Goal: Task Accomplishment & Management: Use online tool/utility

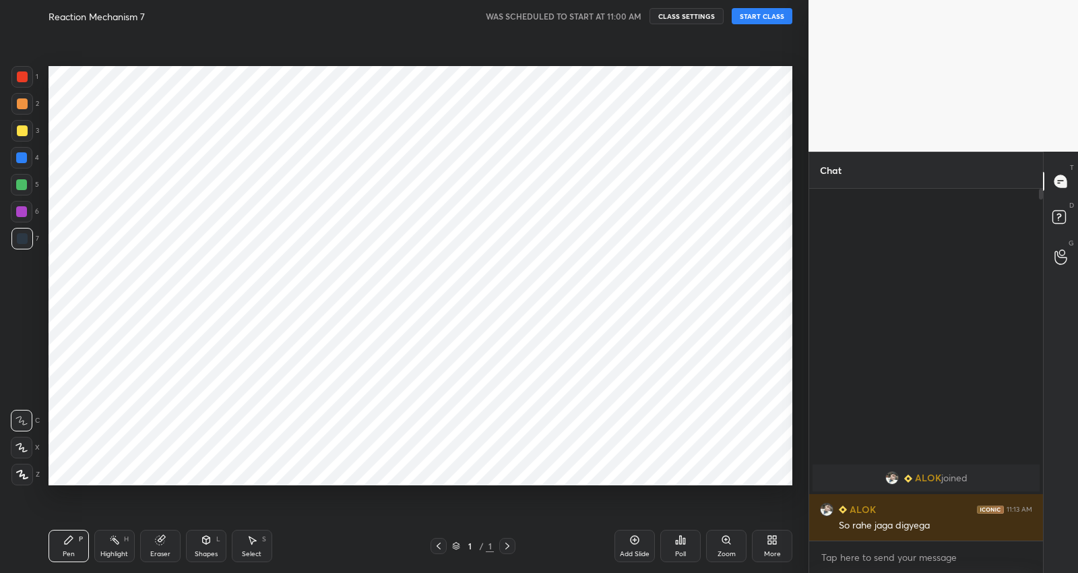
scroll to position [66918, 66650]
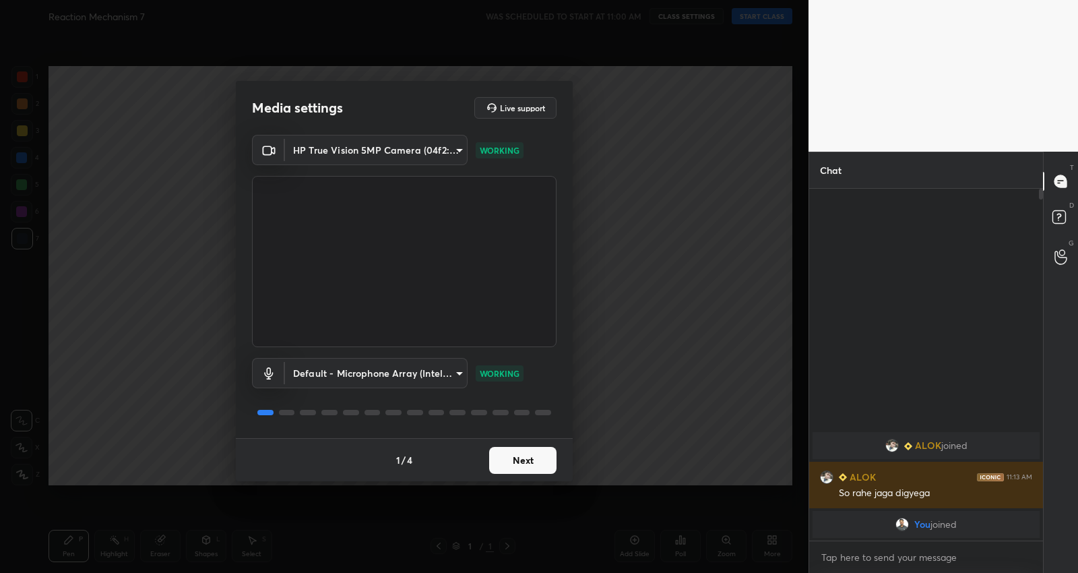
click at [514, 456] on button "Next" at bounding box center [522, 460] width 67 height 27
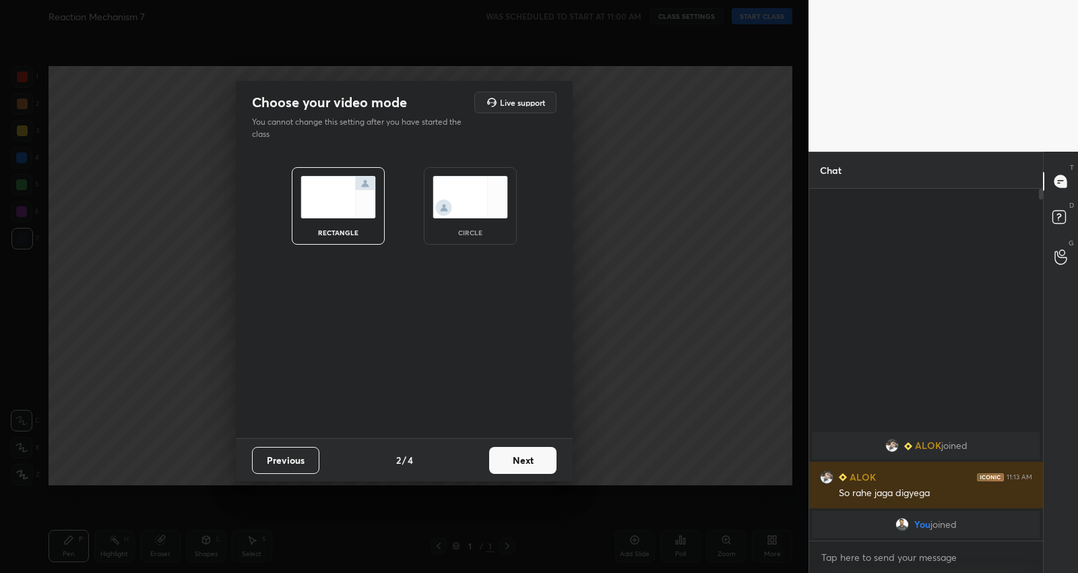
click at [520, 457] on button "Next" at bounding box center [522, 460] width 67 height 27
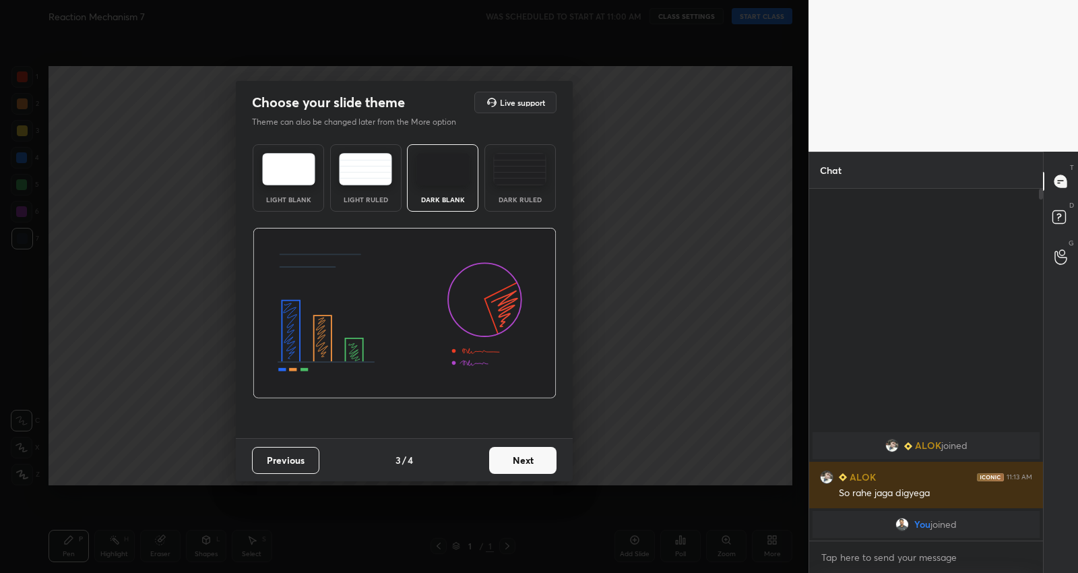
click at [520, 457] on button "Next" at bounding box center [522, 460] width 67 height 27
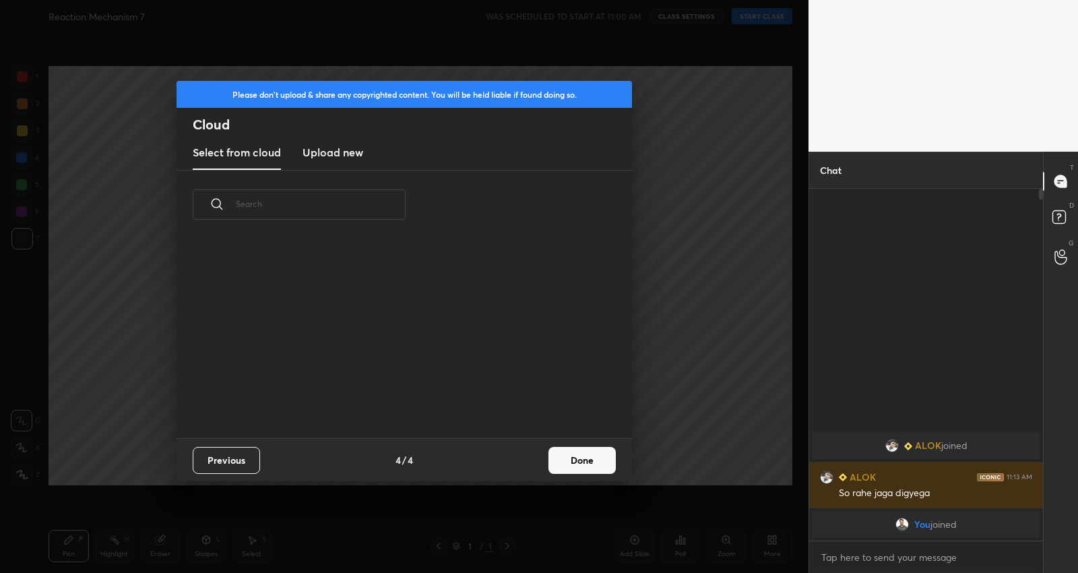
scroll to position [200, 432]
click at [338, 149] on h3 "Upload new" at bounding box center [333, 152] width 61 height 16
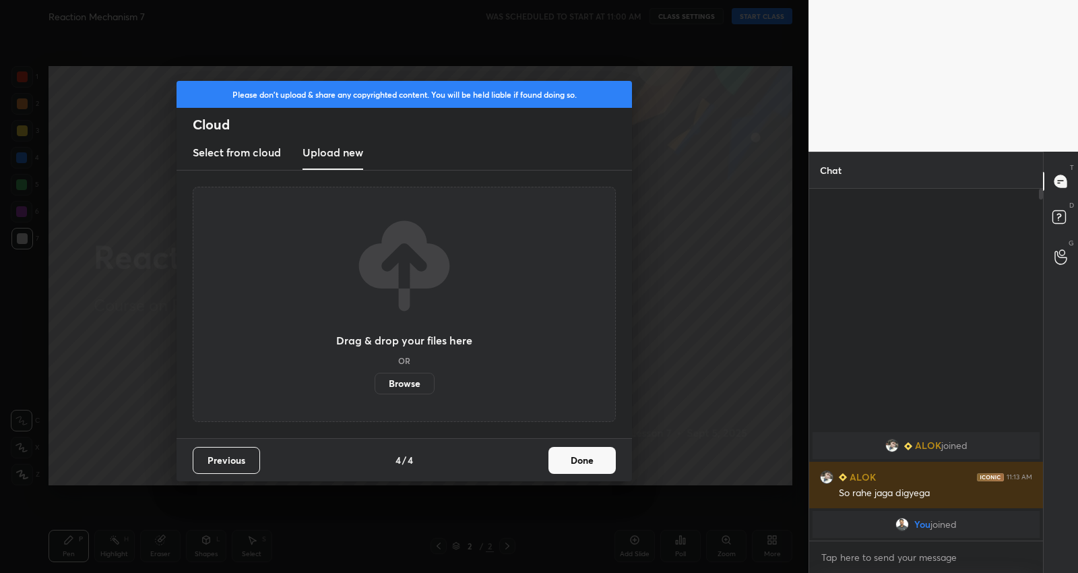
click at [396, 386] on label "Browse" at bounding box center [405, 384] width 60 height 22
click at [375, 386] on input "Browse" at bounding box center [375, 384] width 0 height 22
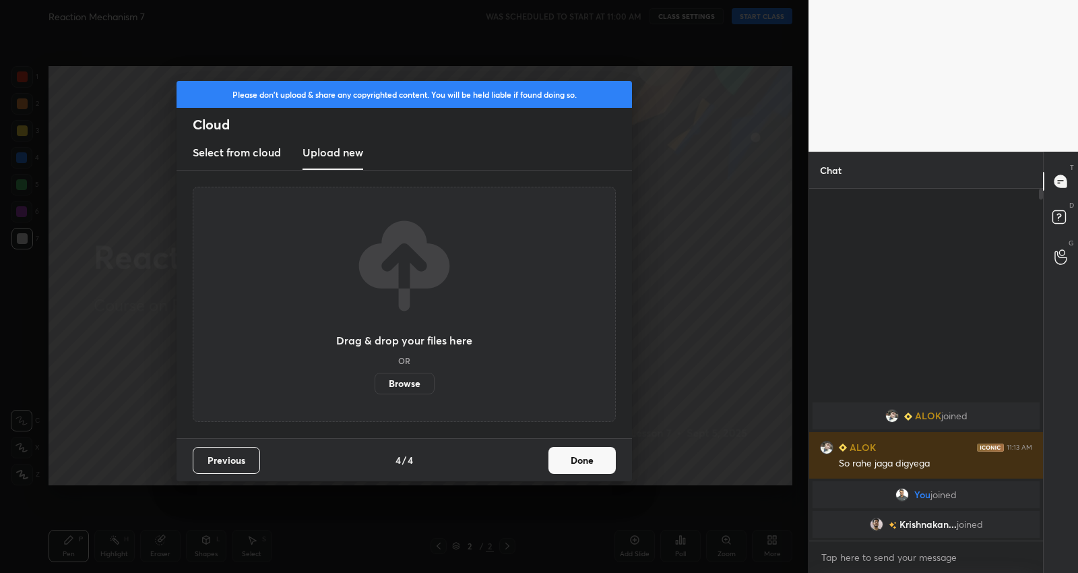
click at [579, 465] on button "Done" at bounding box center [582, 460] width 67 height 27
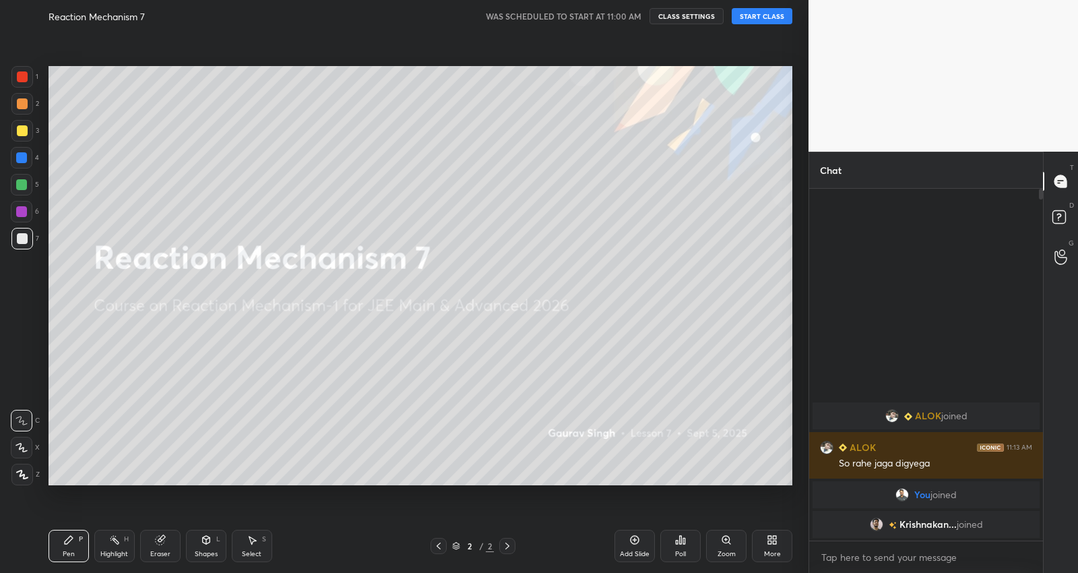
click at [760, 24] on button "START CLASS" at bounding box center [762, 16] width 61 height 16
type textarea "x"
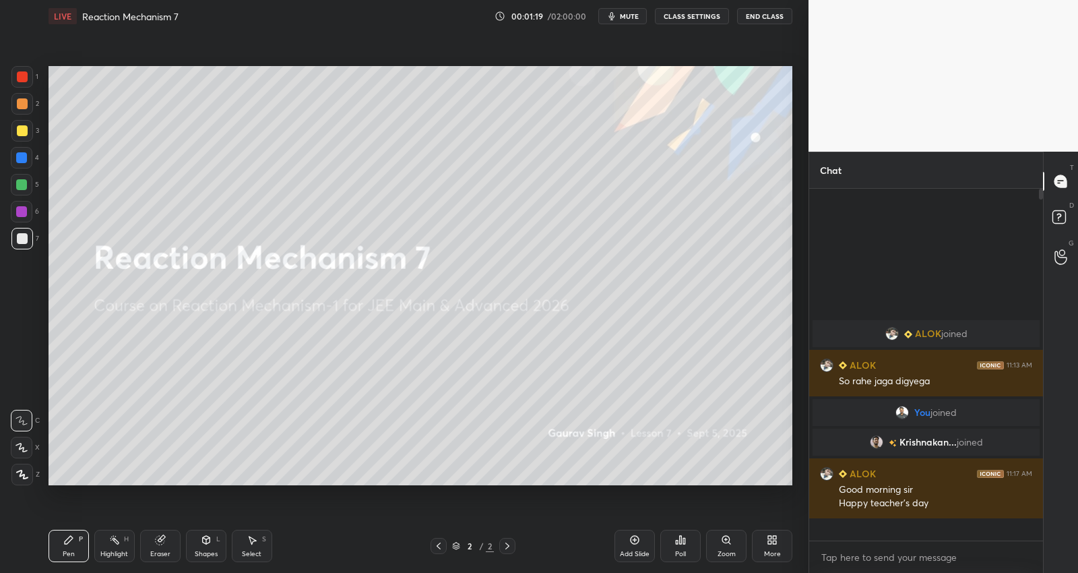
scroll to position [348, 231]
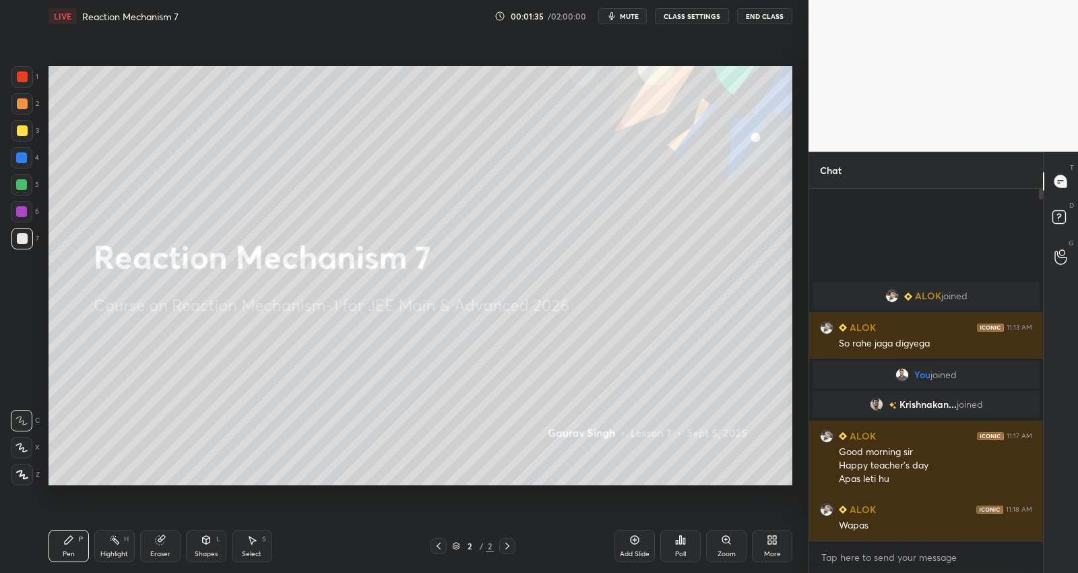
click at [37, 446] on div "X" at bounding box center [25, 448] width 29 height 22
drag, startPoint x: 23, startPoint y: 444, endPoint x: 44, endPoint y: 456, distance: 24.2
click at [24, 444] on icon at bounding box center [22, 447] width 12 height 9
click at [630, 548] on div "Add Slide" at bounding box center [635, 546] width 40 height 32
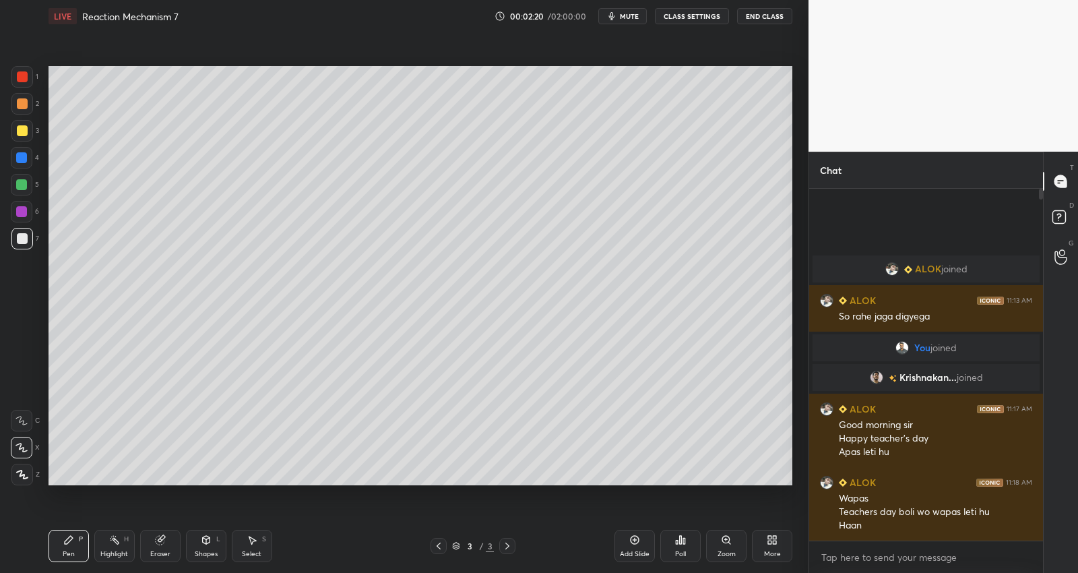
scroll to position [4, 4]
click at [772, 537] on icon at bounding box center [772, 540] width 11 height 11
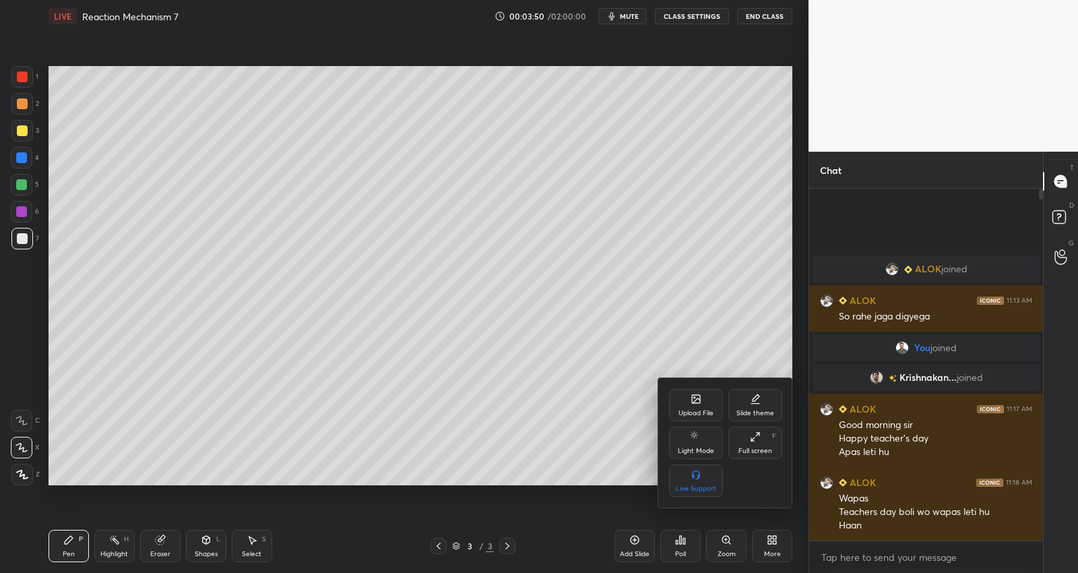
click at [700, 411] on div "Upload File" at bounding box center [696, 413] width 35 height 7
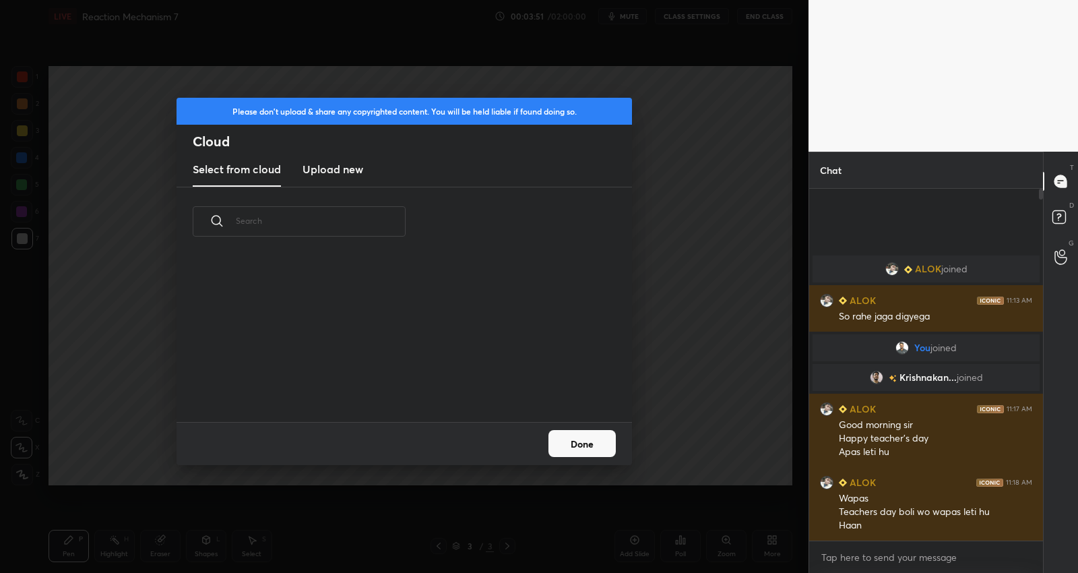
scroll to position [166, 432]
click at [321, 172] on h3 "Upload new" at bounding box center [333, 169] width 61 height 16
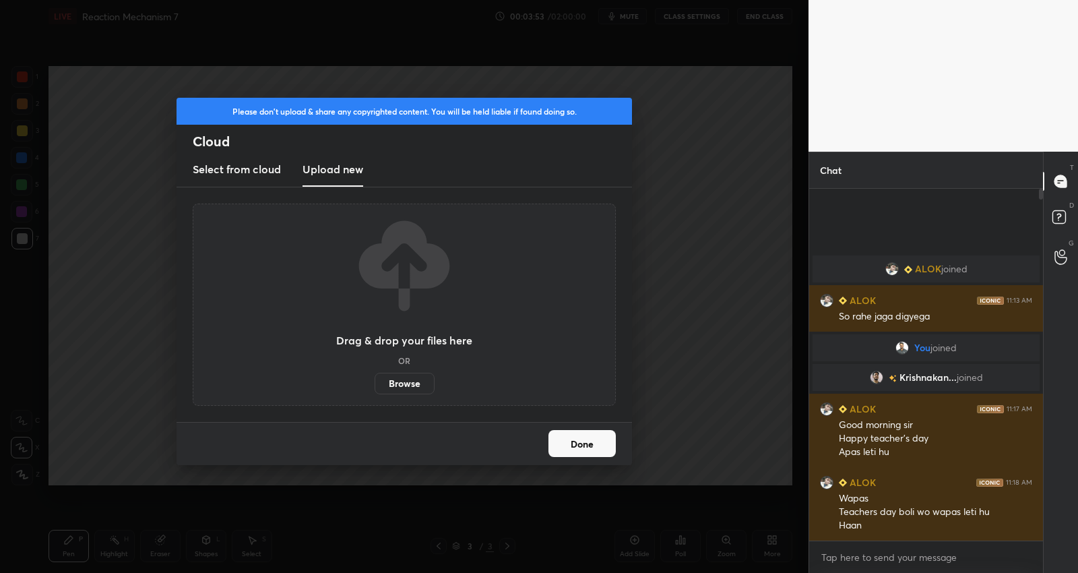
click at [400, 382] on label "Browse" at bounding box center [405, 384] width 60 height 22
click at [375, 382] on input "Browse" at bounding box center [375, 384] width 0 height 22
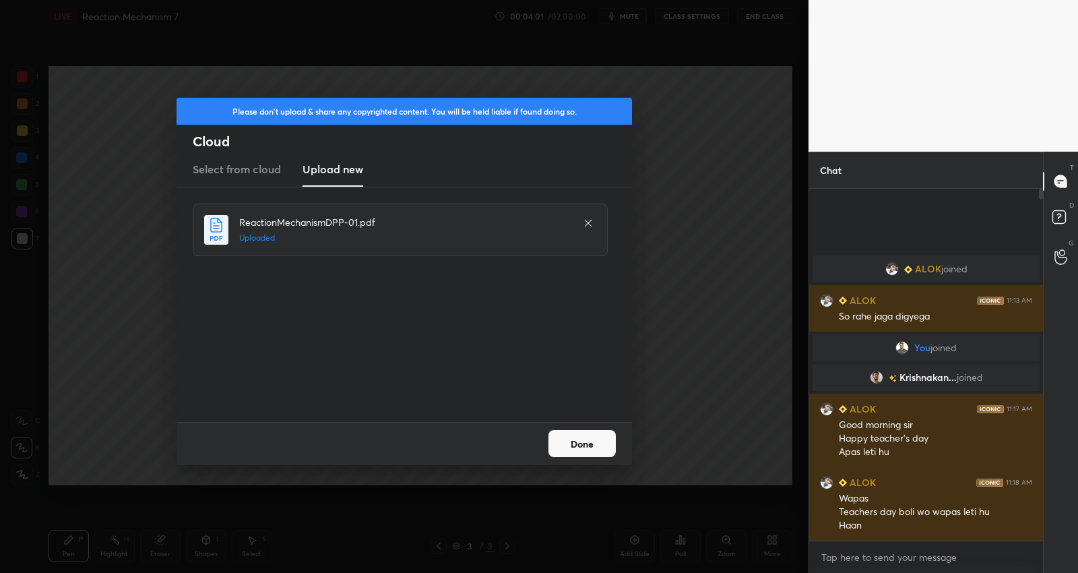
click at [578, 445] on button "Done" at bounding box center [582, 443] width 67 height 27
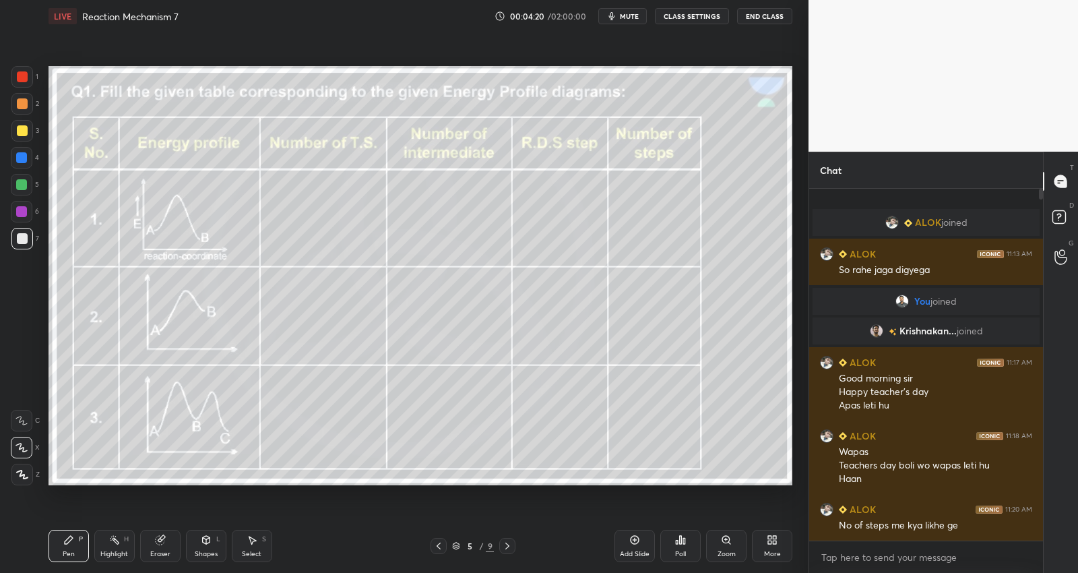
click at [437, 547] on icon at bounding box center [439, 546] width 4 height 7
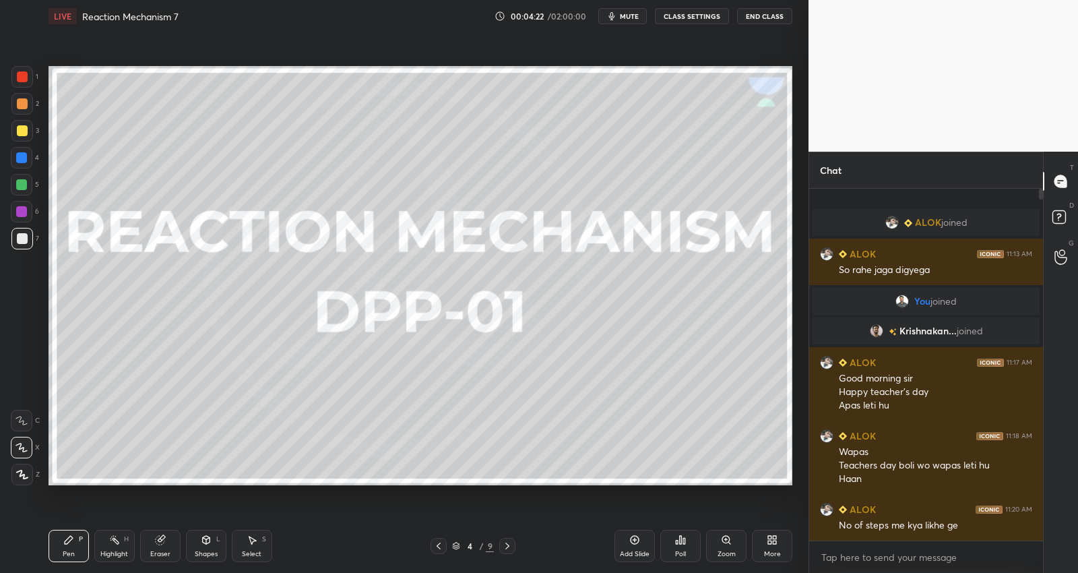
click at [436, 544] on icon at bounding box center [438, 546] width 11 height 11
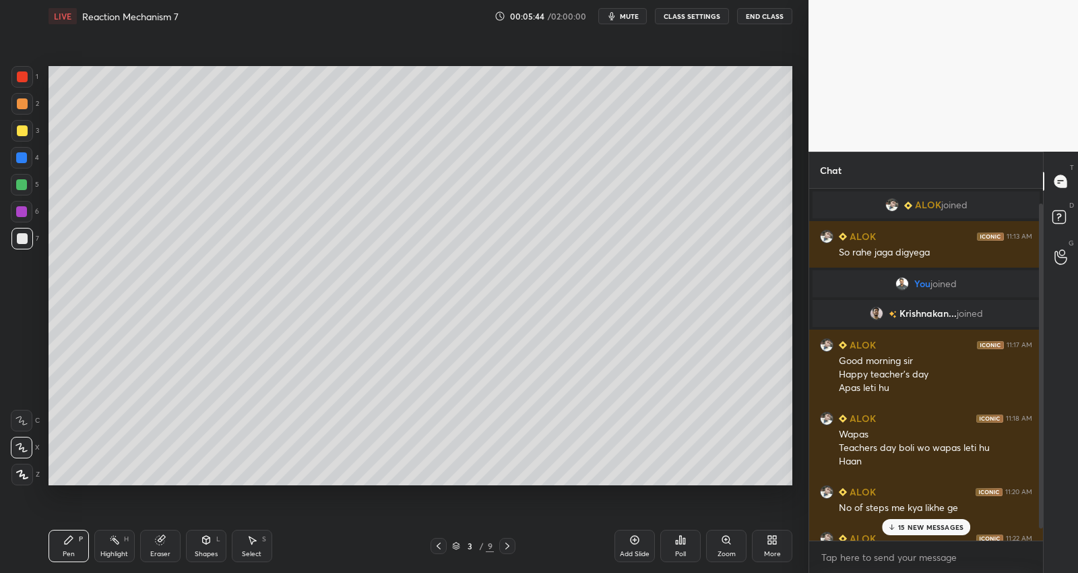
scroll to position [28, 0]
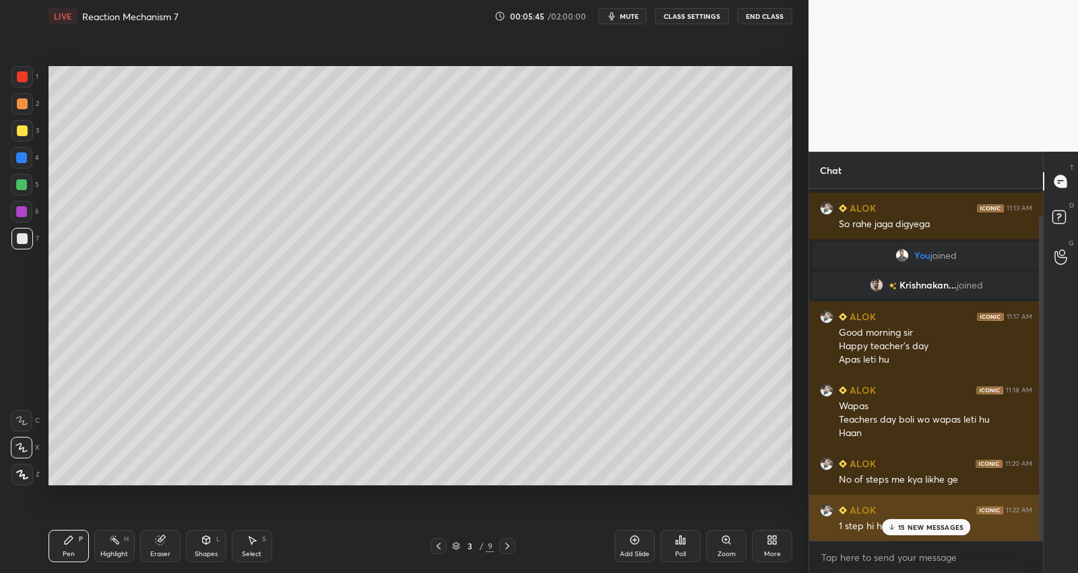
click at [911, 530] on p "15 NEW MESSAGES" at bounding box center [931, 527] width 65 height 8
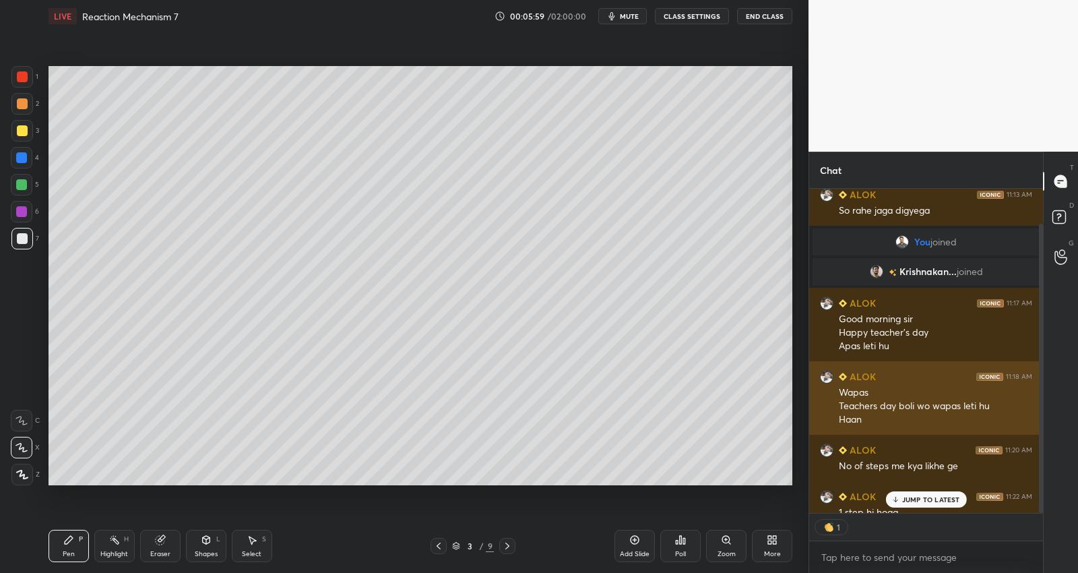
scroll to position [320, 231]
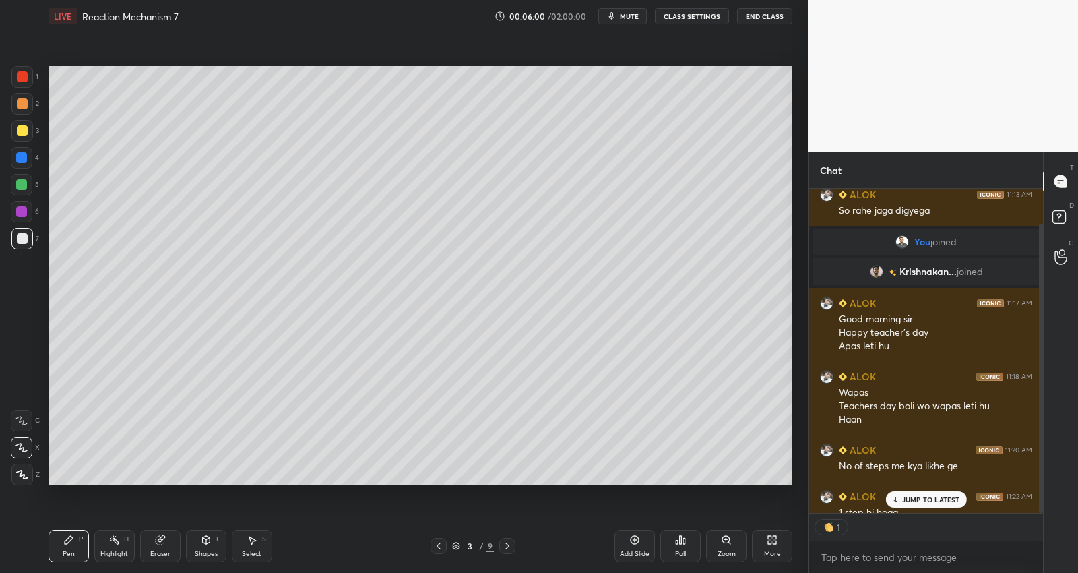
click at [506, 547] on icon at bounding box center [507, 546] width 11 height 11
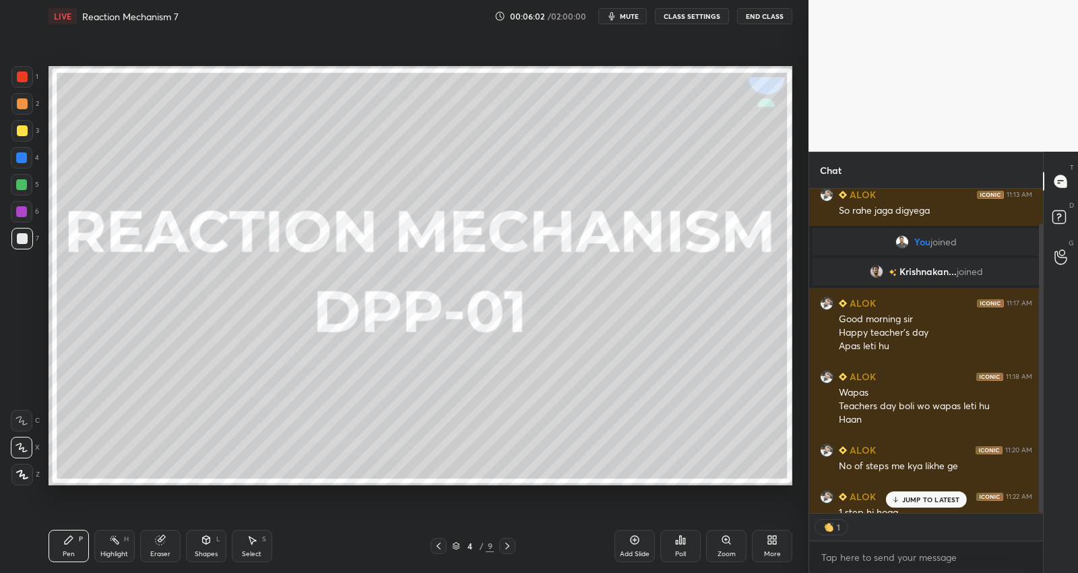
click at [506, 545] on icon at bounding box center [507, 546] width 11 height 11
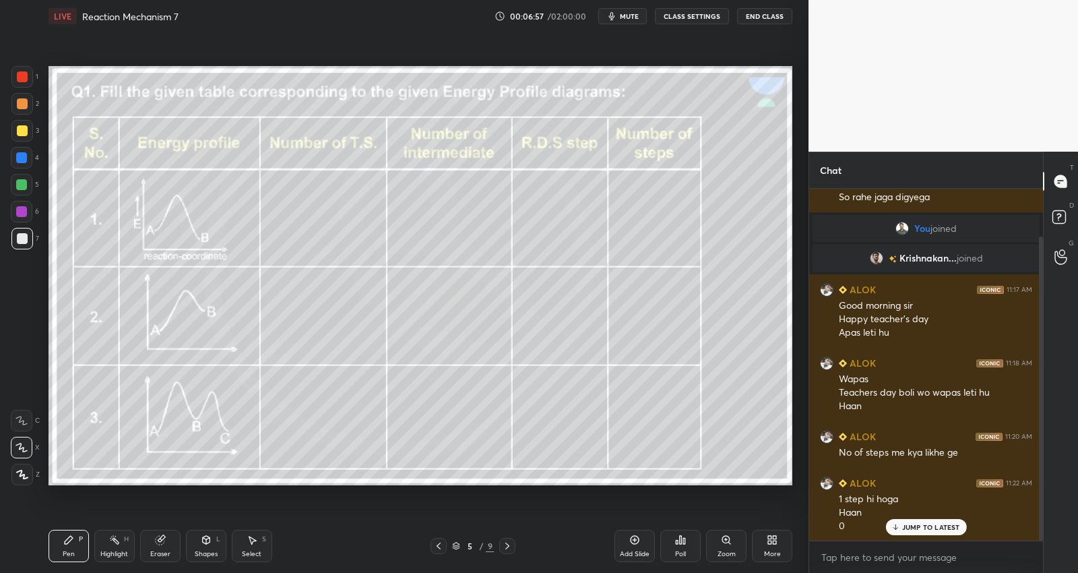
scroll to position [102, 0]
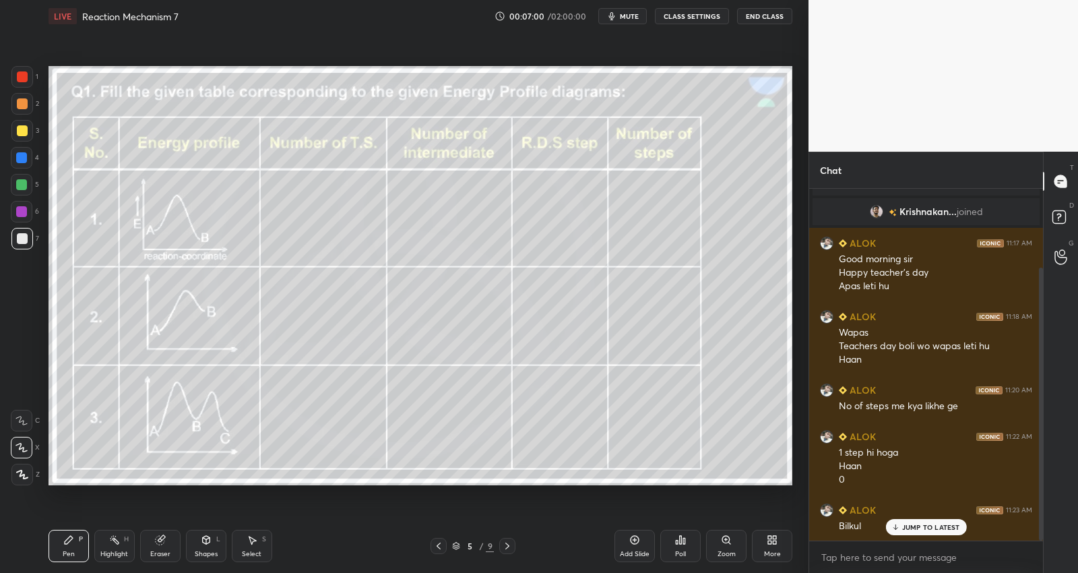
click at [927, 525] on p "JUMP TO LATEST" at bounding box center [932, 527] width 58 height 8
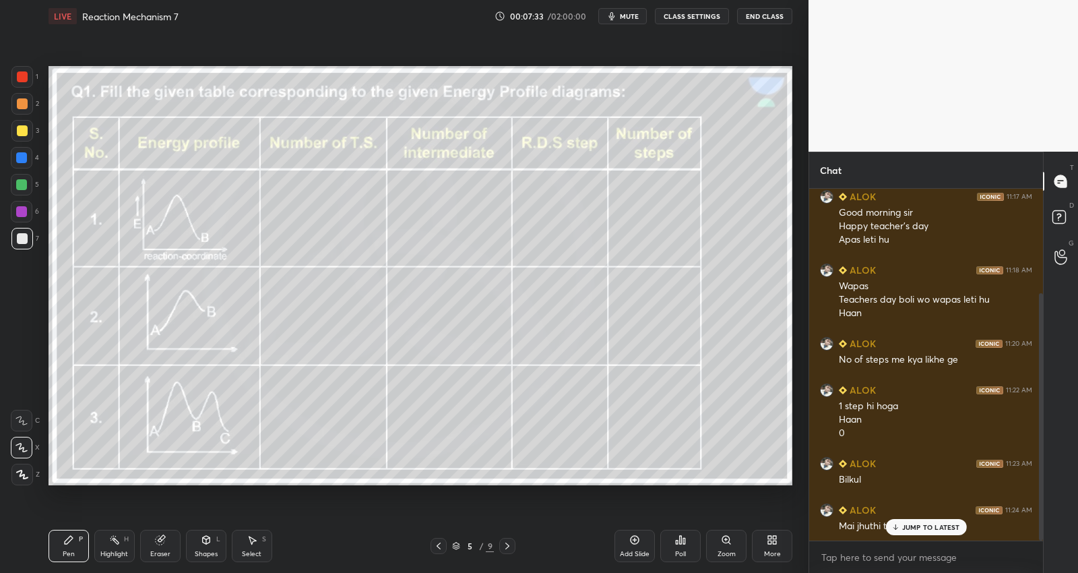
click at [921, 524] on p "JUMP TO LATEST" at bounding box center [932, 527] width 58 height 8
click at [23, 186] on div at bounding box center [21, 184] width 11 height 11
drag, startPoint x: 439, startPoint y: 547, endPoint x: 466, endPoint y: 518, distance: 39.1
click at [440, 547] on icon at bounding box center [438, 546] width 11 height 11
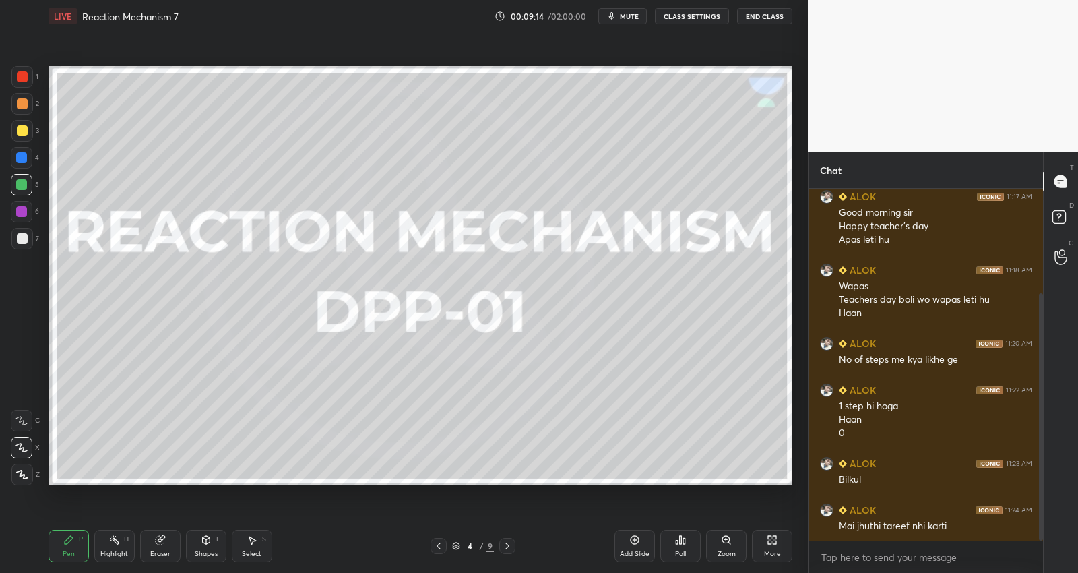
click at [24, 213] on div at bounding box center [21, 211] width 11 height 11
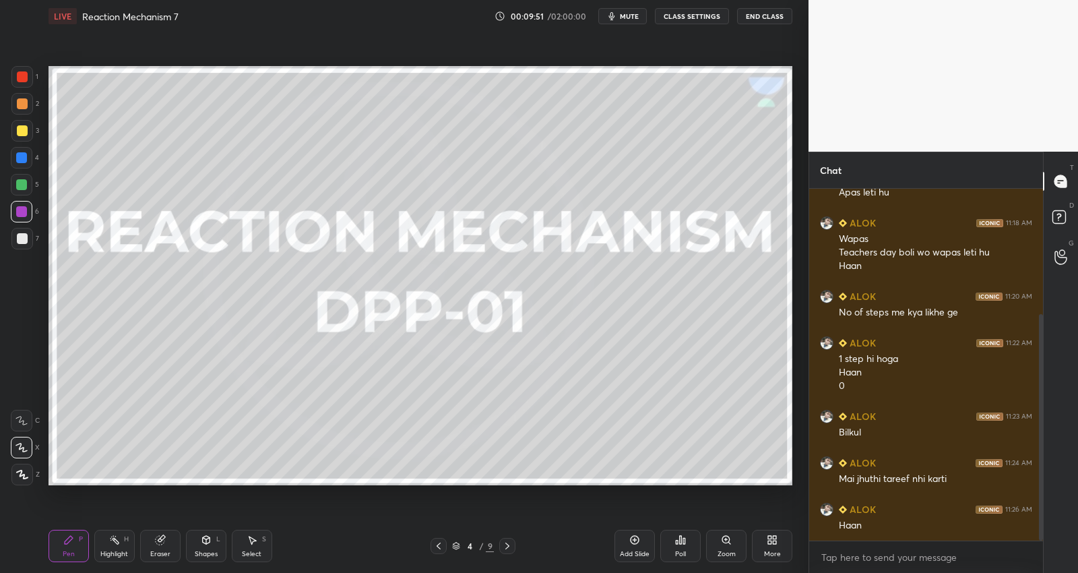
click at [503, 546] on icon at bounding box center [507, 546] width 11 height 11
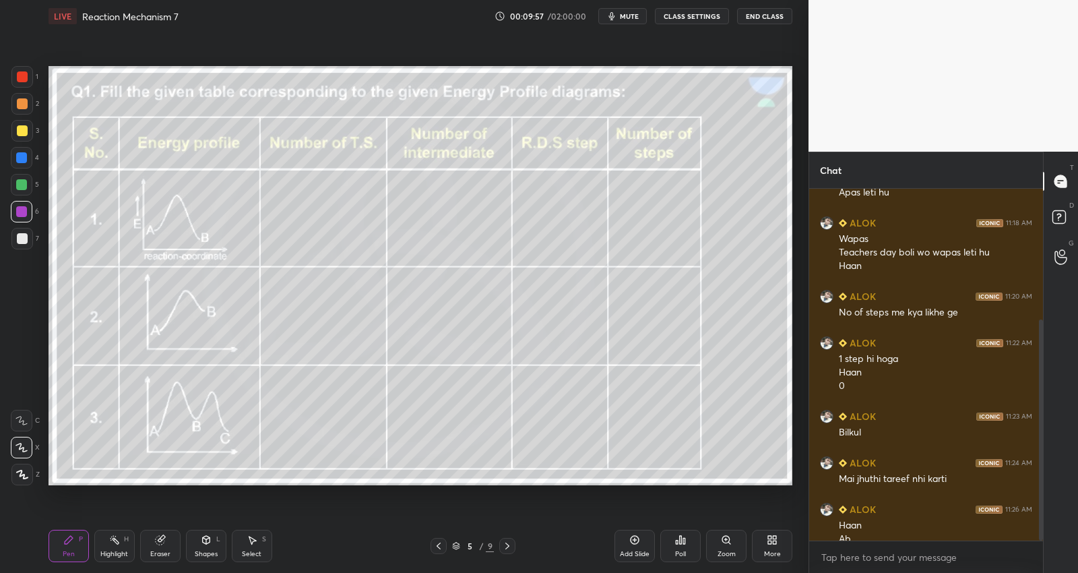
scroll to position [209, 0]
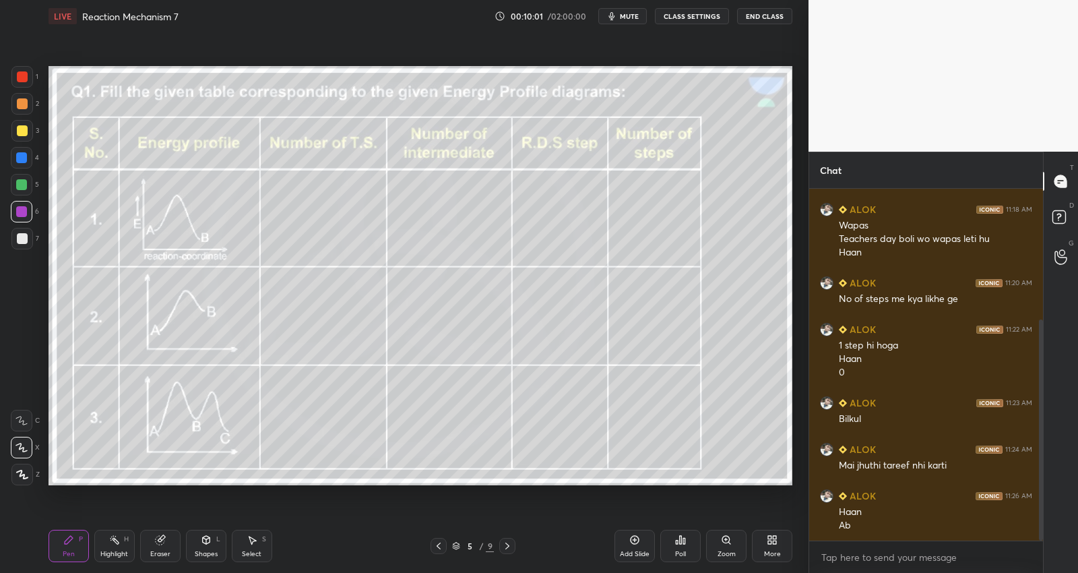
click at [22, 241] on div at bounding box center [22, 238] width 11 height 11
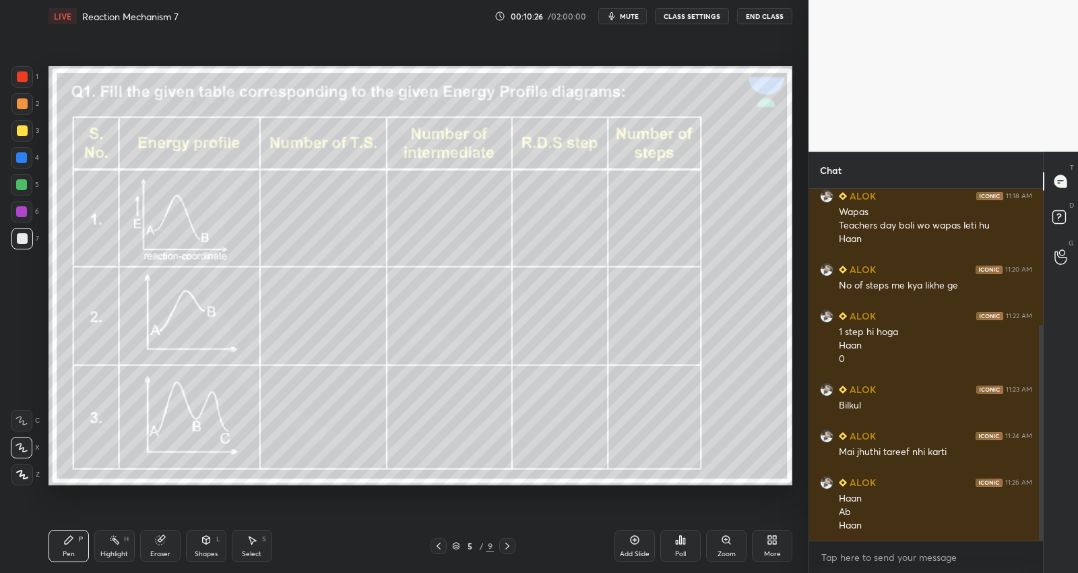
click at [506, 548] on icon at bounding box center [508, 546] width 4 height 7
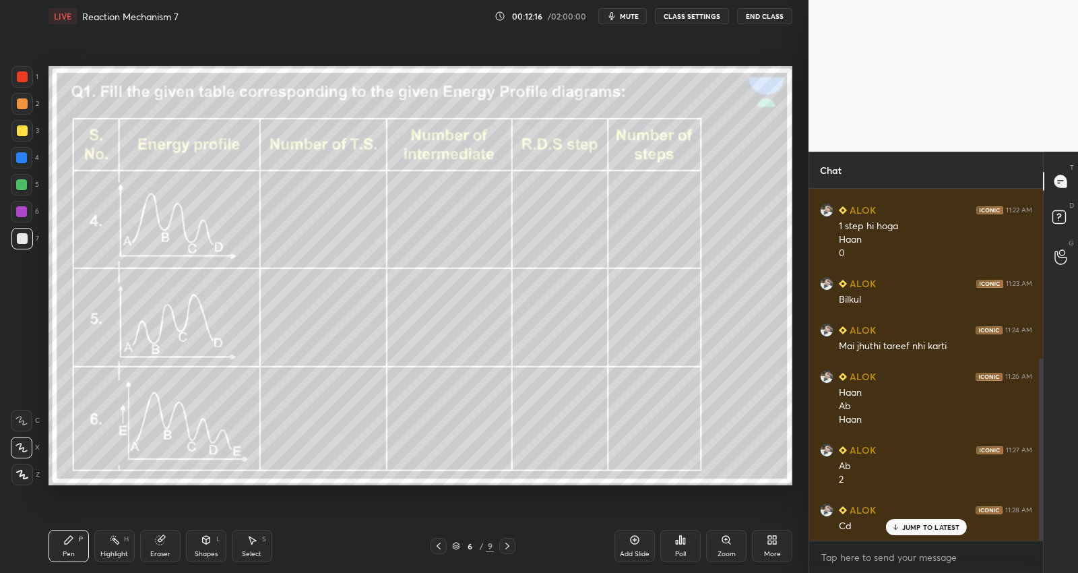
scroll to position [342, 0]
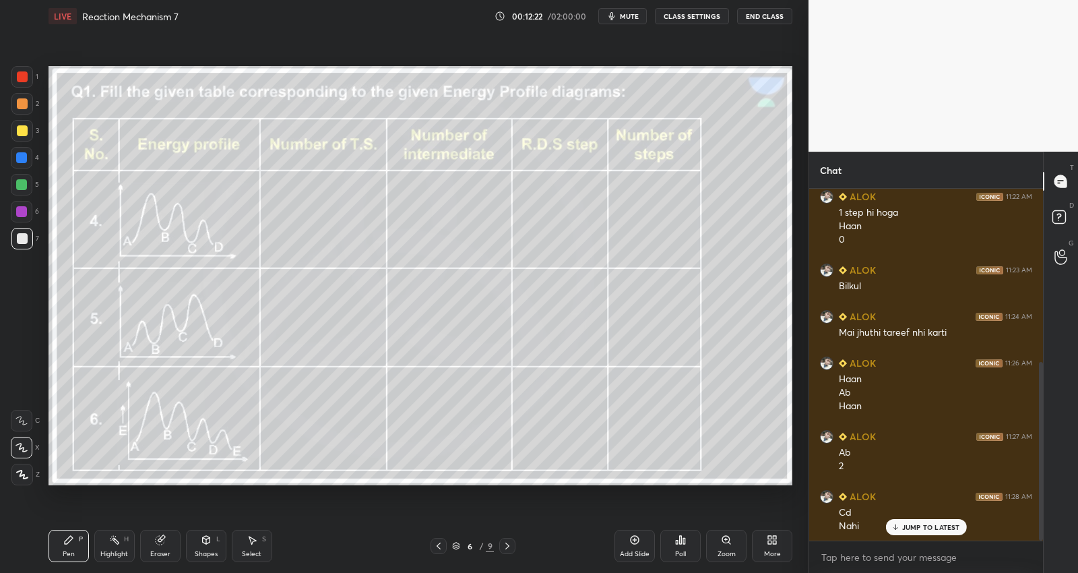
click at [510, 543] on icon at bounding box center [507, 546] width 11 height 11
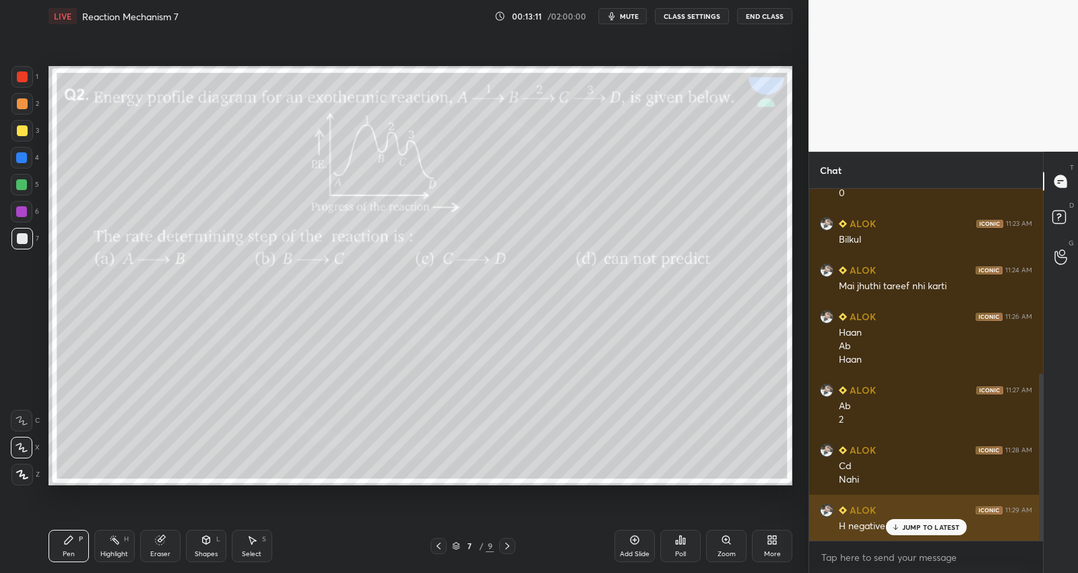
click at [917, 523] on p "JUMP TO LATEST" at bounding box center [932, 527] width 58 height 8
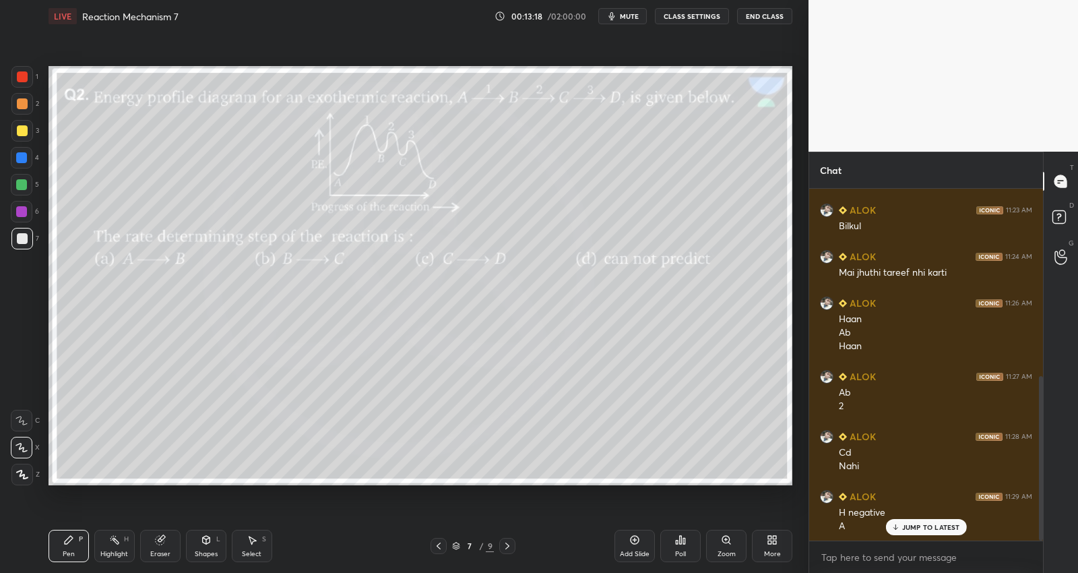
click at [506, 549] on icon at bounding box center [507, 546] width 11 height 11
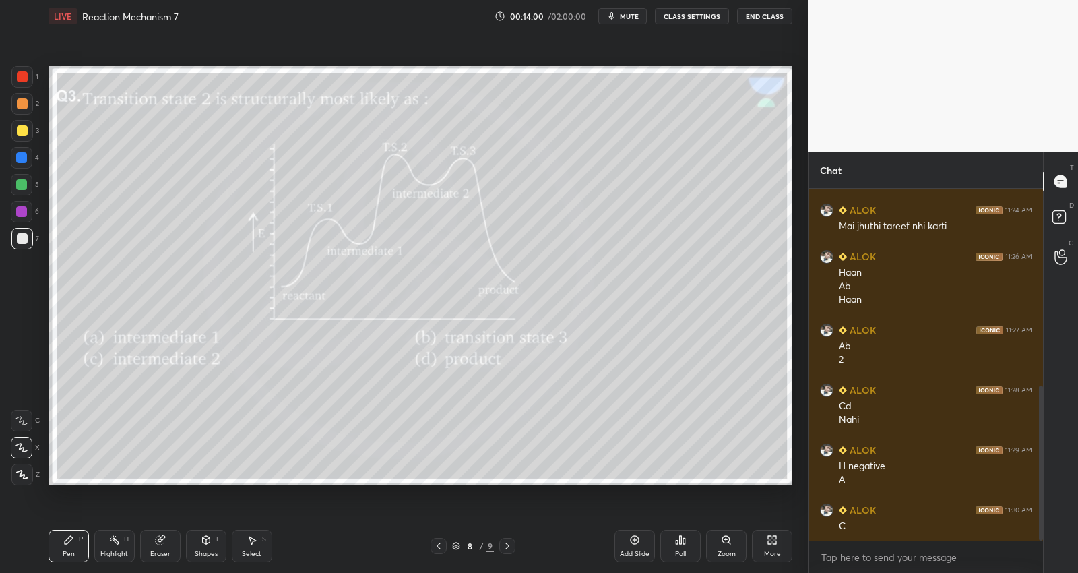
click at [507, 545] on icon at bounding box center [507, 546] width 11 height 11
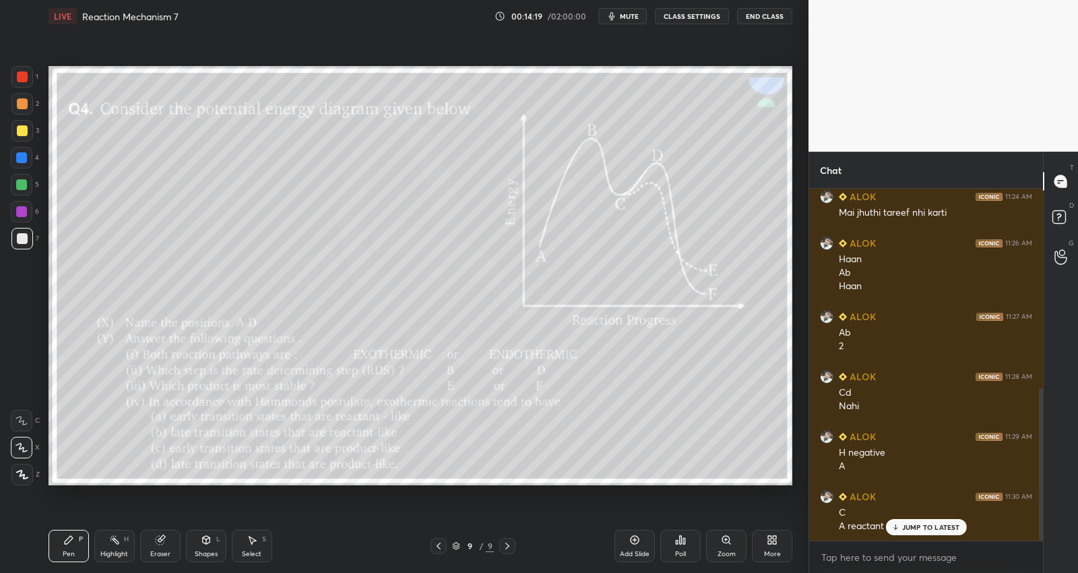
click at [910, 526] on p "JUMP TO LATEST" at bounding box center [932, 527] width 58 height 8
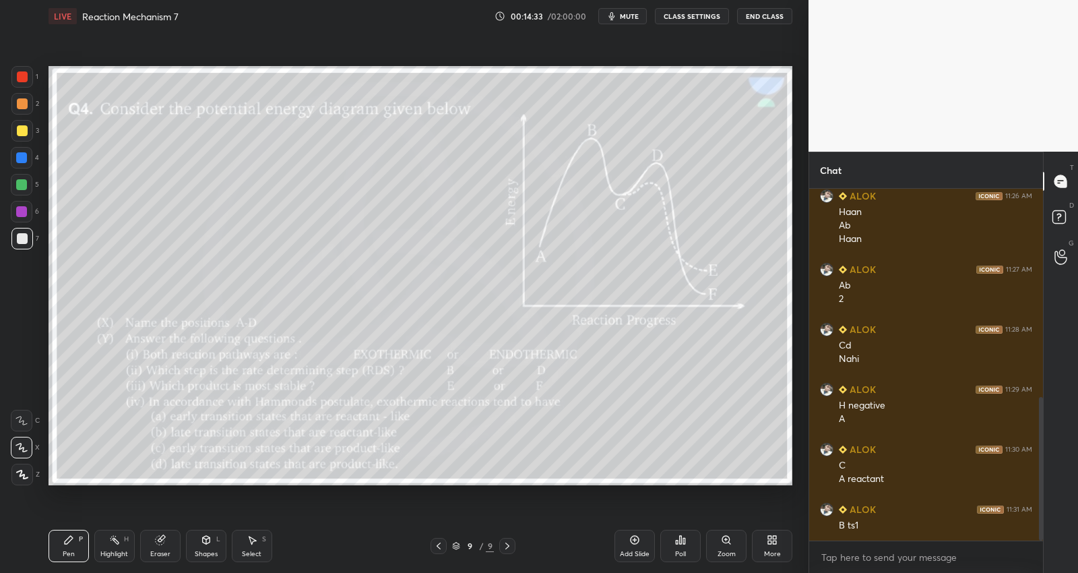
drag, startPoint x: 26, startPoint y: 183, endPoint x: 45, endPoint y: 155, distance: 33.9
click at [26, 182] on div at bounding box center [21, 184] width 11 height 11
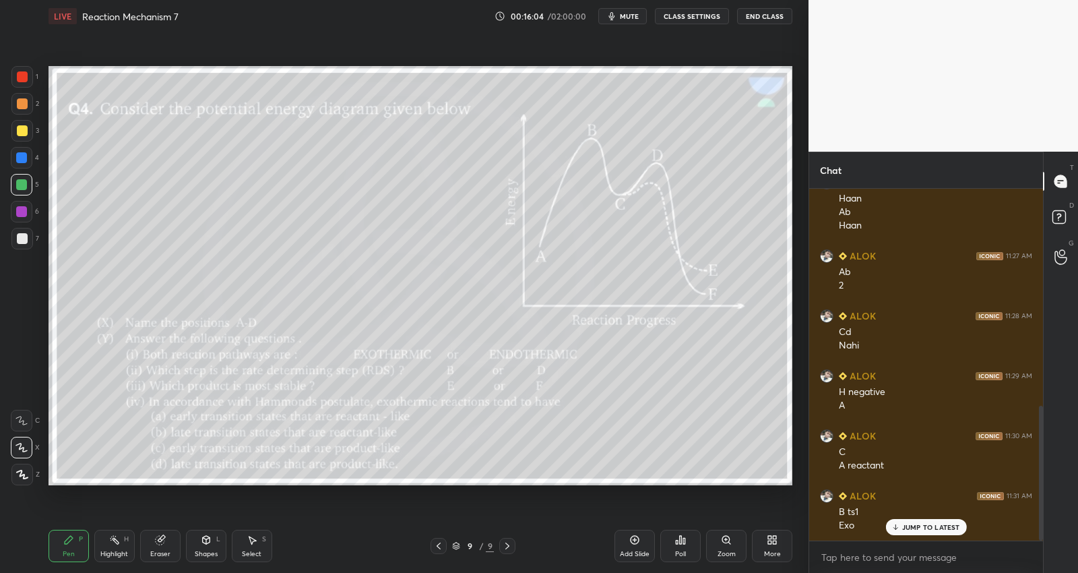
scroll to position [568, 0]
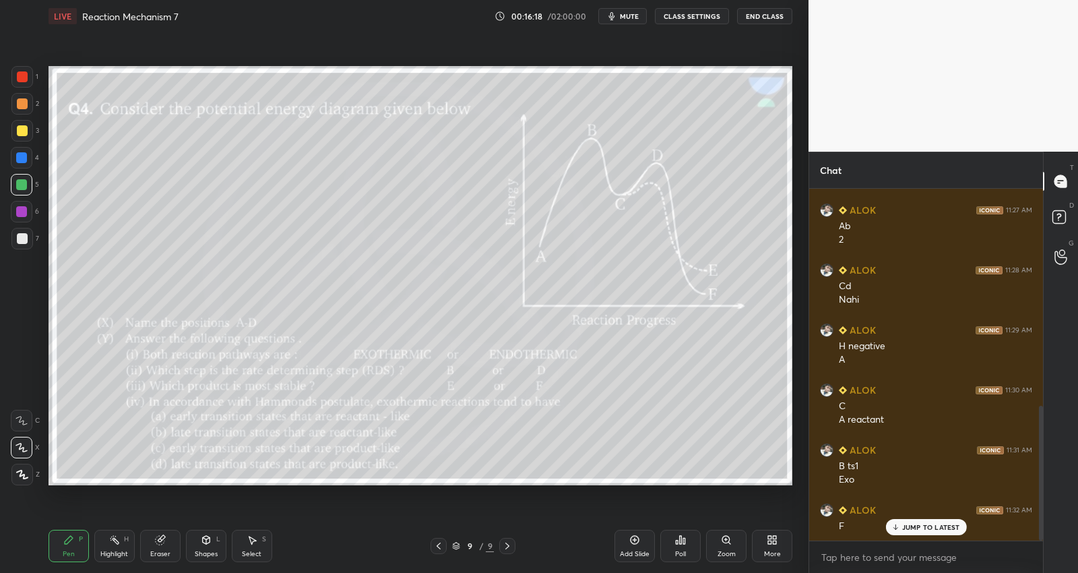
drag, startPoint x: 634, startPoint y: 541, endPoint x: 628, endPoint y: 535, distance: 8.6
click at [632, 541] on icon at bounding box center [635, 540] width 11 height 11
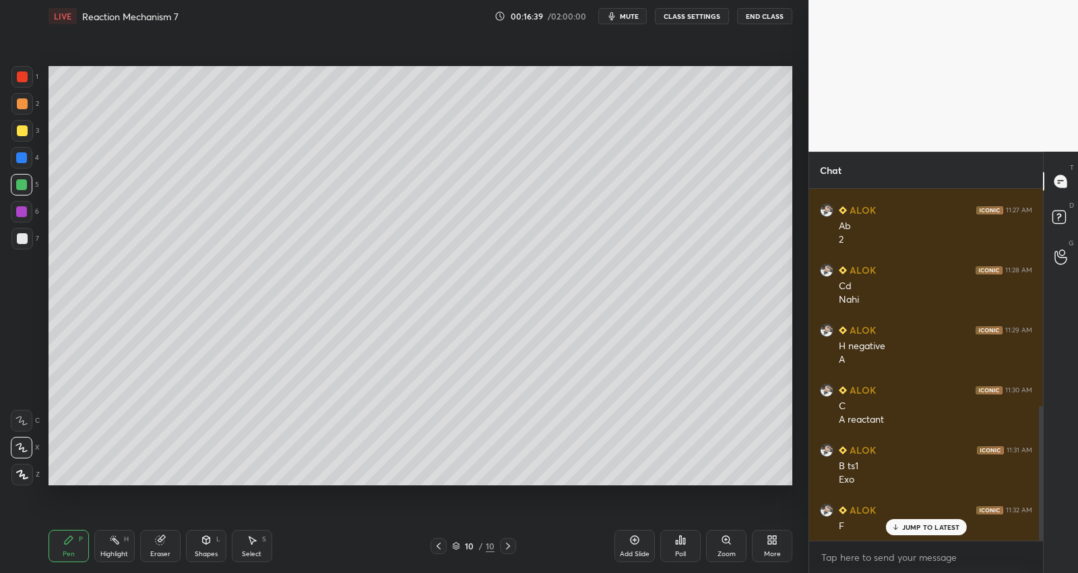
scroll to position [615, 0]
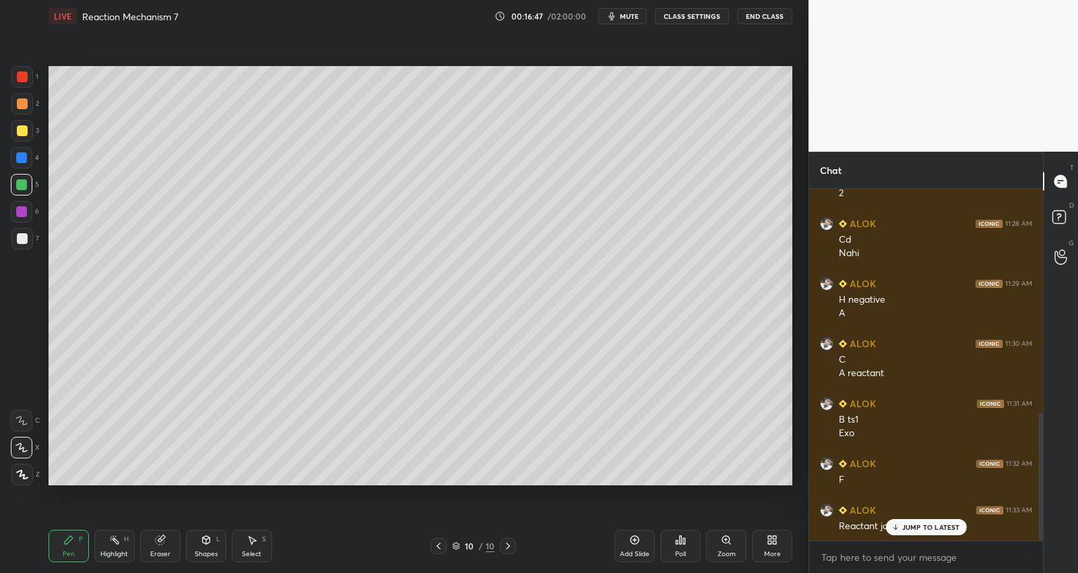
drag, startPoint x: 27, startPoint y: 124, endPoint x: 47, endPoint y: 107, distance: 26.8
click at [28, 125] on div at bounding box center [22, 131] width 22 height 22
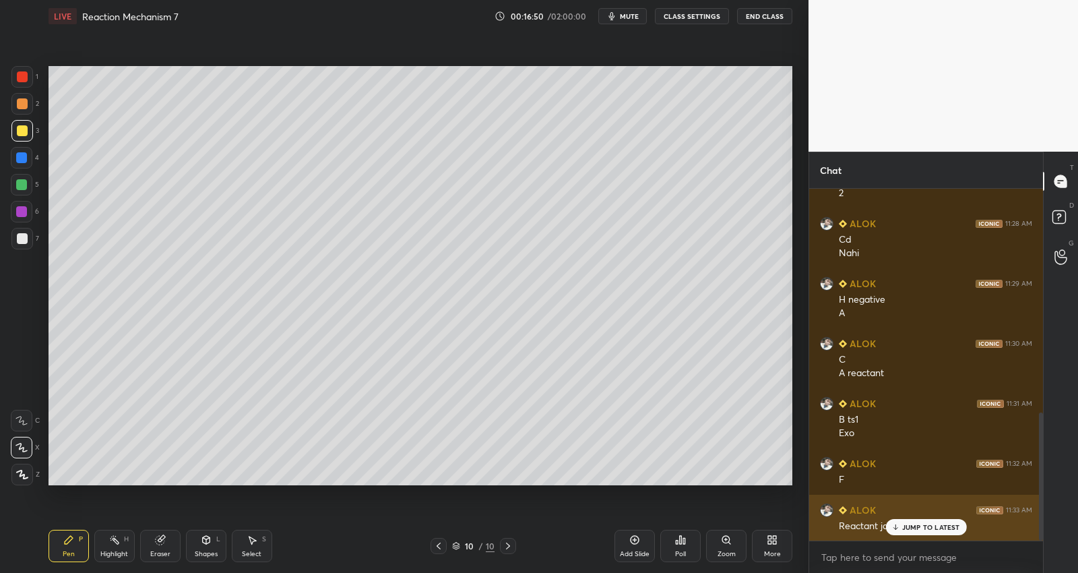
click at [909, 527] on p "JUMP TO LATEST" at bounding box center [932, 527] width 58 height 8
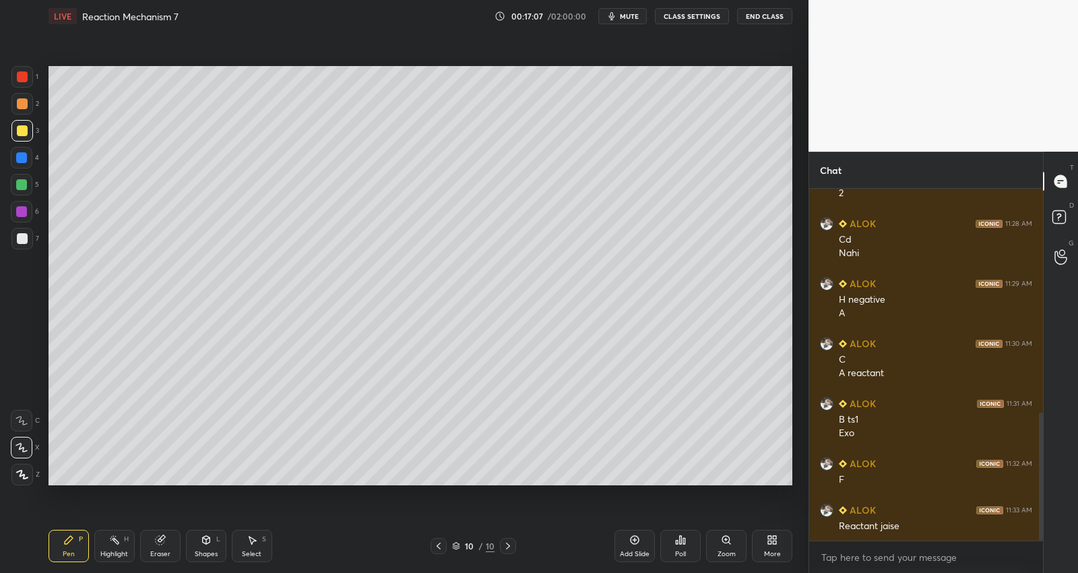
click at [442, 544] on icon at bounding box center [438, 546] width 11 height 11
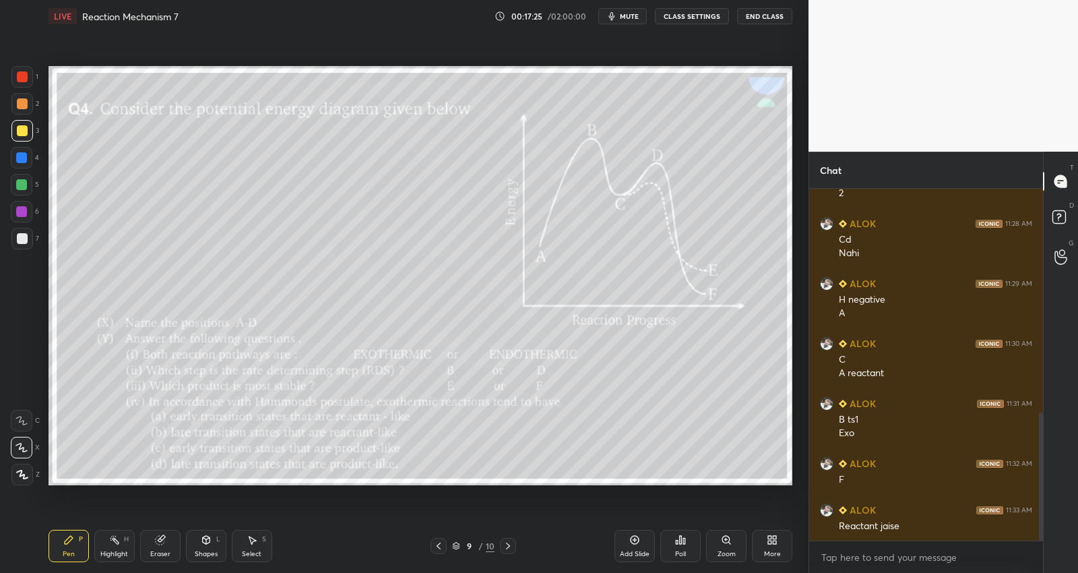
click at [506, 546] on icon at bounding box center [508, 546] width 11 height 11
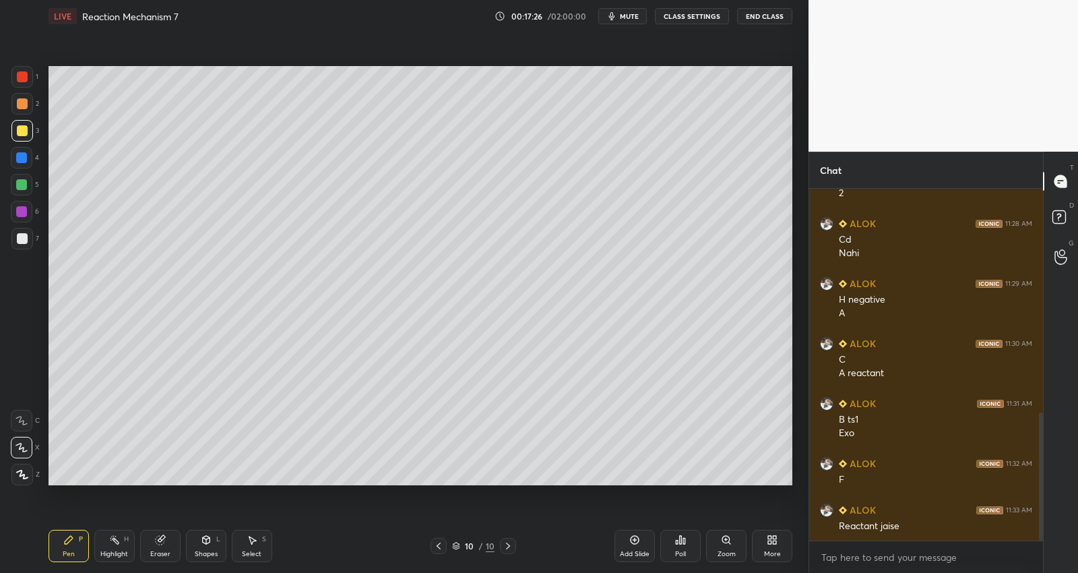
click at [509, 547] on icon at bounding box center [508, 546] width 11 height 11
click at [510, 545] on icon at bounding box center [508, 546] width 11 height 11
click at [509, 546] on icon at bounding box center [508, 546] width 11 height 11
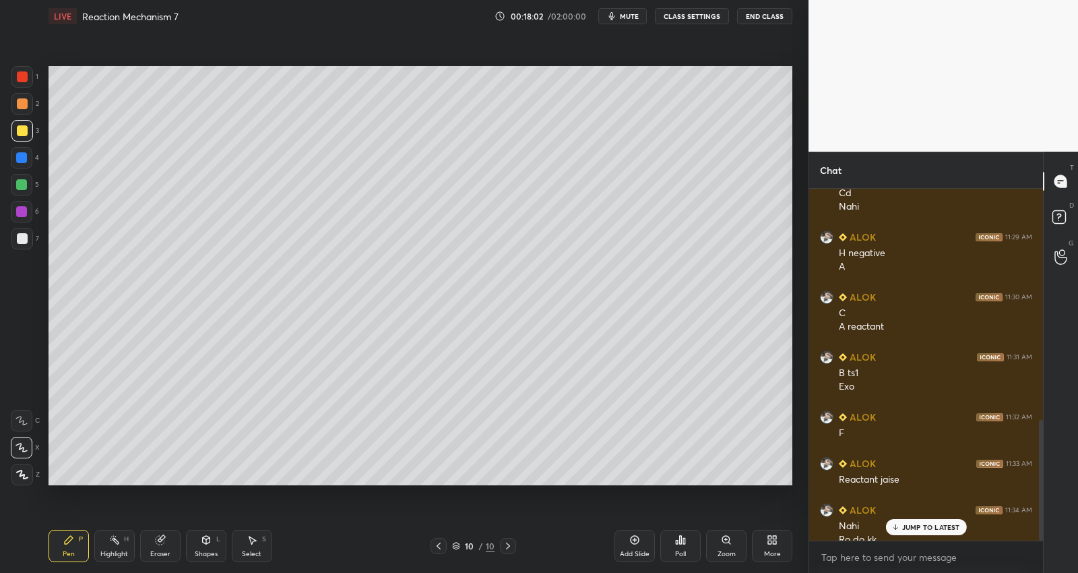
scroll to position [675, 0]
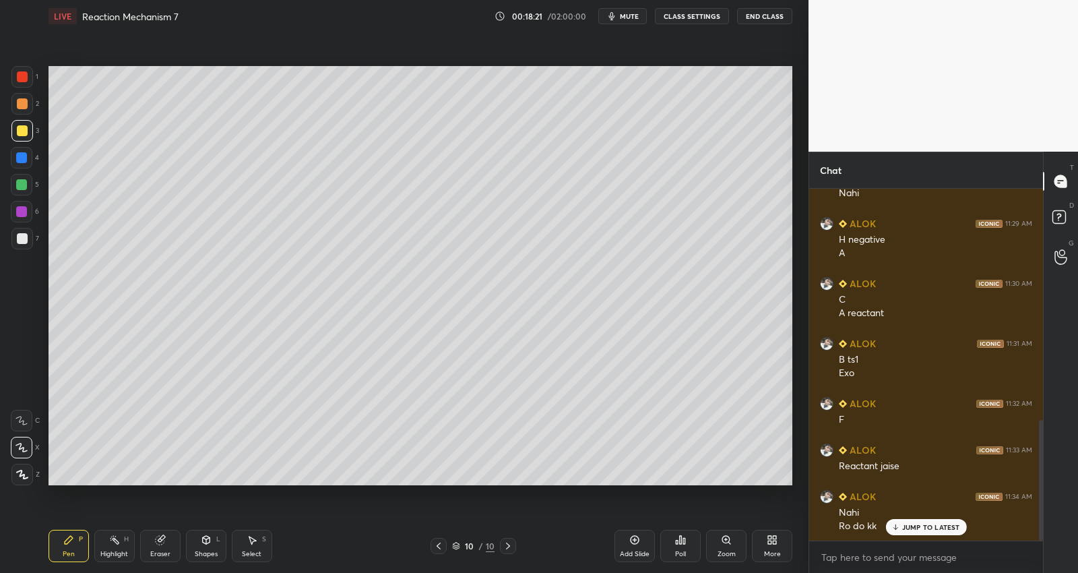
click at [638, 545] on div "Add Slide" at bounding box center [635, 546] width 40 height 32
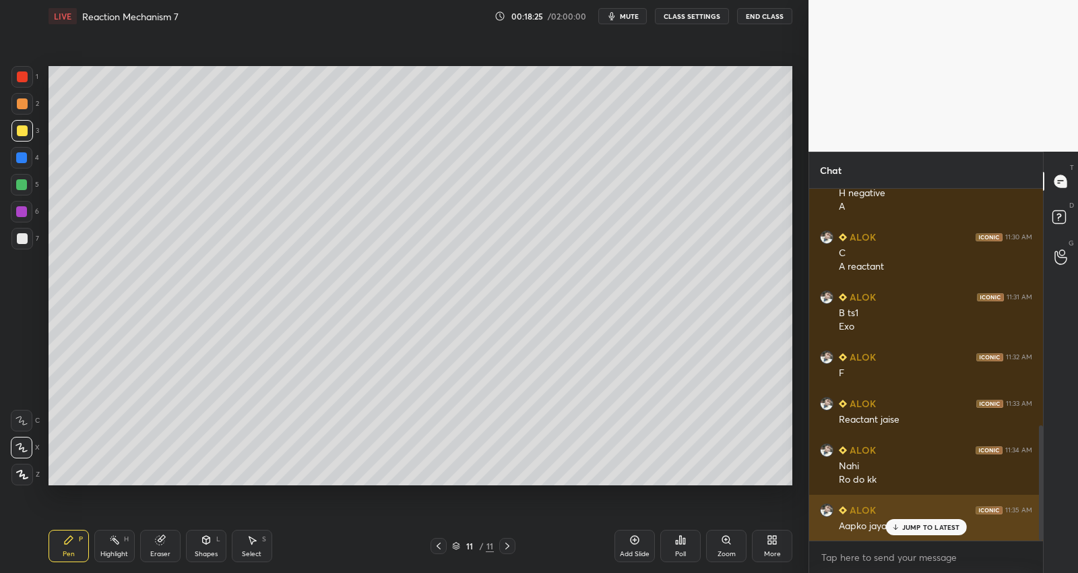
click at [930, 528] on p "JUMP TO LATEST" at bounding box center [932, 527] width 58 height 8
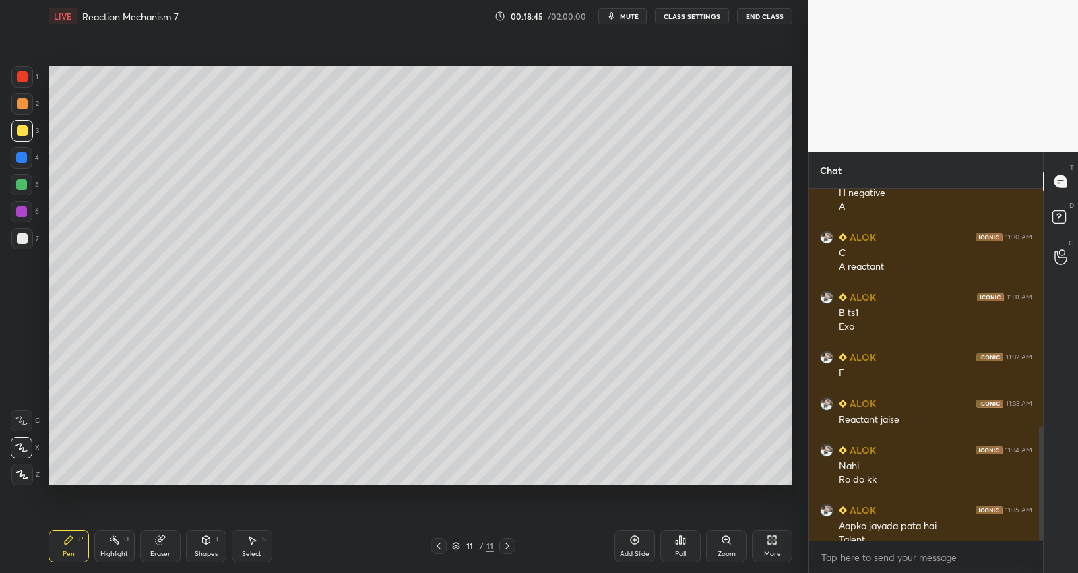
scroll to position [735, 0]
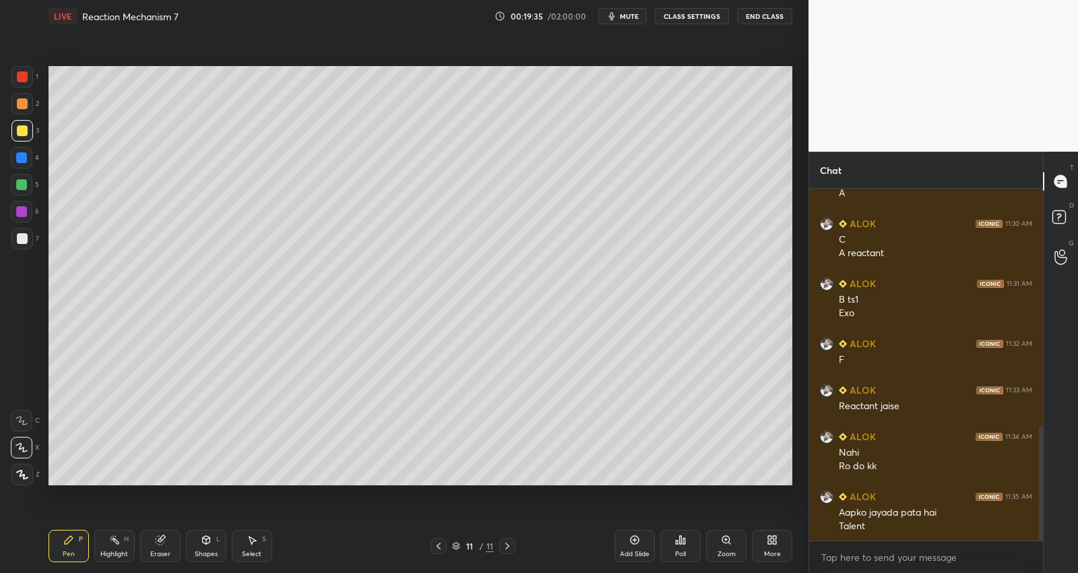
click at [24, 183] on div at bounding box center [21, 184] width 11 height 11
click at [22, 157] on div at bounding box center [21, 157] width 11 height 11
click at [29, 80] on div at bounding box center [22, 77] width 22 height 22
click at [26, 183] on div at bounding box center [21, 184] width 11 height 11
click at [133, 490] on div "Setting up your live class Poll for secs No correct answer Start poll" at bounding box center [420, 275] width 755 height 487
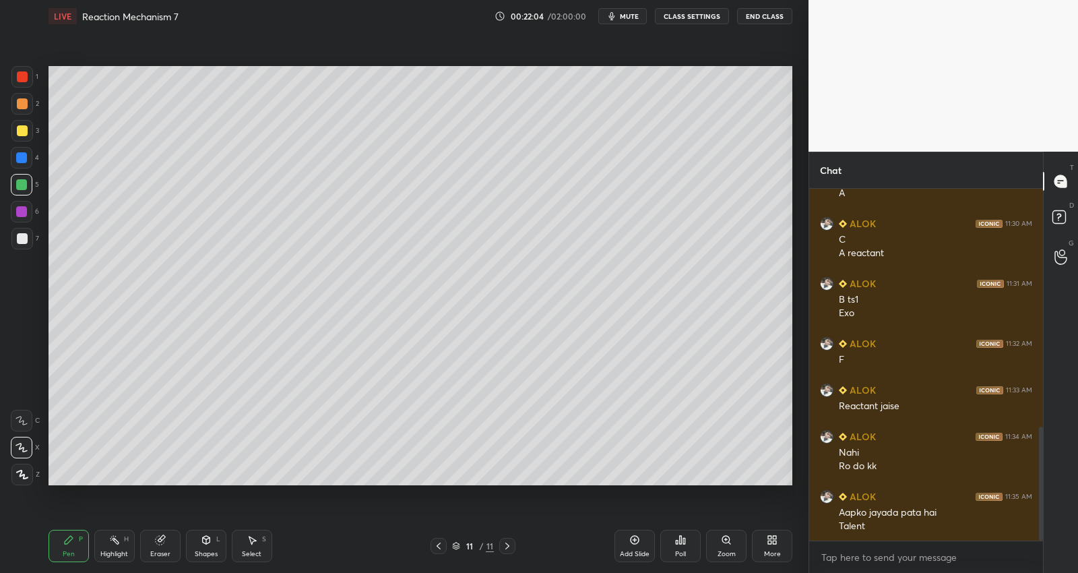
click at [26, 204] on div at bounding box center [22, 212] width 22 height 22
click at [24, 133] on div at bounding box center [22, 130] width 11 height 11
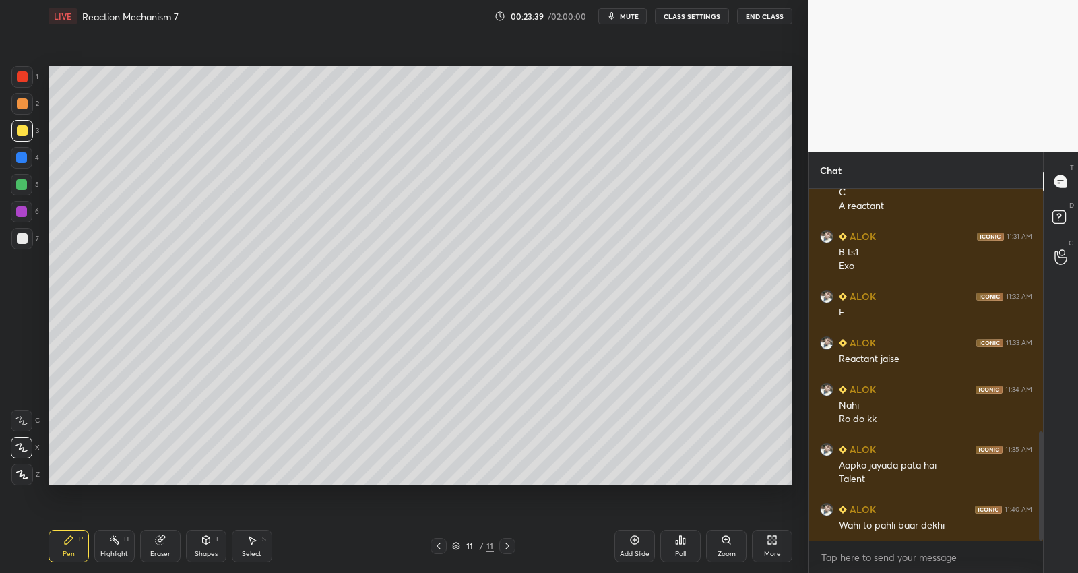
click at [462, 485] on div "Setting up your live class Poll for secs No correct answer Start poll" at bounding box center [420, 275] width 755 height 487
click at [631, 554] on div "Add Slide" at bounding box center [635, 554] width 30 height 7
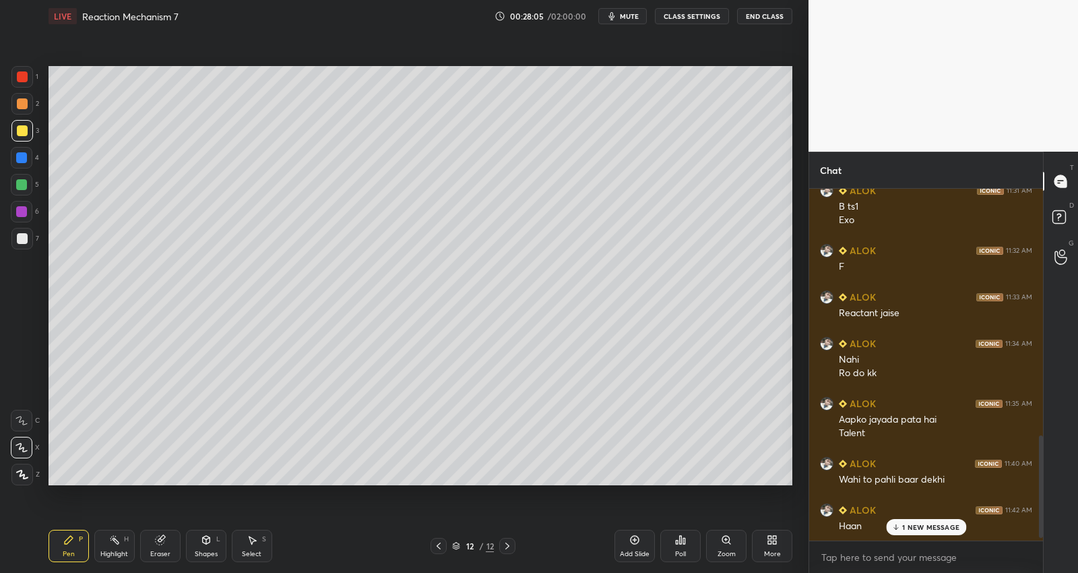
scroll to position [860, 0]
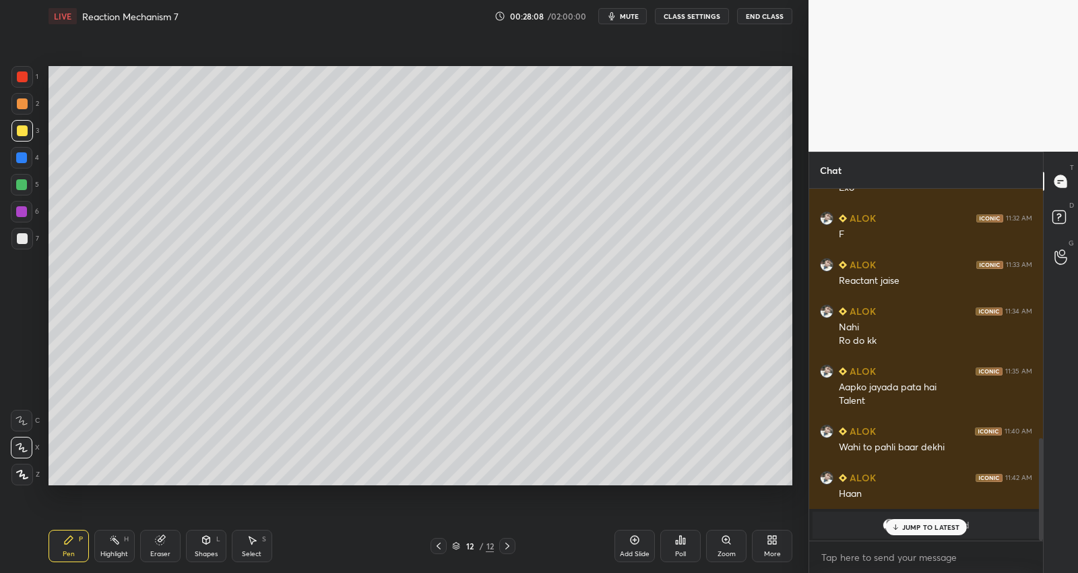
click at [935, 520] on div "JUMP TO LATEST" at bounding box center [926, 527] width 81 height 16
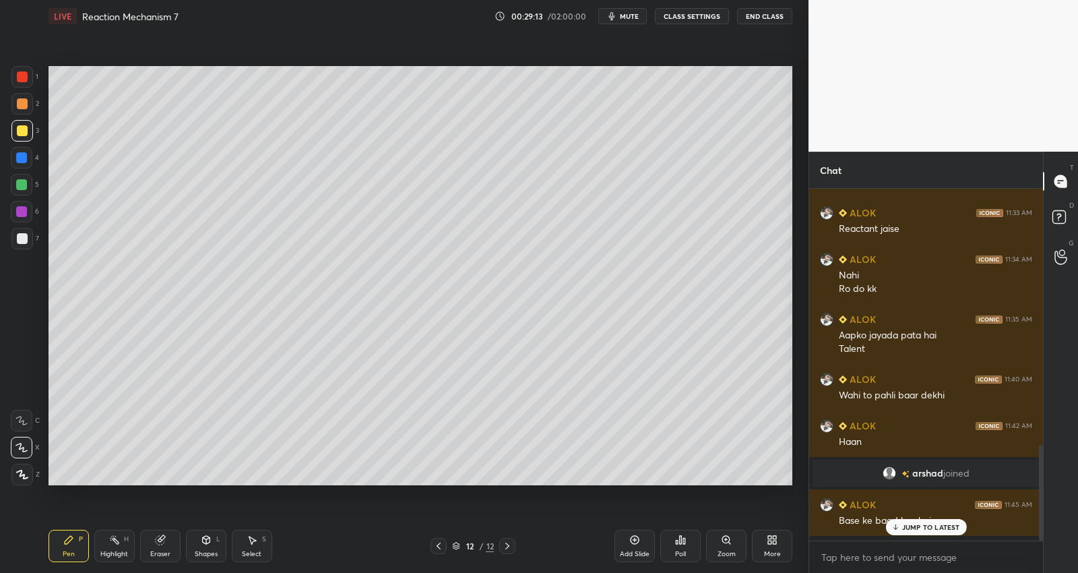
scroll to position [4, 4]
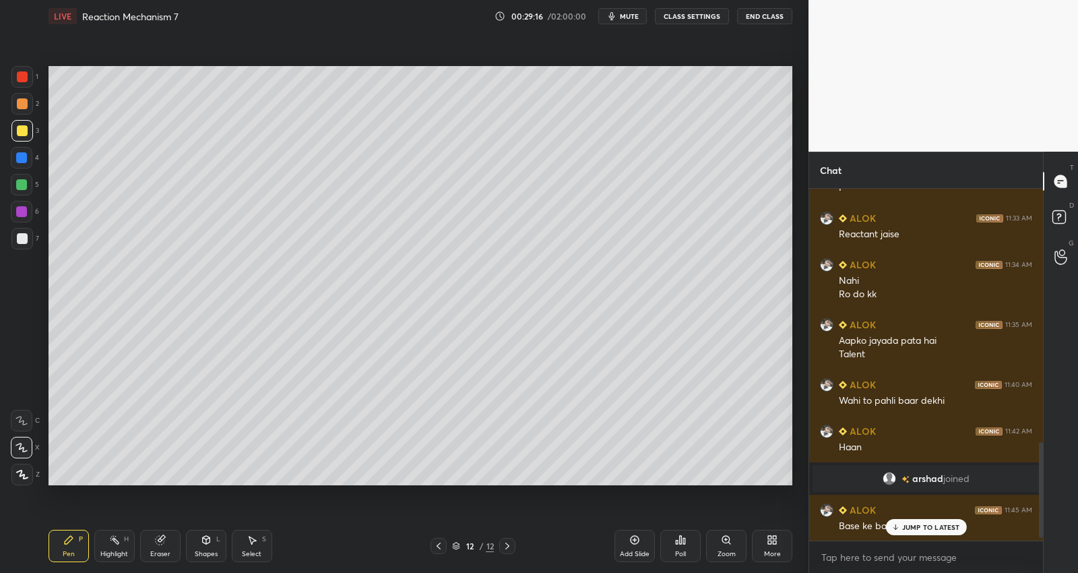
click at [906, 533] on div "JUMP TO LATEST" at bounding box center [926, 527] width 81 height 16
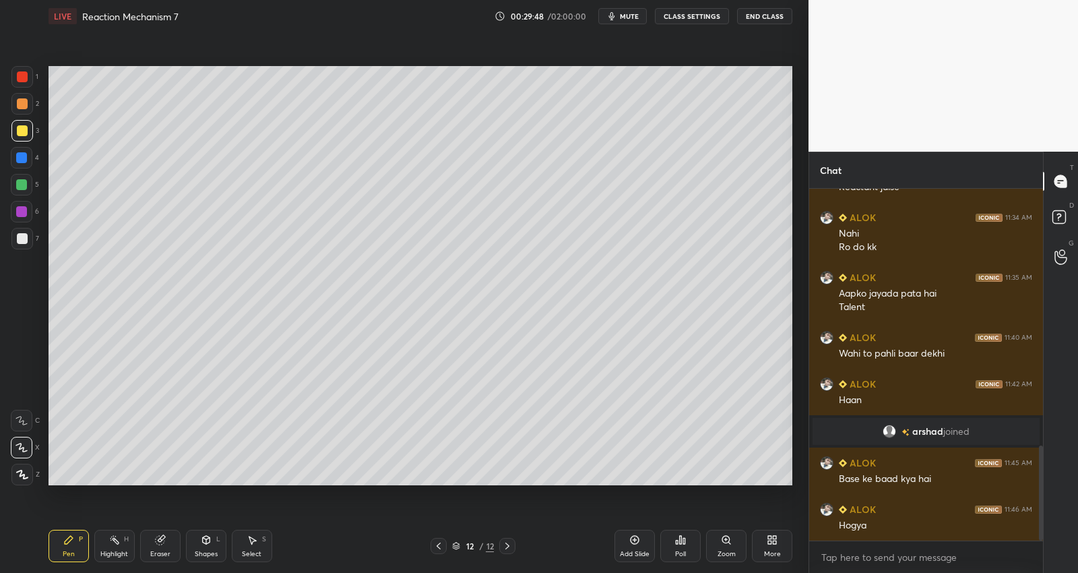
drag, startPoint x: 634, startPoint y: 543, endPoint x: 640, endPoint y: 531, distance: 13.3
click at [634, 543] on icon at bounding box center [635, 540] width 11 height 11
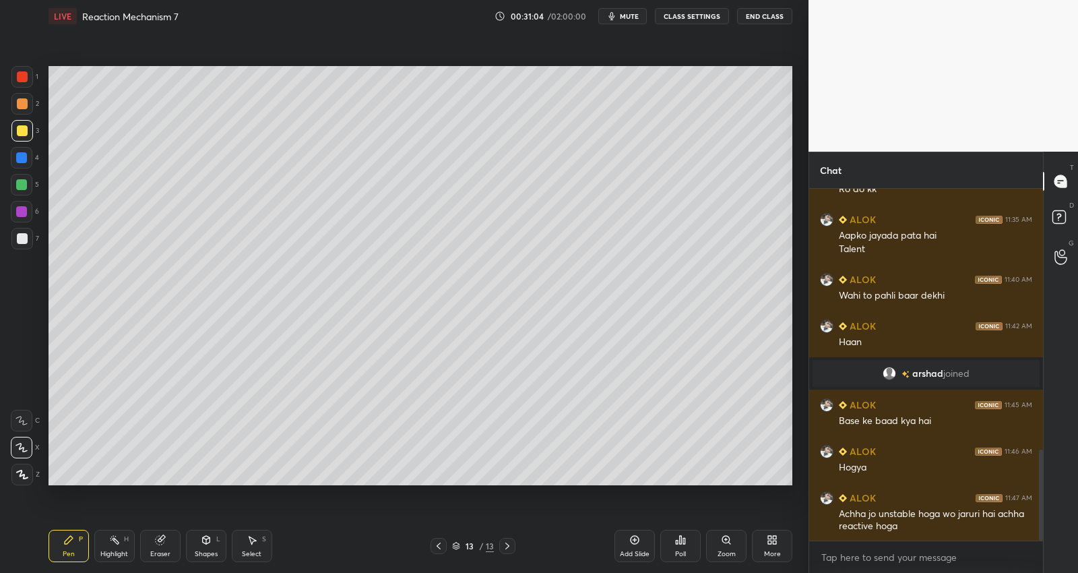
click at [22, 179] on div at bounding box center [22, 185] width 22 height 22
click at [11, 142] on div "3" at bounding box center [25, 133] width 28 height 27
click at [16, 142] on div "3" at bounding box center [25, 133] width 28 height 27
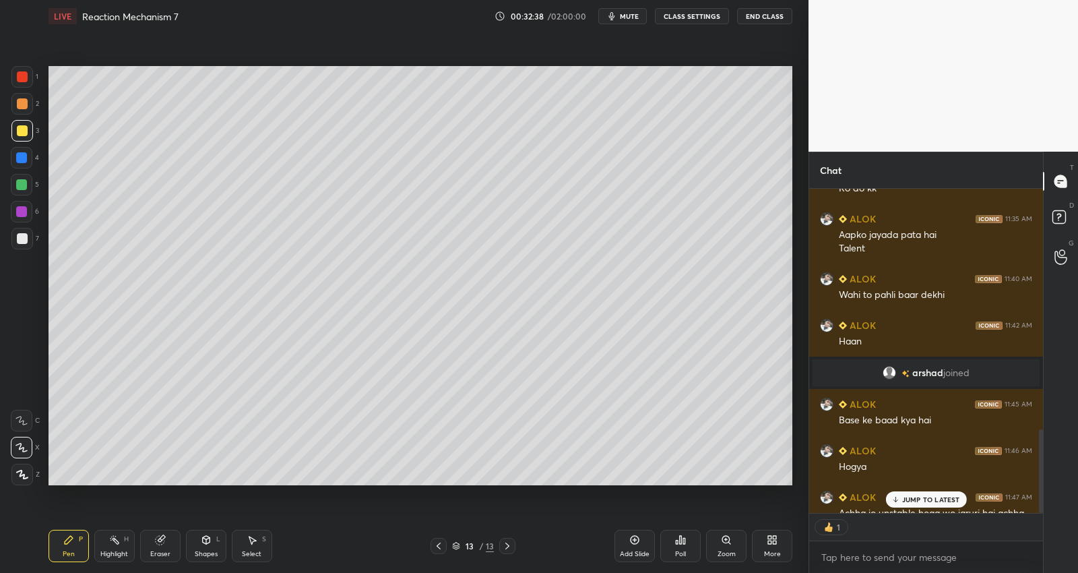
scroll to position [4, 4]
click at [921, 497] on p "JUMP TO LATEST" at bounding box center [932, 499] width 58 height 8
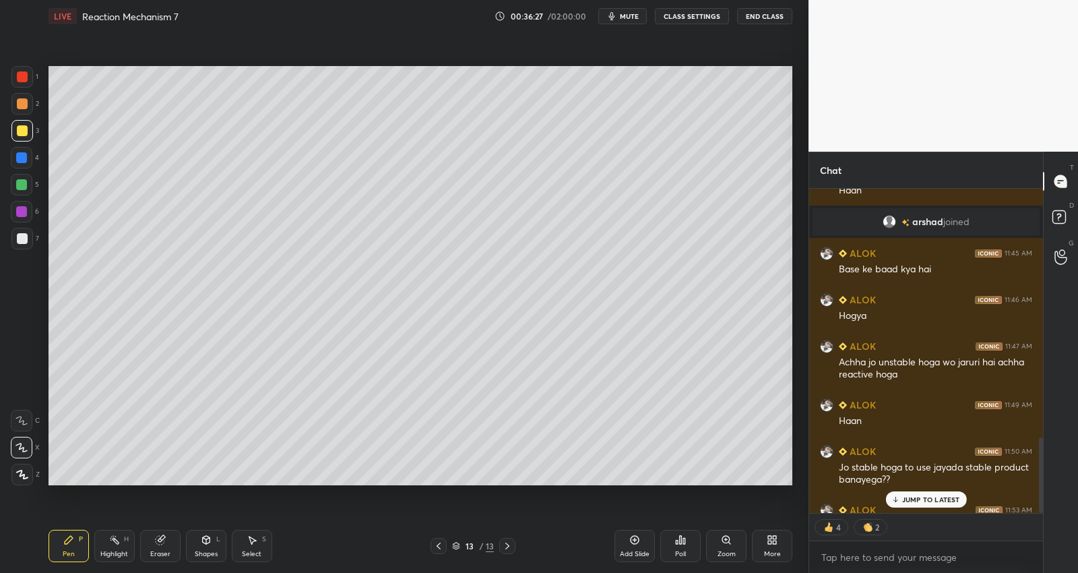
click at [640, 544] on div "Add Slide" at bounding box center [635, 546] width 40 height 32
drag, startPoint x: 24, startPoint y: 187, endPoint x: 30, endPoint y: 181, distance: 9.1
click at [21, 187] on div at bounding box center [21, 184] width 11 height 11
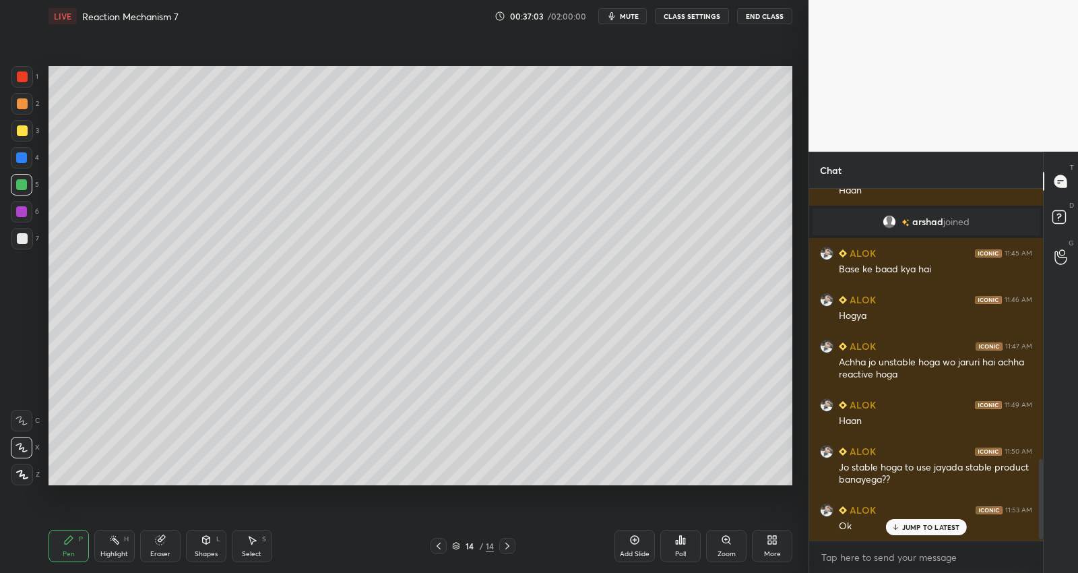
click at [24, 239] on div at bounding box center [22, 238] width 11 height 11
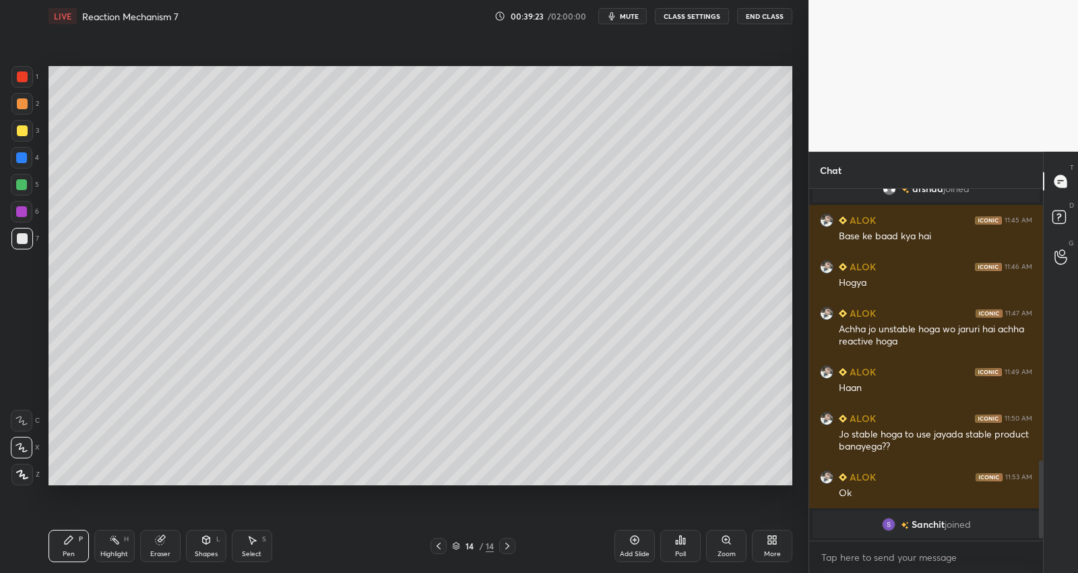
scroll to position [1242, 0]
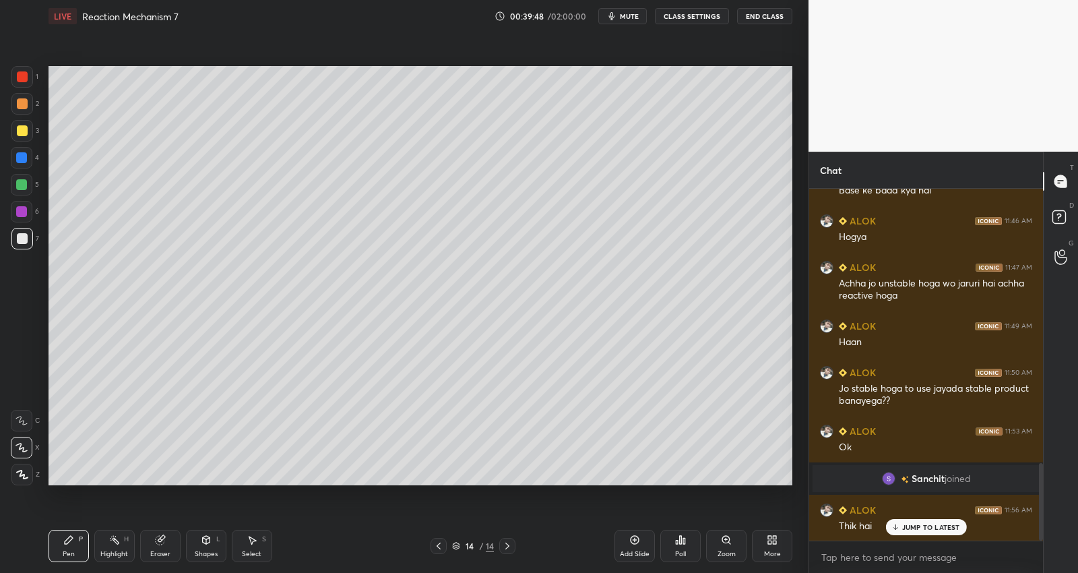
drag, startPoint x: 637, startPoint y: 543, endPoint x: 613, endPoint y: 521, distance: 32.4
click at [638, 543] on icon at bounding box center [635, 540] width 9 height 9
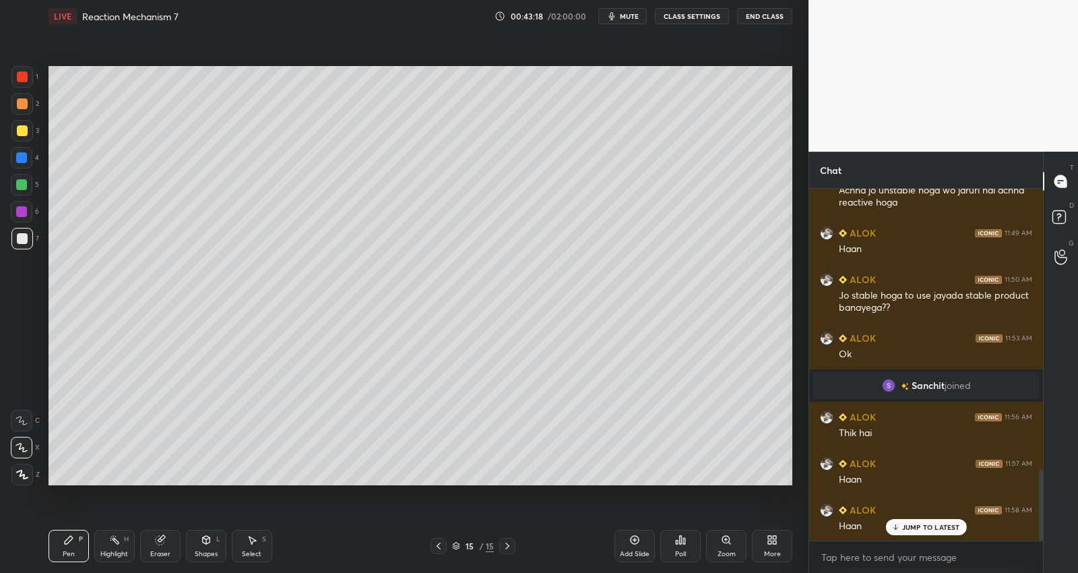
scroll to position [1382, 0]
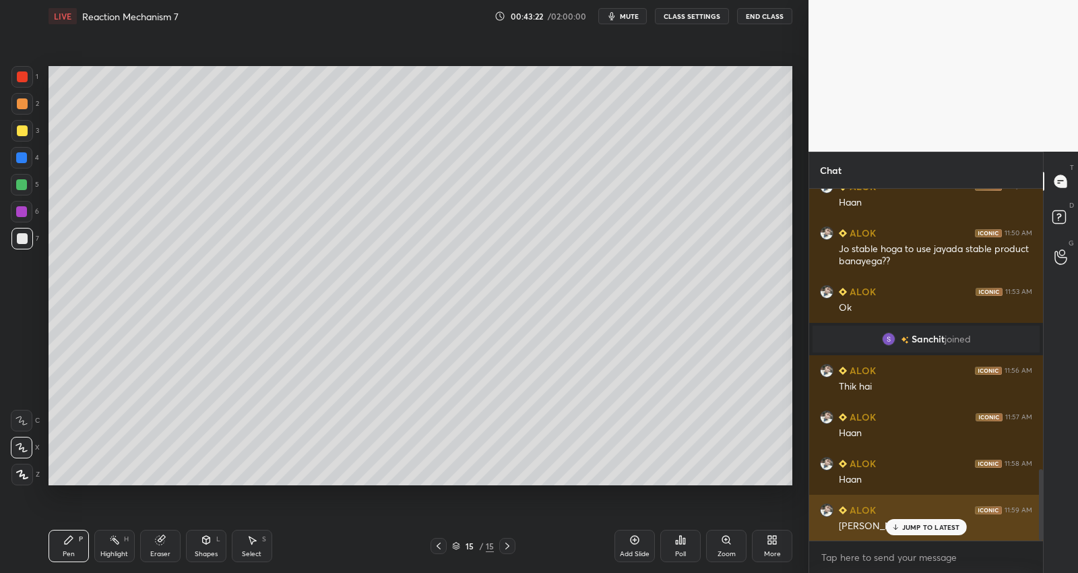
click at [938, 537] on div "ALOK 11:59 AM [PERSON_NAME]" at bounding box center [927, 518] width 234 height 47
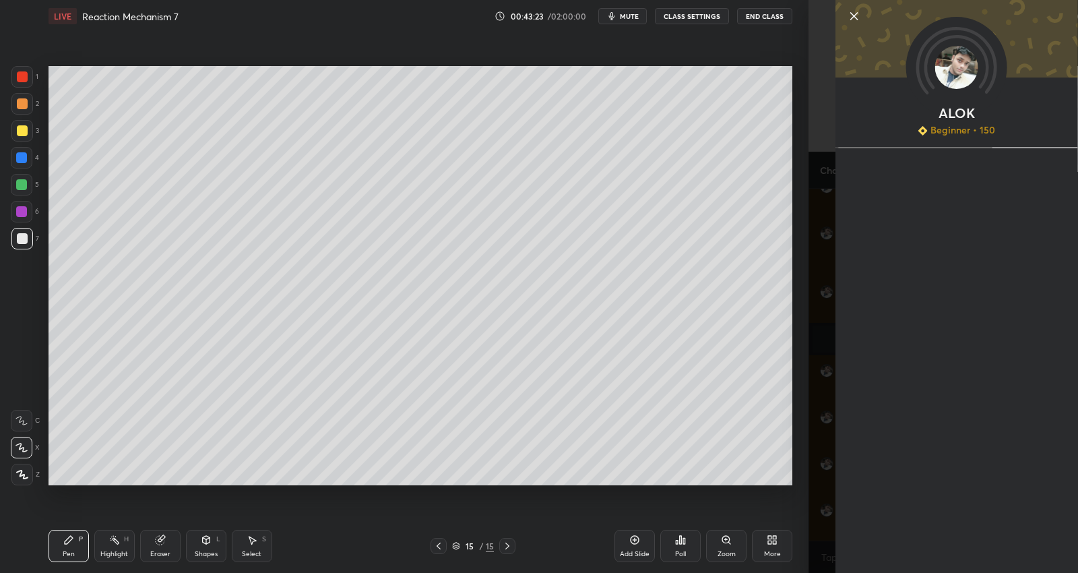
click at [777, 504] on div "Setting up your live class Poll for secs No correct answer Start poll" at bounding box center [420, 275] width 755 height 487
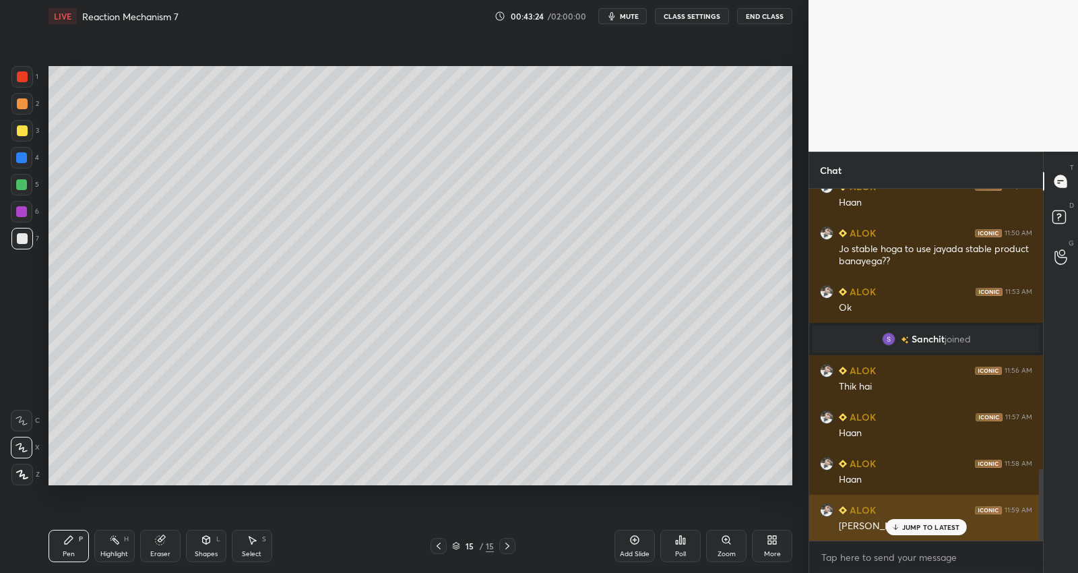
click at [908, 528] on p "JUMP TO LATEST" at bounding box center [932, 527] width 58 height 8
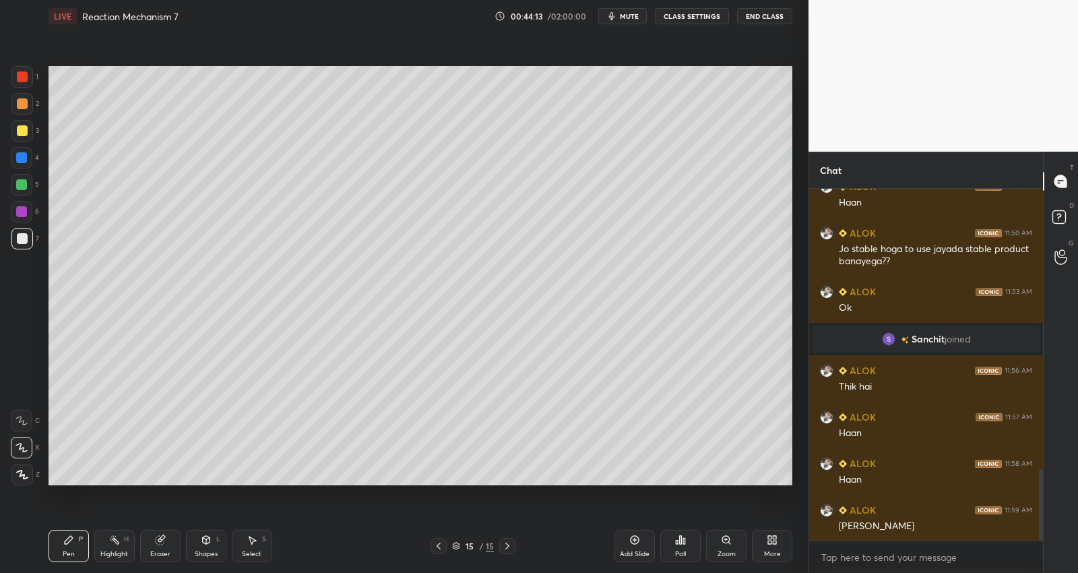
click at [430, 489] on div "Setting up your live class Poll for secs No correct answer Start poll" at bounding box center [420, 275] width 755 height 487
click at [429, 487] on div "Setting up your live class Poll for secs No correct answer Start poll" at bounding box center [420, 275] width 755 height 487
click at [429, 491] on div "Setting up your live class Poll for secs No correct answer Start poll" at bounding box center [420, 275] width 755 height 487
click at [427, 490] on div "Setting up your live class Poll for secs No correct answer Start poll" at bounding box center [420, 275] width 755 height 487
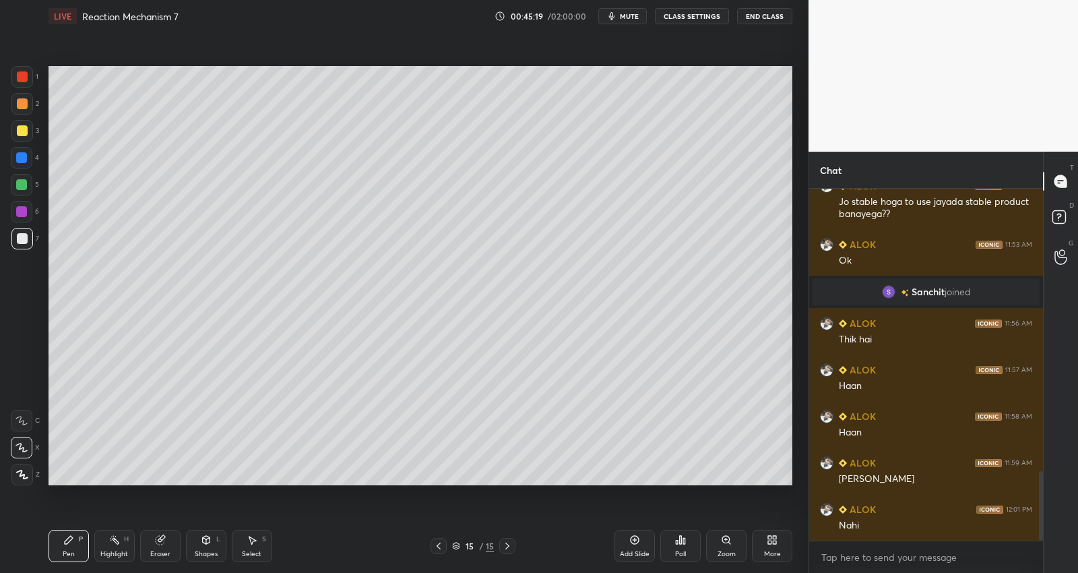
click at [26, 181] on div at bounding box center [21, 184] width 11 height 11
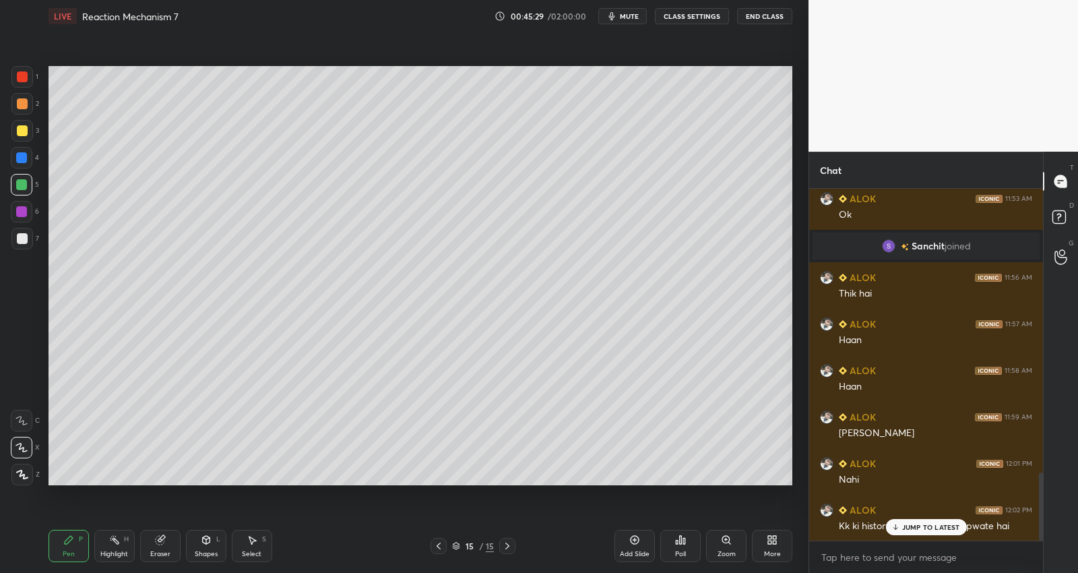
click at [641, 541] on div "Add Slide" at bounding box center [635, 546] width 40 height 32
click at [206, 551] on div "Shapes" at bounding box center [206, 554] width 23 height 7
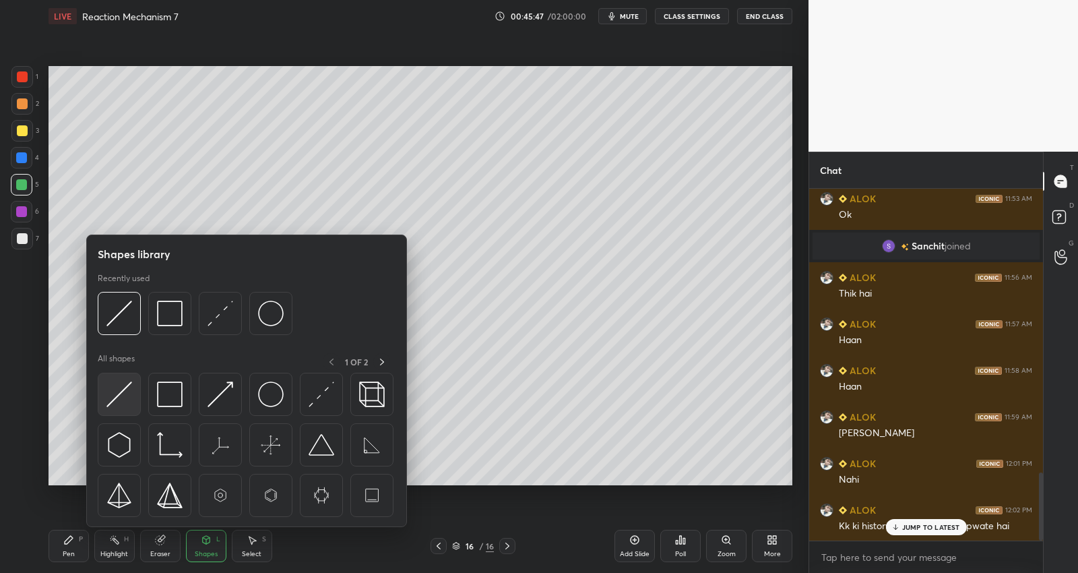
click at [130, 405] on img at bounding box center [120, 395] width 26 height 26
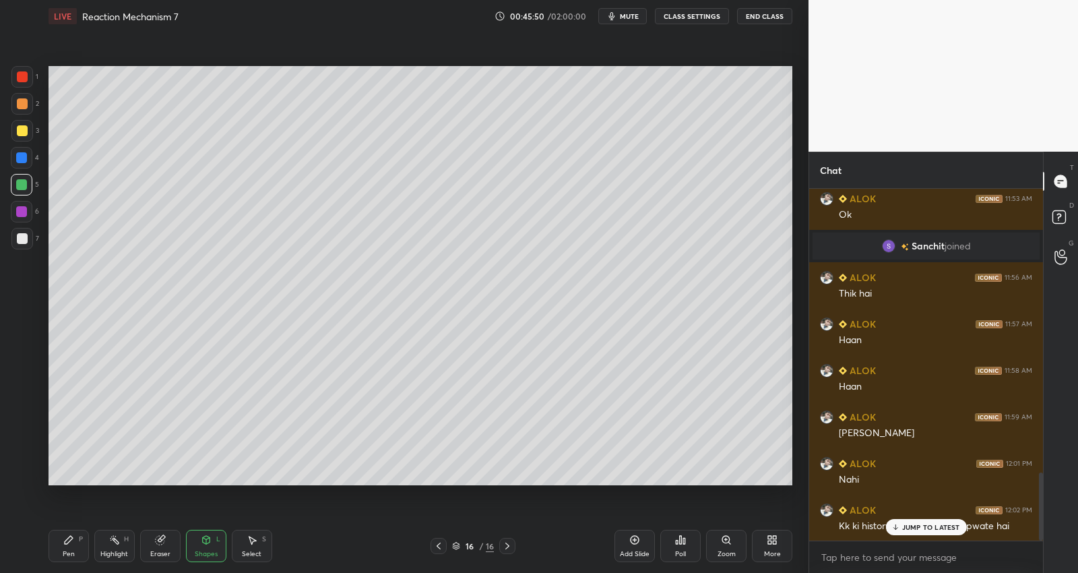
click at [75, 545] on div "Pen P" at bounding box center [69, 546] width 40 height 32
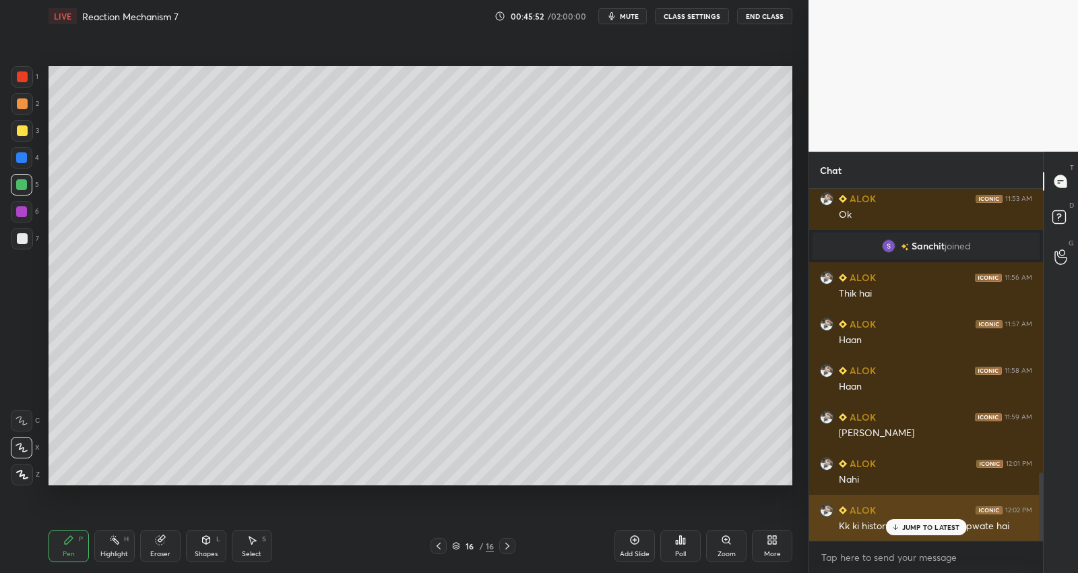
click at [917, 524] on p "JUMP TO LATEST" at bounding box center [932, 527] width 58 height 8
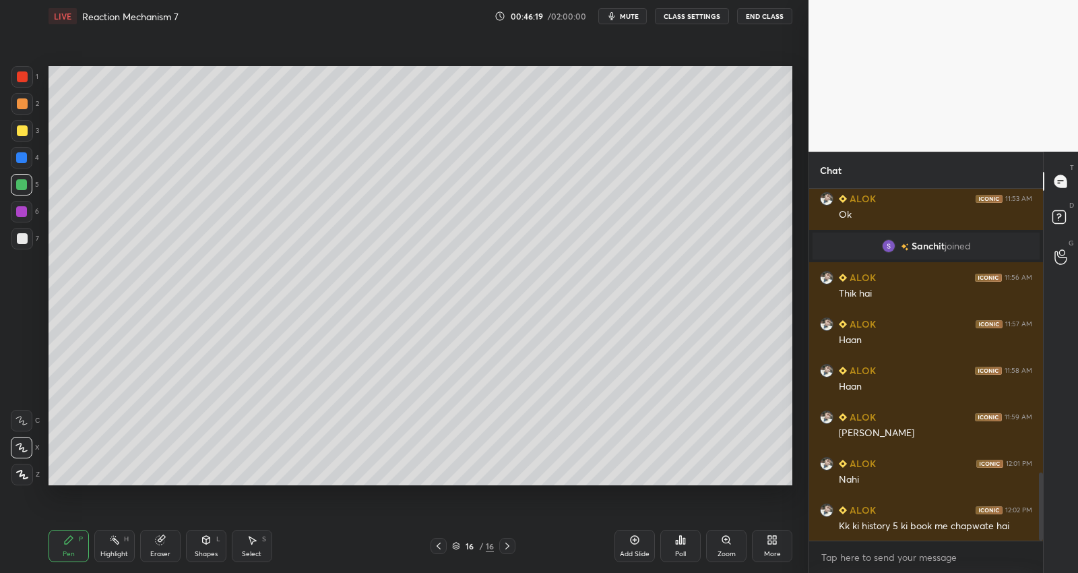
click at [24, 236] on div at bounding box center [22, 238] width 11 height 11
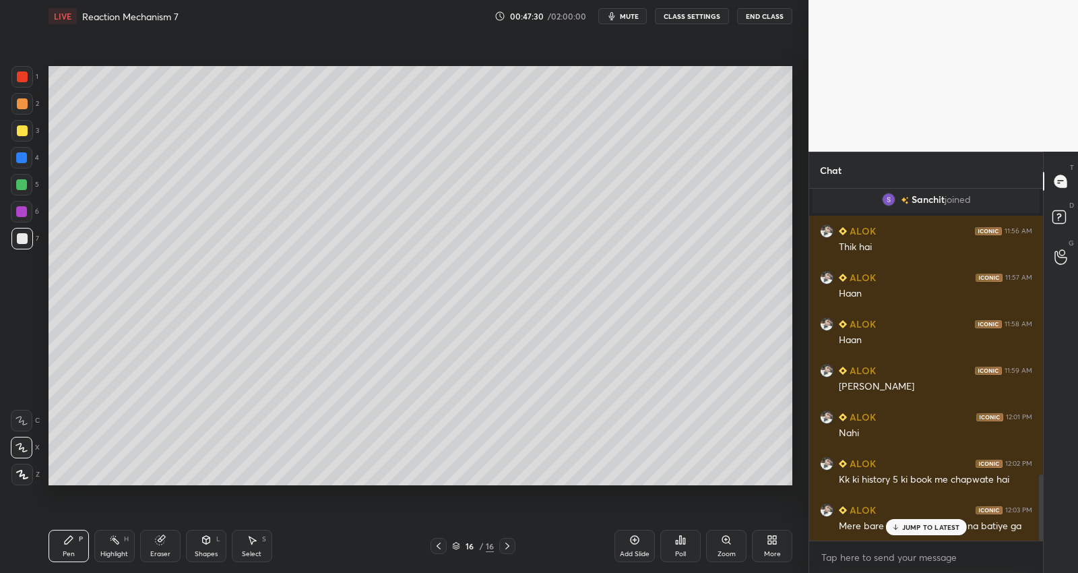
click at [28, 131] on div at bounding box center [22, 131] width 22 height 22
click at [22, 237] on div at bounding box center [22, 238] width 11 height 11
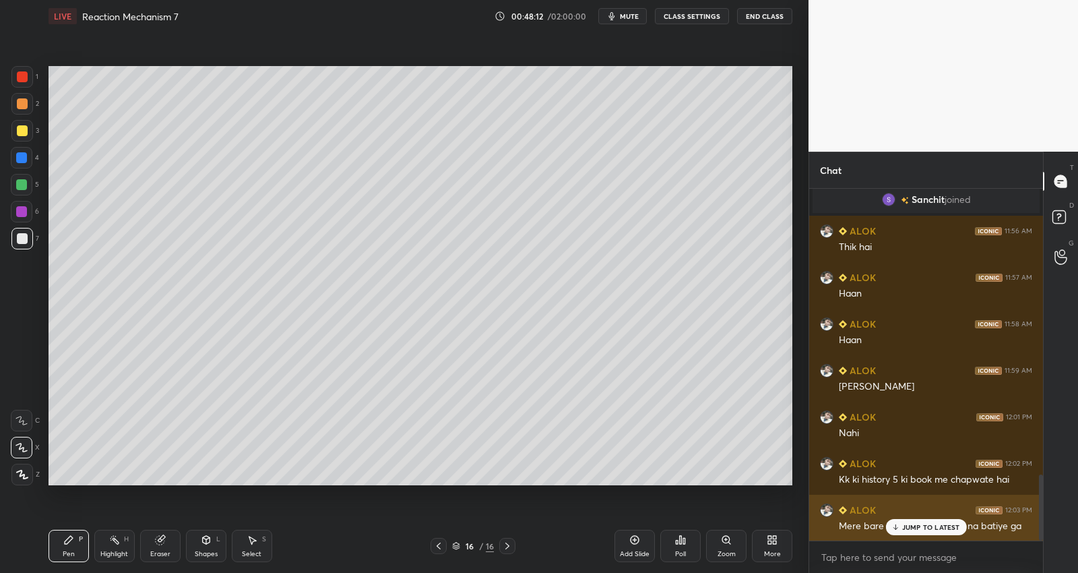
click at [913, 533] on div "JUMP TO LATEST" at bounding box center [926, 527] width 81 height 16
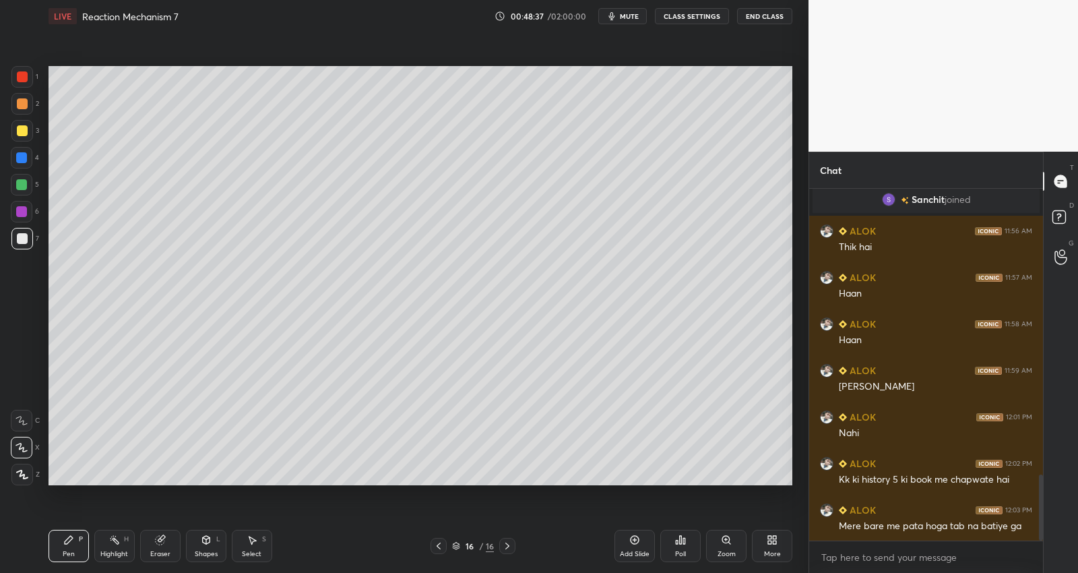
scroll to position [1568, 0]
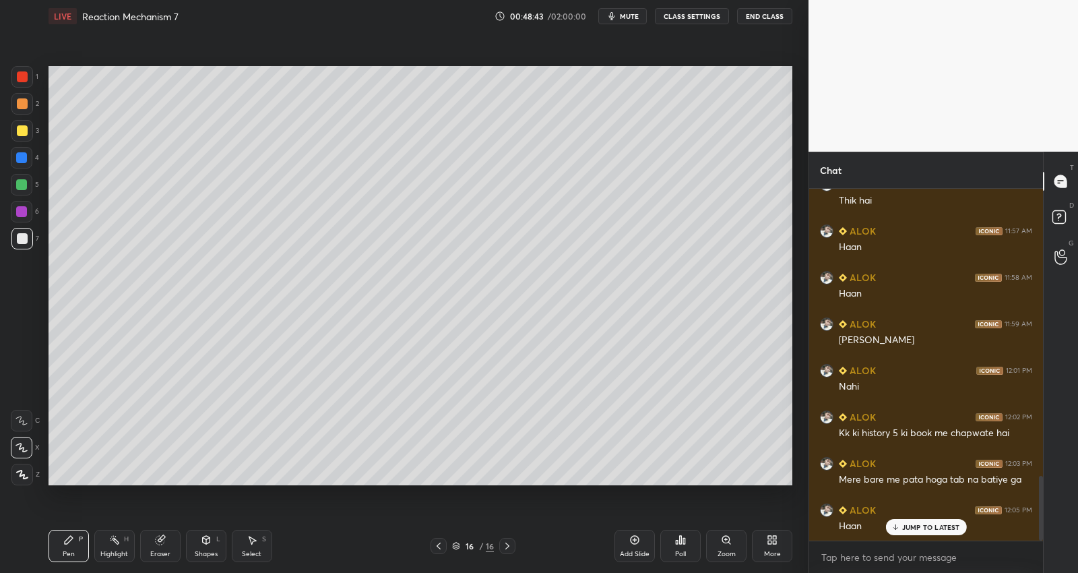
click at [634, 548] on div "Add Slide" at bounding box center [635, 546] width 40 height 32
drag, startPoint x: 21, startPoint y: 129, endPoint x: 26, endPoint y: 124, distance: 7.2
click at [22, 129] on div at bounding box center [22, 130] width 11 height 11
drag, startPoint x: 258, startPoint y: 543, endPoint x: 267, endPoint y: 530, distance: 15.5
click at [260, 538] on div "Select S" at bounding box center [252, 546] width 40 height 32
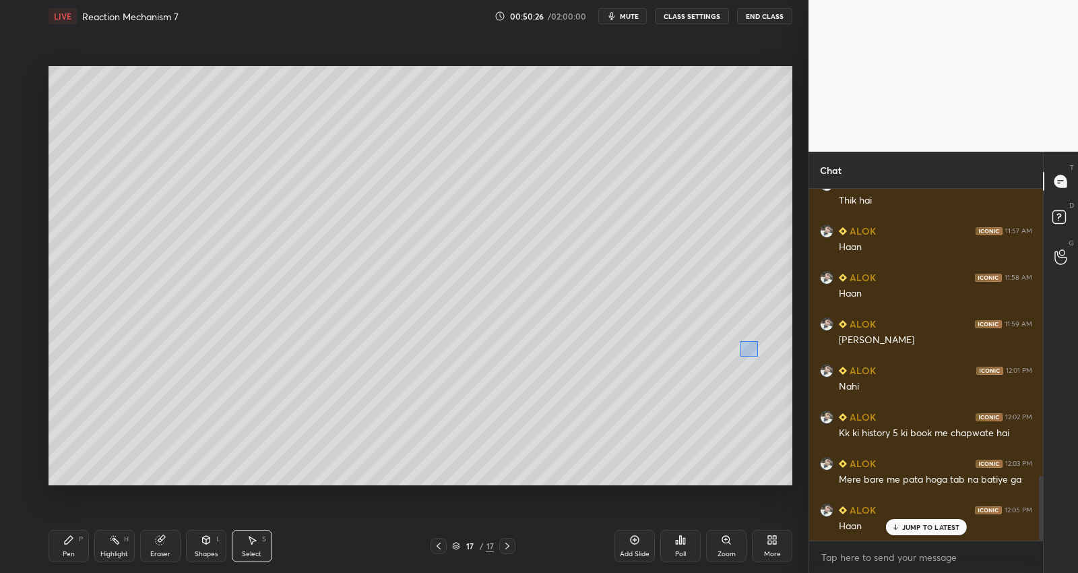
drag, startPoint x: 746, startPoint y: 342, endPoint x: 769, endPoint y: 352, distance: 25.0
click at [758, 356] on div "0 ° Undo Copy Duplicate Duplicate to new slide Delete" at bounding box center [421, 275] width 744 height 419
drag, startPoint x: 80, startPoint y: 543, endPoint x: 154, endPoint y: 486, distance: 94.2
click at [79, 543] on div "Pen P" at bounding box center [69, 546] width 40 height 32
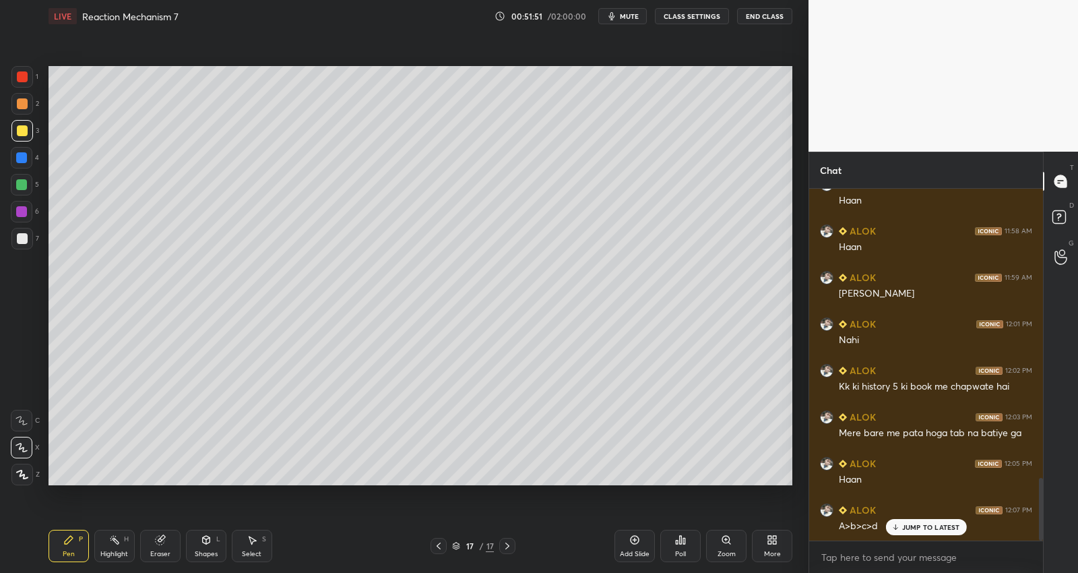
scroll to position [1662, 0]
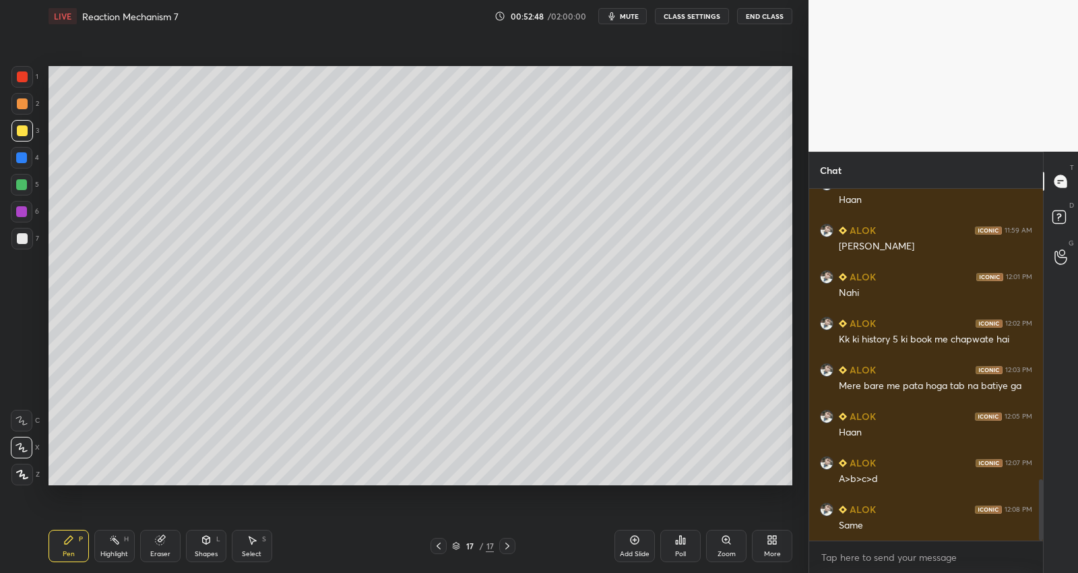
click at [22, 209] on div at bounding box center [21, 211] width 11 height 11
click at [646, 542] on div "Add Slide" at bounding box center [635, 546] width 40 height 32
click at [18, 241] on div at bounding box center [22, 238] width 11 height 11
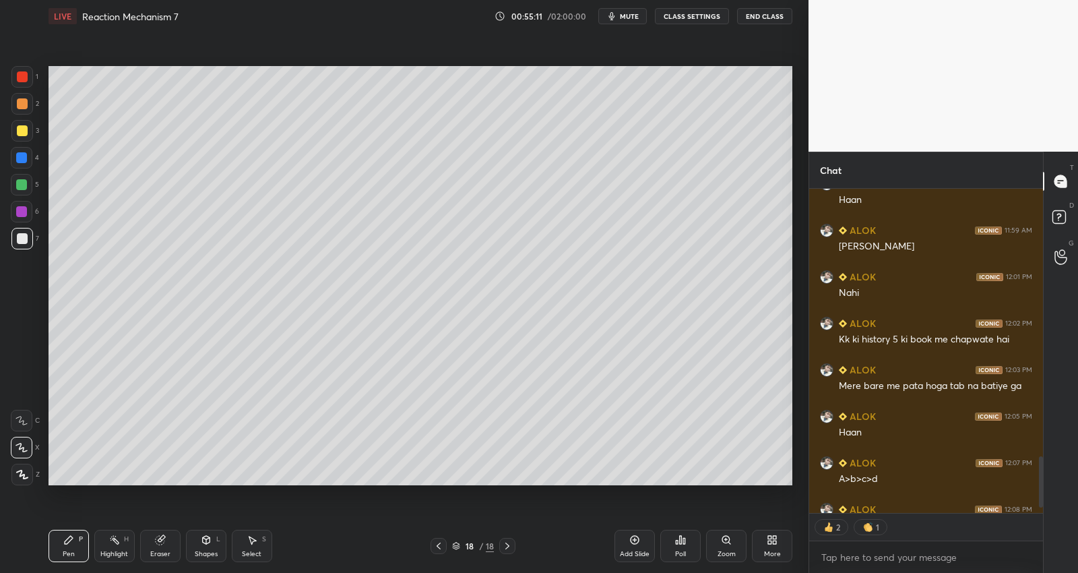
scroll to position [1736, 0]
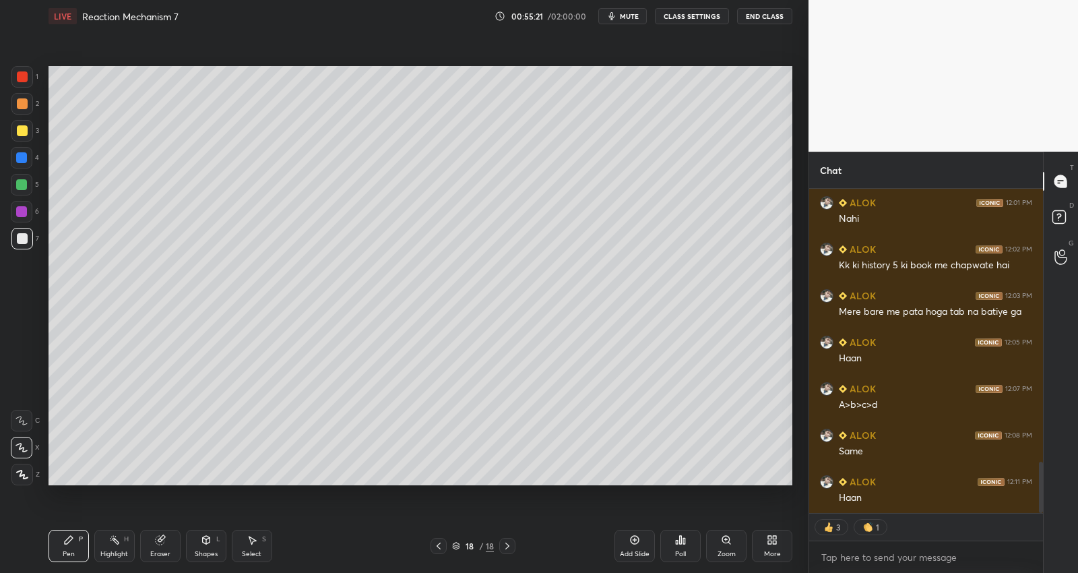
click at [631, 546] on div "Add Slide" at bounding box center [635, 546] width 40 height 32
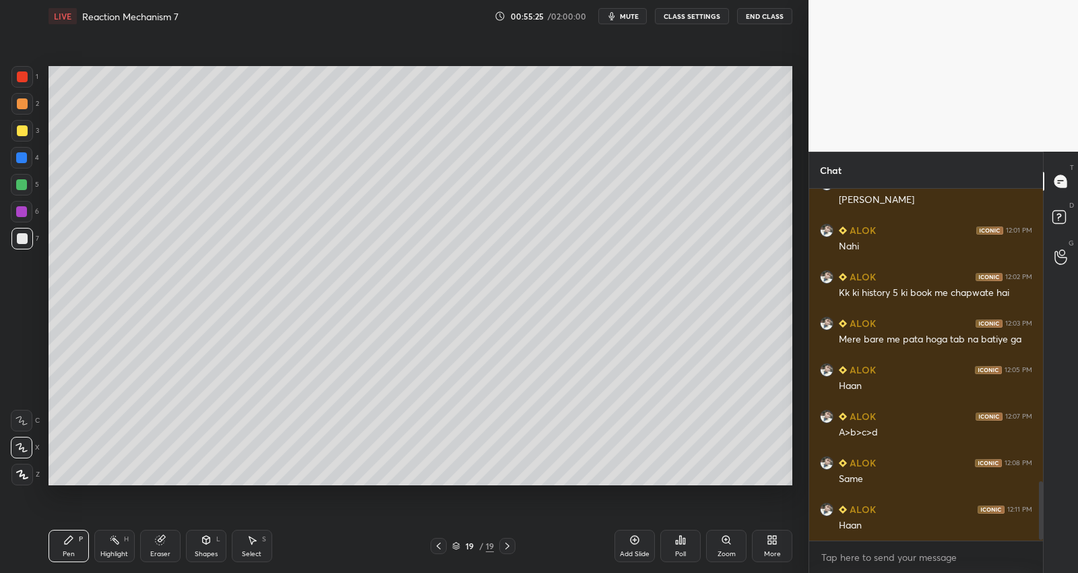
scroll to position [4, 4]
click at [24, 211] on div at bounding box center [21, 211] width 11 height 11
click at [26, 239] on div at bounding box center [22, 238] width 11 height 11
drag, startPoint x: 21, startPoint y: 212, endPoint x: 46, endPoint y: 221, distance: 26.4
click at [21, 212] on div at bounding box center [21, 211] width 11 height 11
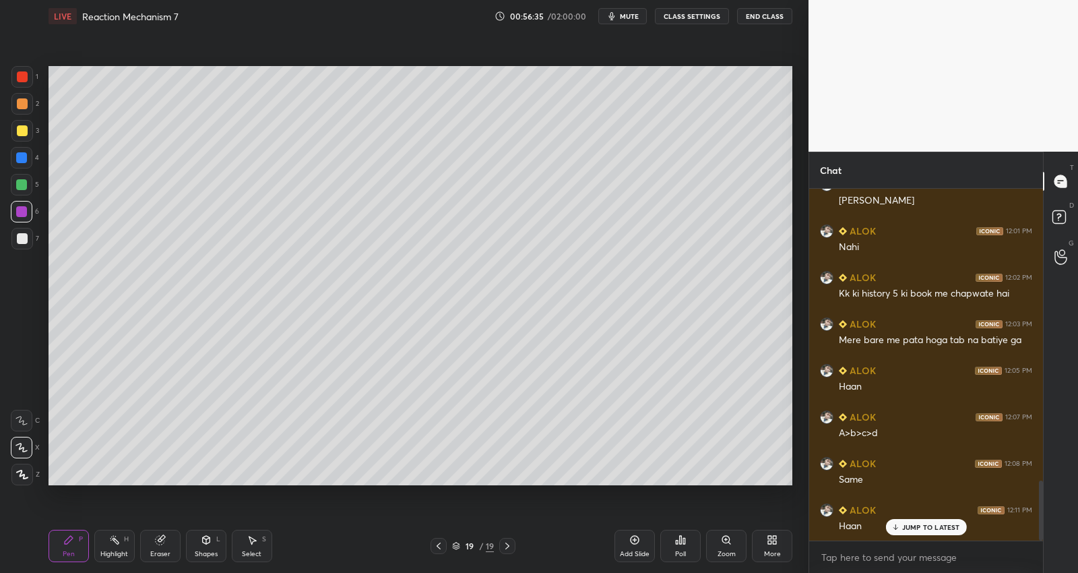
click at [22, 239] on div at bounding box center [22, 238] width 11 height 11
click at [640, 545] on icon at bounding box center [635, 540] width 11 height 11
click at [24, 212] on div at bounding box center [21, 211] width 11 height 11
drag, startPoint x: 439, startPoint y: 545, endPoint x: 454, endPoint y: 543, distance: 14.9
click at [439, 545] on icon at bounding box center [438, 546] width 11 height 11
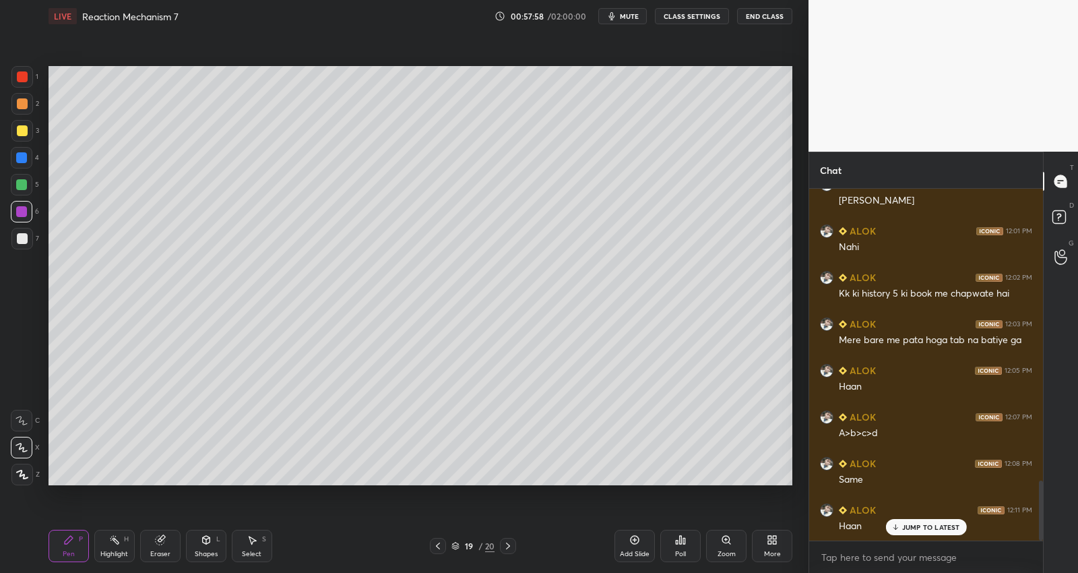
drag, startPoint x: 437, startPoint y: 543, endPoint x: 439, endPoint y: 533, distance: 10.5
click at [437, 543] on icon at bounding box center [438, 546] width 11 height 11
click at [508, 543] on icon at bounding box center [508, 546] width 11 height 11
click at [508, 545] on icon at bounding box center [508, 546] width 11 height 11
click at [508, 544] on icon at bounding box center [508, 546] width 11 height 11
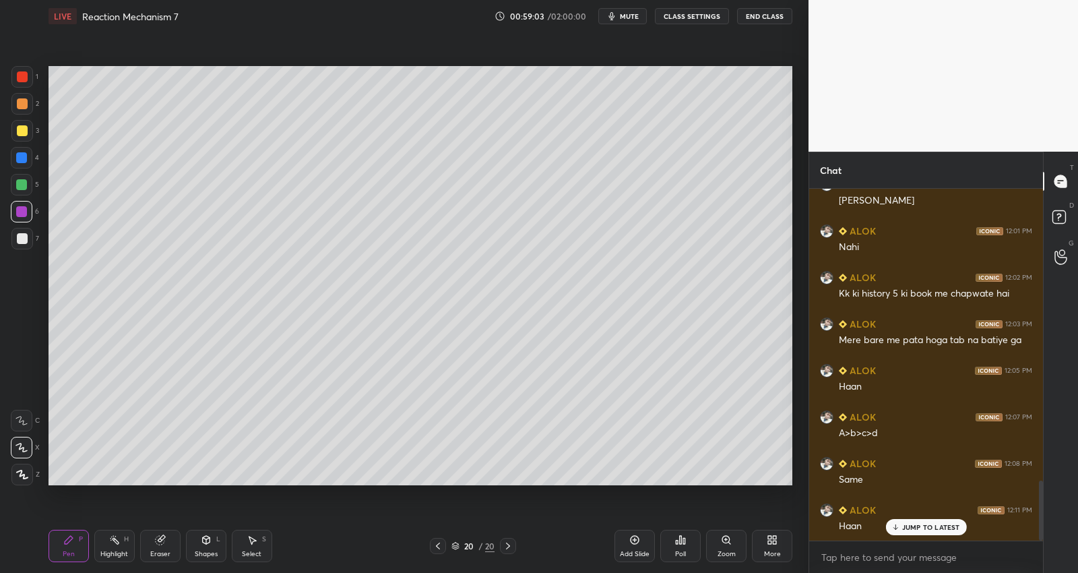
click at [437, 551] on div at bounding box center [438, 546] width 16 height 16
click at [440, 549] on icon at bounding box center [438, 546] width 11 height 11
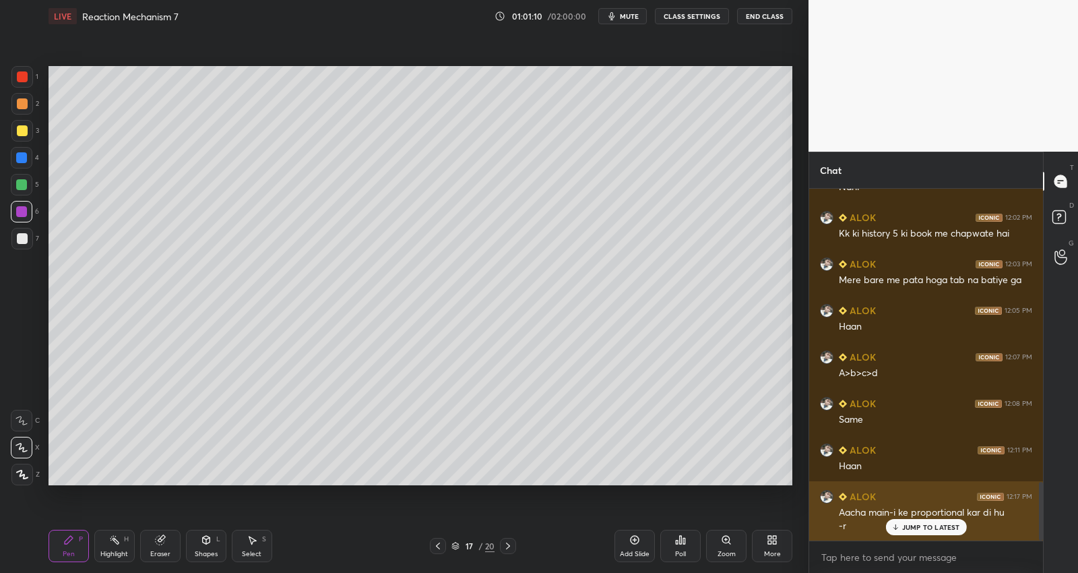
click at [924, 526] on p "JUMP TO LATEST" at bounding box center [932, 527] width 58 height 8
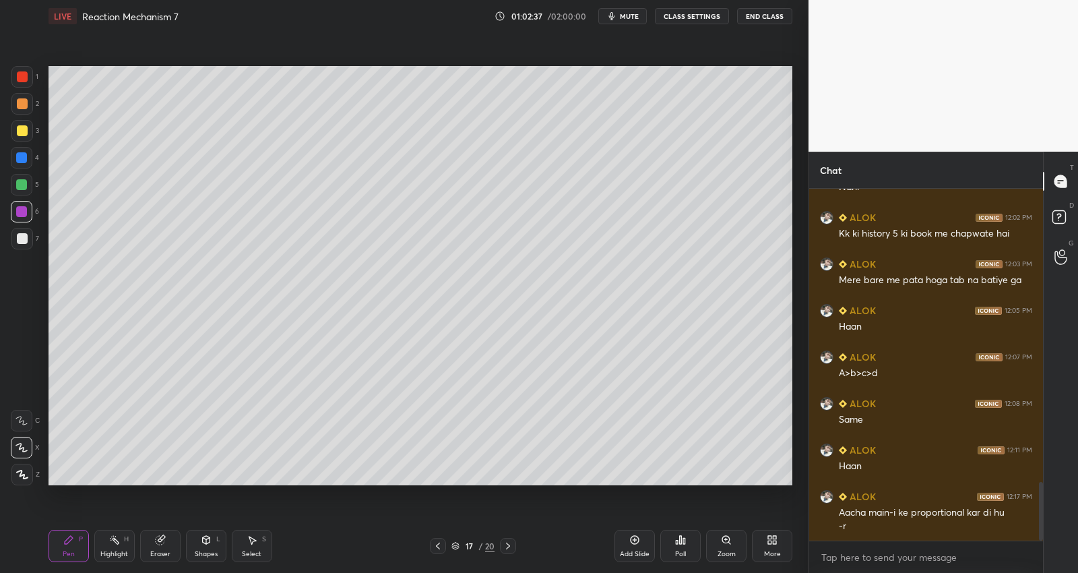
drag, startPoint x: 636, startPoint y: 543, endPoint x: 645, endPoint y: 529, distance: 16.1
click at [636, 543] on icon at bounding box center [635, 540] width 9 height 9
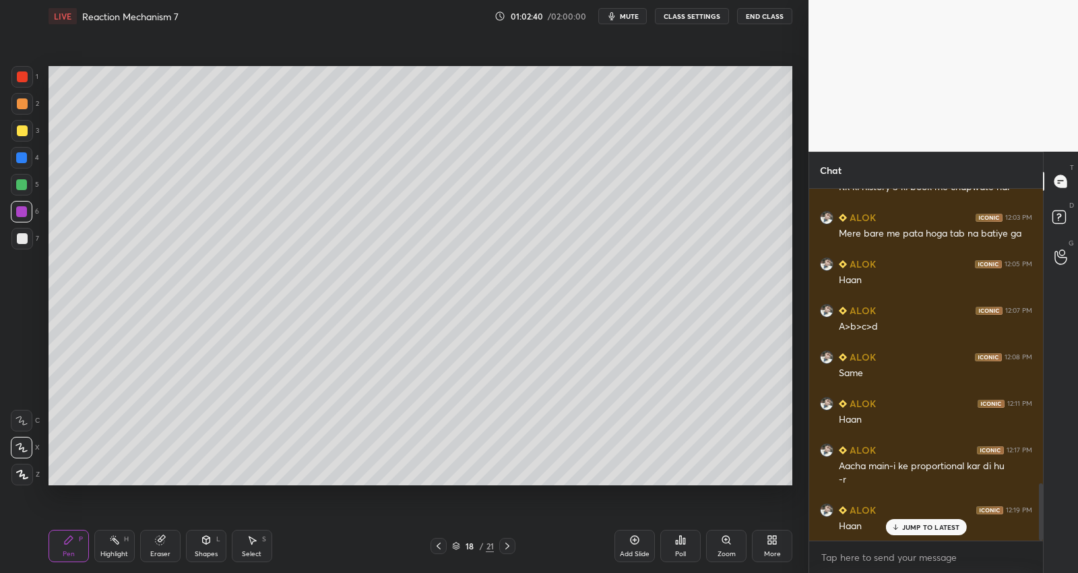
click at [20, 240] on div at bounding box center [22, 238] width 11 height 11
click at [23, 120] on div at bounding box center [22, 131] width 22 height 22
drag, startPoint x: 24, startPoint y: 185, endPoint x: 48, endPoint y: 164, distance: 32.5
click at [24, 184] on div at bounding box center [21, 184] width 11 height 11
drag, startPoint x: 14, startPoint y: 147, endPoint x: 24, endPoint y: 127, distance: 22.0
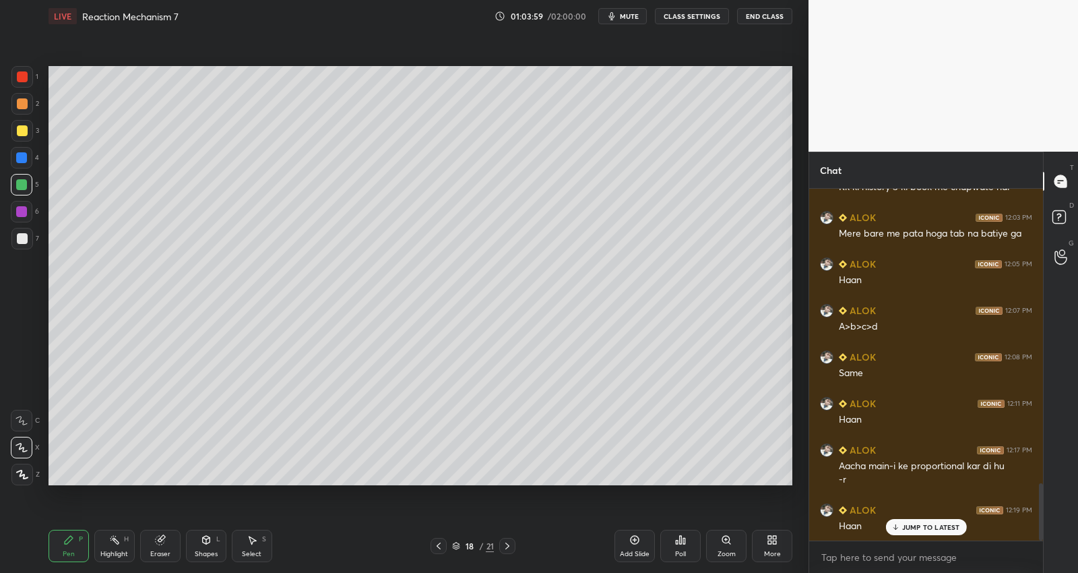
click at [16, 131] on div "1 2 3 4 5 6 7" at bounding box center [25, 160] width 28 height 189
click at [25, 127] on div at bounding box center [22, 130] width 11 height 11
click at [205, 553] on div "Shapes" at bounding box center [206, 554] width 23 height 7
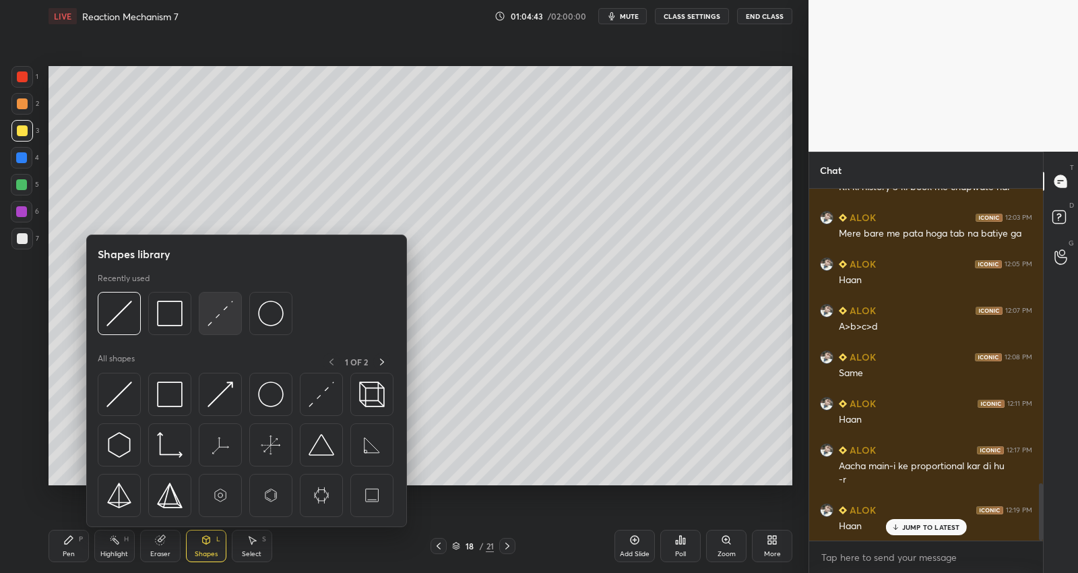
click at [216, 323] on img at bounding box center [221, 314] width 26 height 26
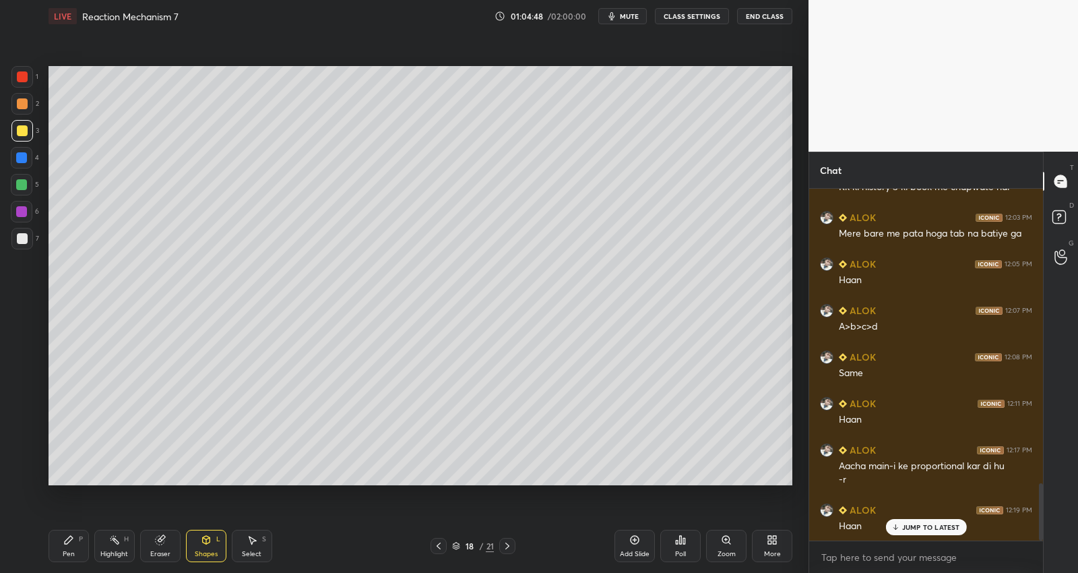
click at [20, 238] on div at bounding box center [22, 238] width 11 height 11
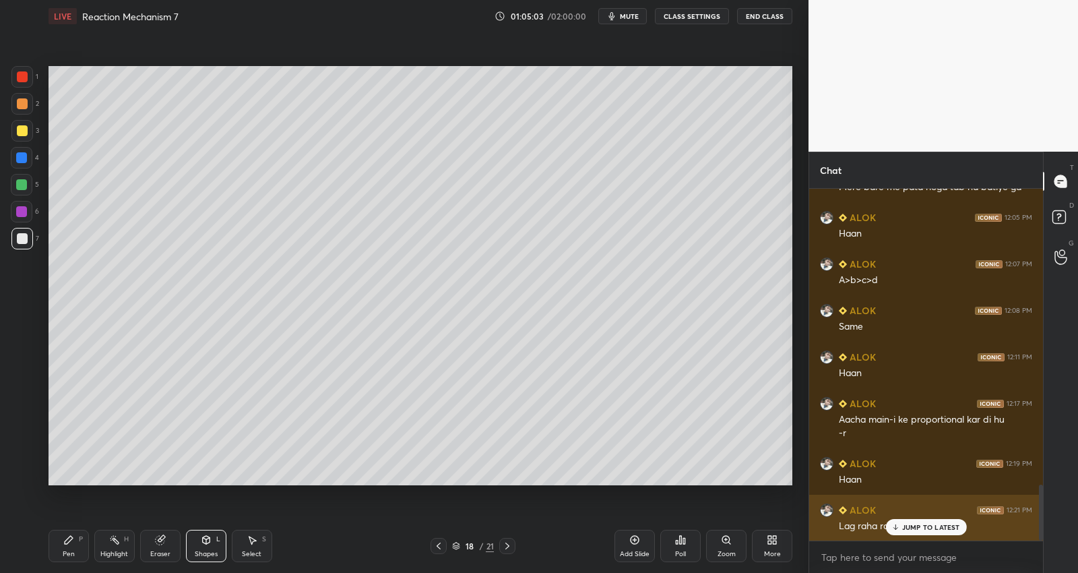
click at [913, 527] on p "JUMP TO LATEST" at bounding box center [932, 527] width 58 height 8
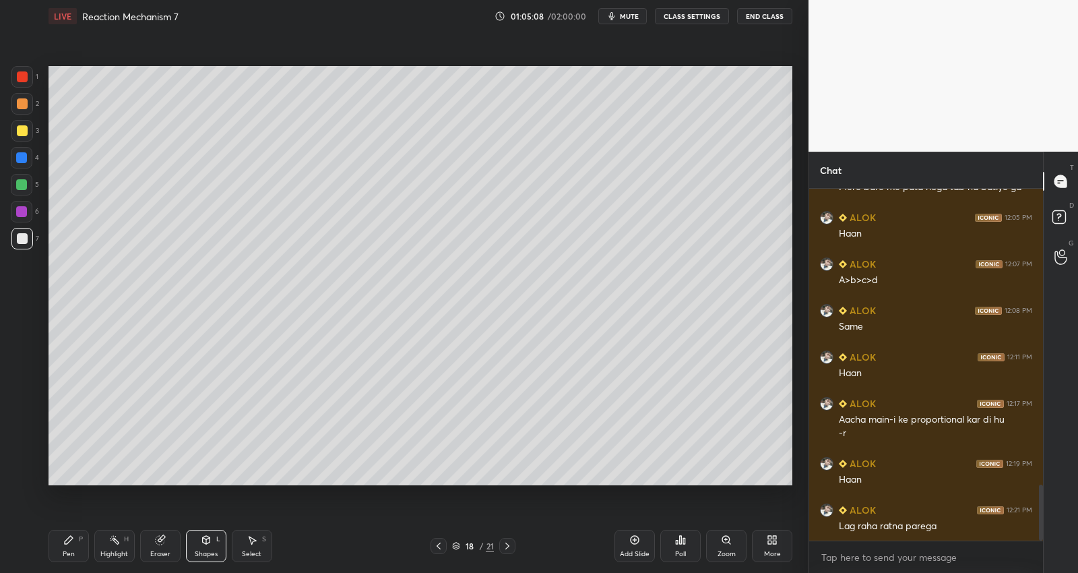
click at [445, 547] on div at bounding box center [439, 546] width 16 height 16
click at [439, 548] on icon at bounding box center [438, 546] width 11 height 11
click at [439, 546] on icon at bounding box center [438, 546] width 11 height 11
click at [439, 544] on icon at bounding box center [438, 546] width 11 height 11
click at [506, 544] on icon at bounding box center [507, 546] width 11 height 11
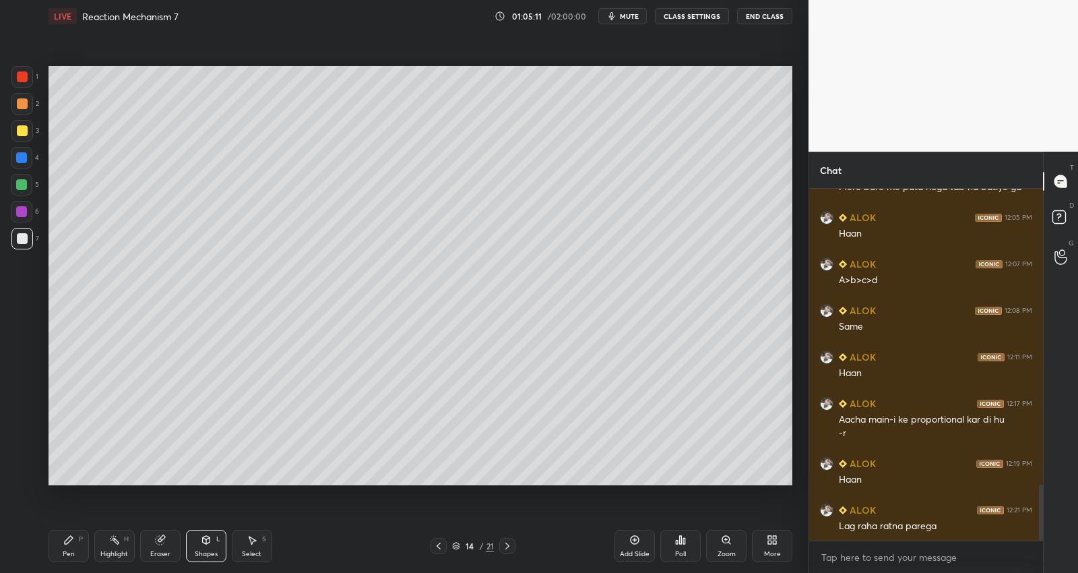
click at [506, 547] on icon at bounding box center [507, 546] width 11 height 11
click at [506, 548] on icon at bounding box center [508, 546] width 4 height 7
click at [506, 544] on icon at bounding box center [507, 546] width 11 height 11
click at [442, 543] on icon at bounding box center [438, 546] width 11 height 11
click at [503, 540] on div at bounding box center [507, 546] width 16 height 16
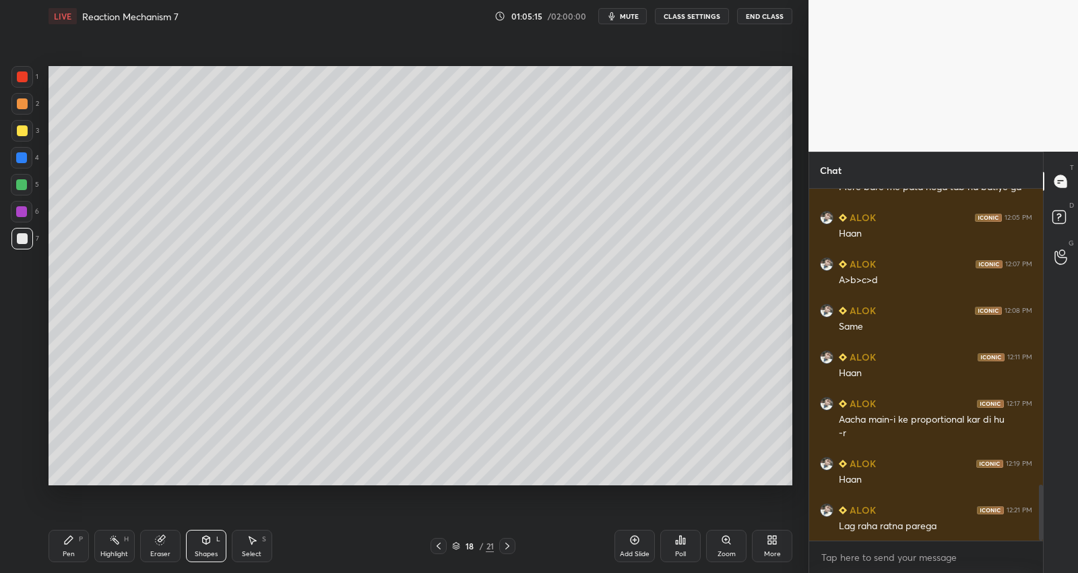
click at [505, 542] on div at bounding box center [507, 546] width 16 height 16
click at [503, 547] on icon at bounding box center [507, 546] width 11 height 11
click at [509, 544] on icon at bounding box center [507, 546] width 11 height 11
click at [511, 547] on icon at bounding box center [507, 546] width 11 height 11
click at [510, 549] on icon at bounding box center [507, 546] width 11 height 11
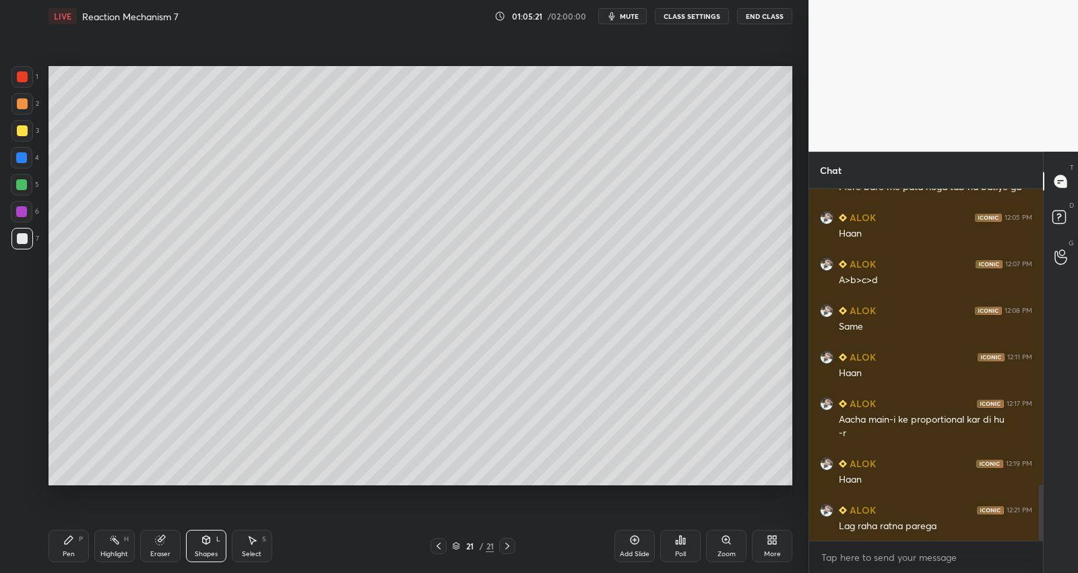
click at [506, 548] on icon at bounding box center [507, 546] width 11 height 11
drag, startPoint x: 506, startPoint y: 551, endPoint x: 536, endPoint y: 546, distance: 30.0
click at [506, 549] on icon at bounding box center [507, 546] width 11 height 11
click at [508, 544] on icon at bounding box center [507, 546] width 11 height 11
click at [508, 547] on icon at bounding box center [507, 546] width 11 height 11
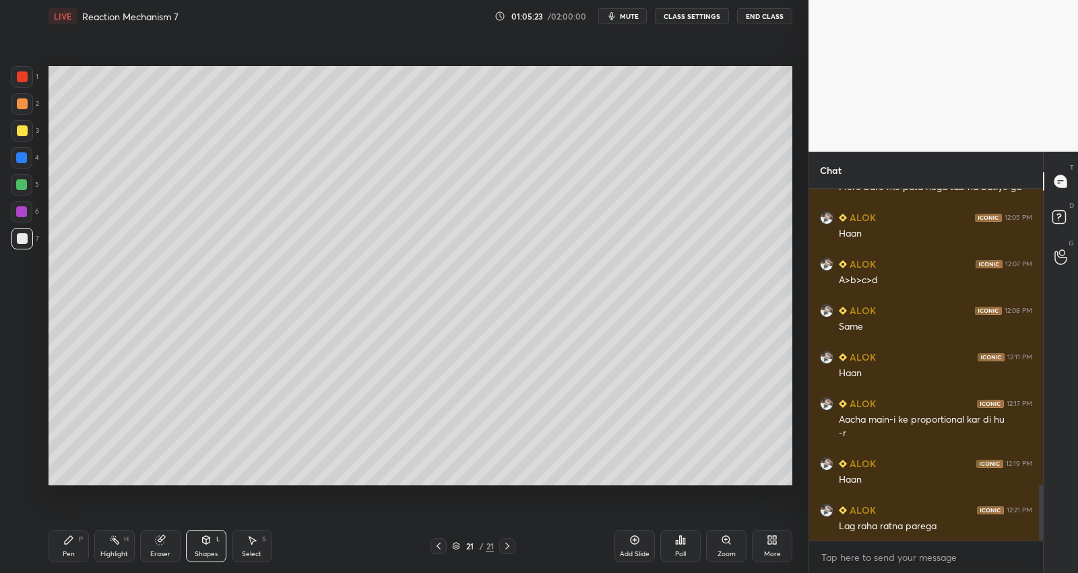
click at [508, 550] on icon at bounding box center [507, 546] width 11 height 11
click at [508, 551] on div at bounding box center [507, 546] width 16 height 16
click at [506, 551] on div at bounding box center [507, 546] width 16 height 16
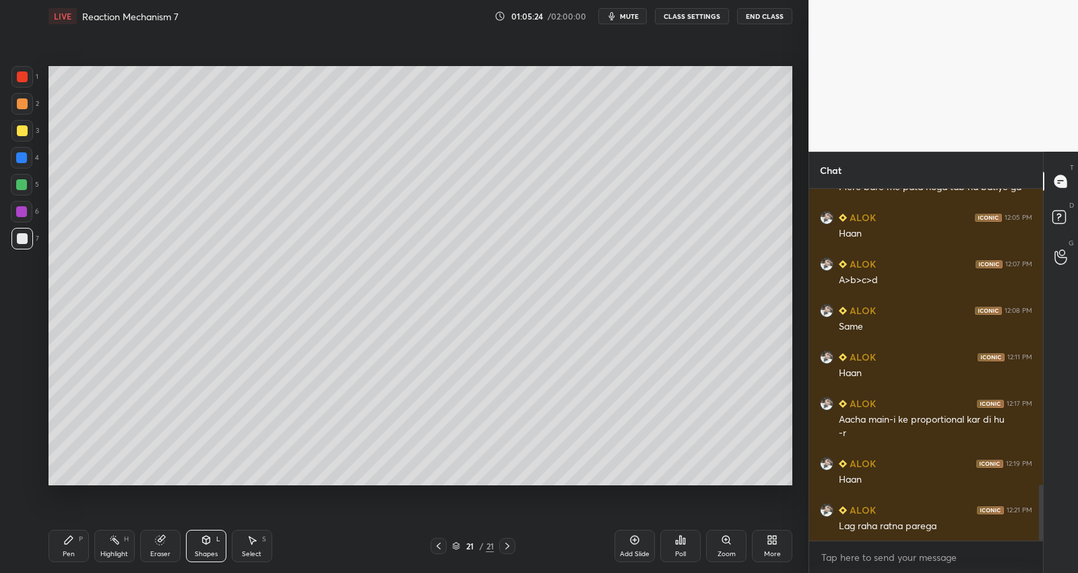
click at [443, 545] on icon at bounding box center [438, 546] width 11 height 11
click at [442, 547] on icon at bounding box center [438, 546] width 11 height 11
click at [440, 549] on icon at bounding box center [439, 546] width 4 height 7
click at [442, 545] on icon at bounding box center [438, 546] width 11 height 11
click at [506, 545] on icon at bounding box center [507, 546] width 11 height 11
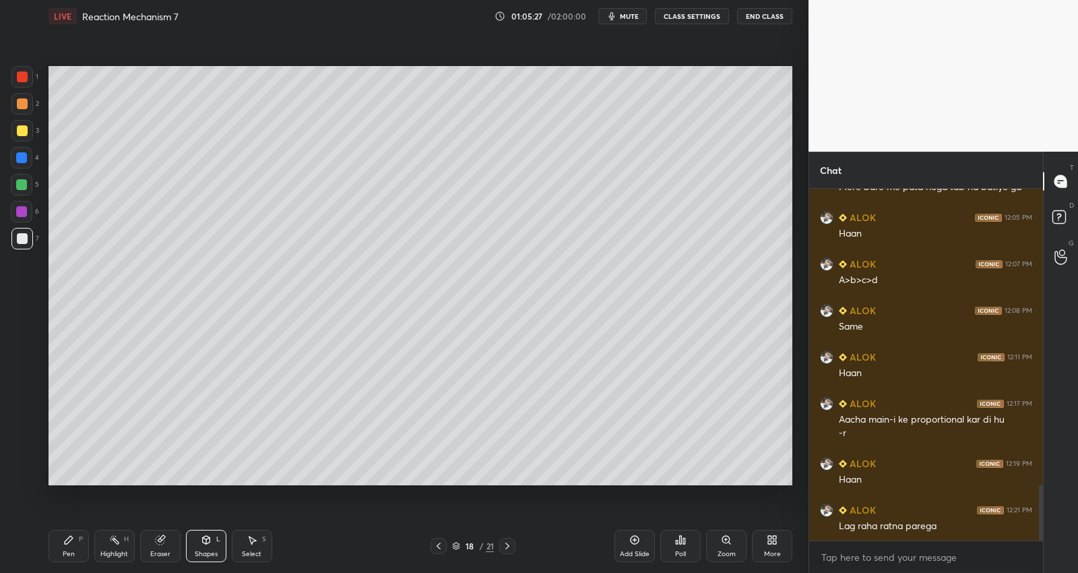
click at [506, 545] on icon at bounding box center [507, 546] width 11 height 11
click at [506, 546] on icon at bounding box center [507, 546] width 11 height 11
click at [506, 545] on icon at bounding box center [507, 546] width 11 height 11
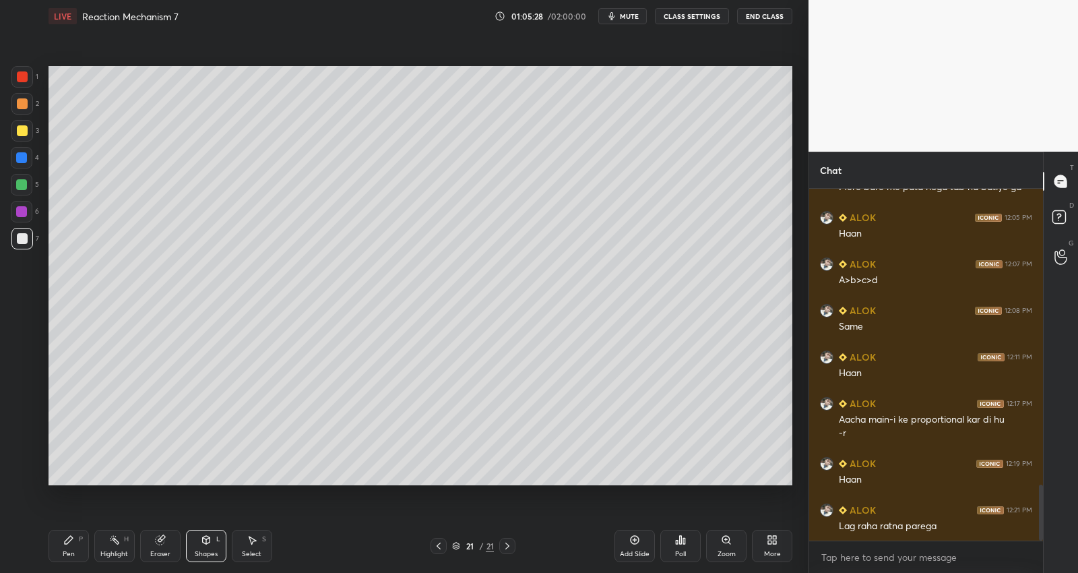
click at [507, 545] on icon at bounding box center [507, 546] width 11 height 11
click at [506, 545] on icon at bounding box center [507, 546] width 11 height 11
click at [506, 547] on icon at bounding box center [507, 546] width 11 height 11
drag, startPoint x: 631, startPoint y: 541, endPoint x: 625, endPoint y: 527, distance: 15.4
click at [630, 541] on icon at bounding box center [635, 540] width 11 height 11
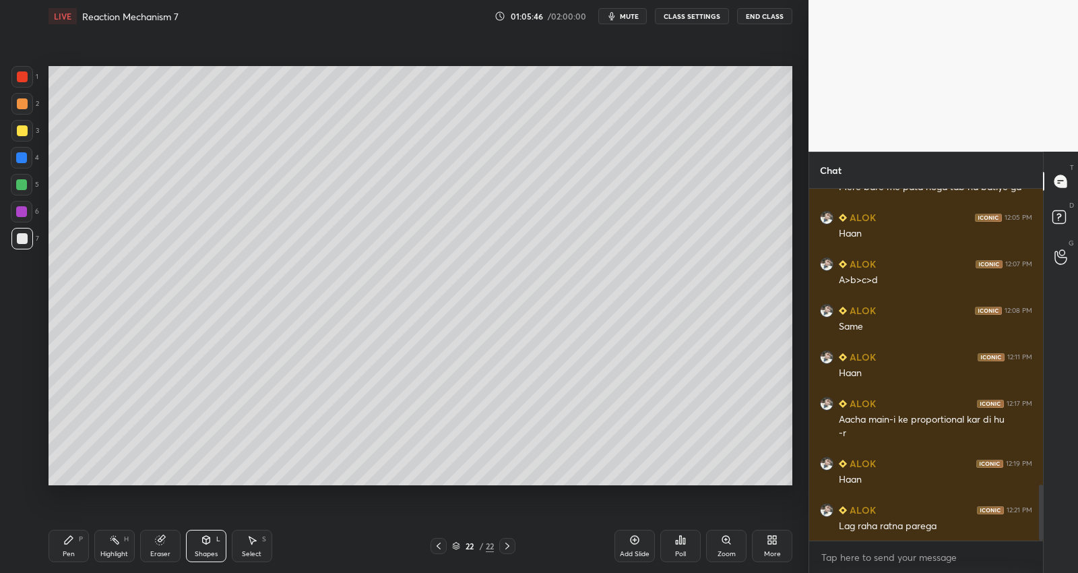
click at [78, 546] on div "Pen P" at bounding box center [69, 546] width 40 height 32
click at [56, 84] on div "Setting up your live class Poll for secs No correct answer Start poll" at bounding box center [420, 275] width 755 height 487
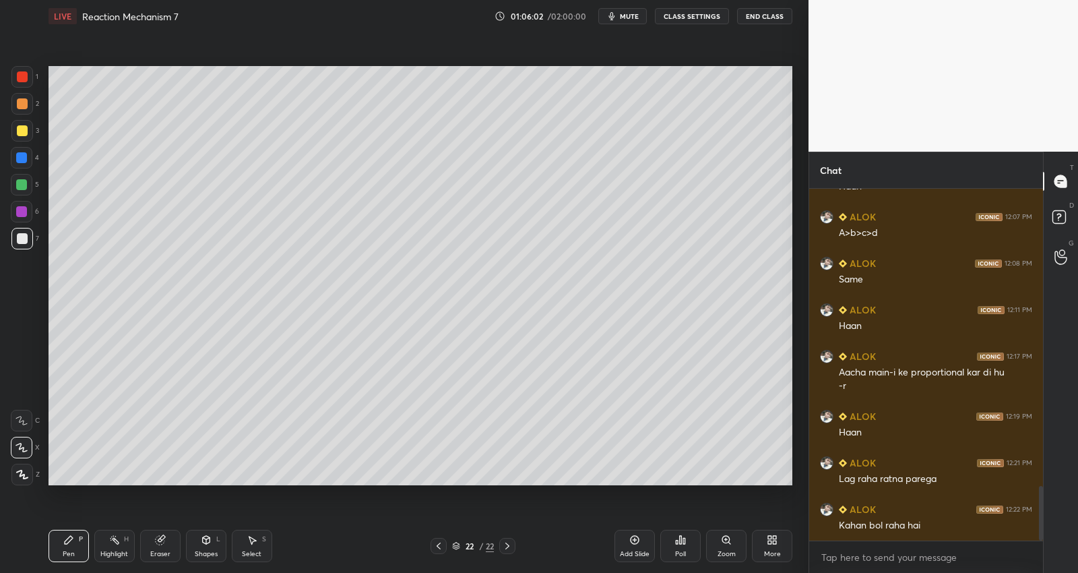
click at [62, 98] on div "Setting up your live class Poll for secs No correct answer Start poll" at bounding box center [420, 275] width 755 height 487
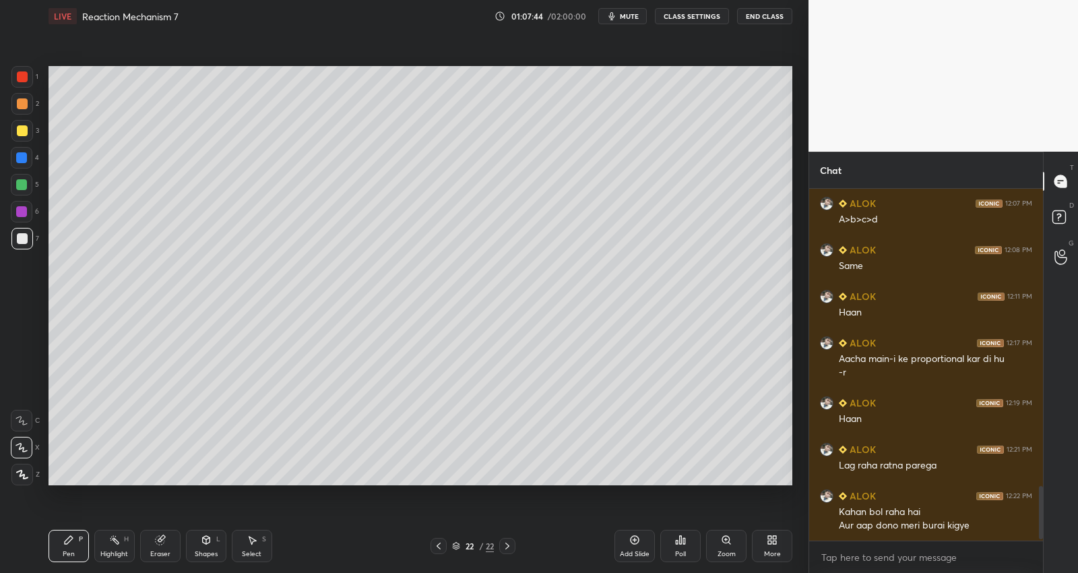
scroll to position [1967, 0]
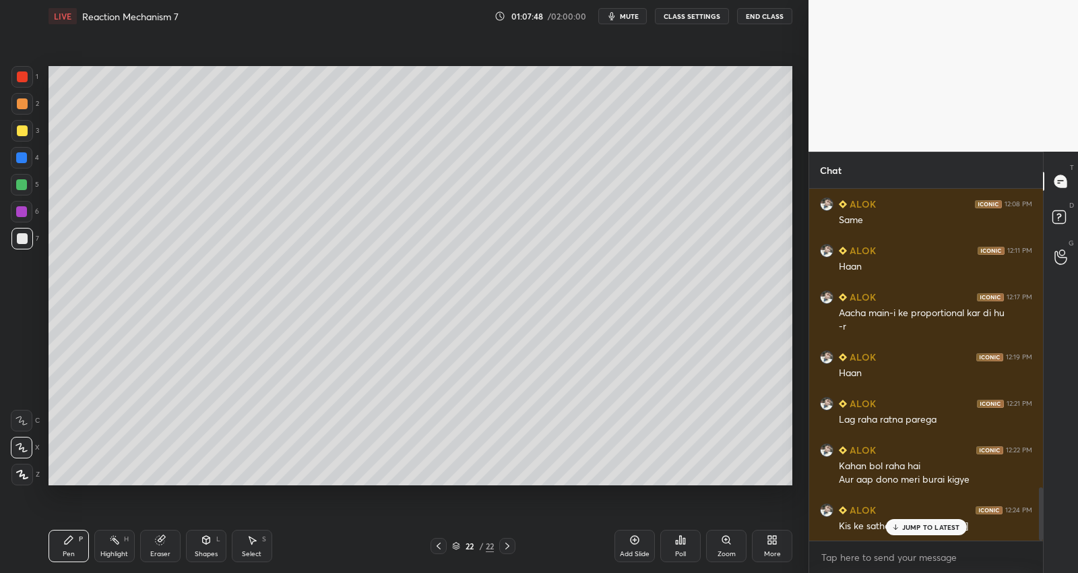
click at [908, 523] on p "JUMP TO LATEST" at bounding box center [932, 527] width 58 height 8
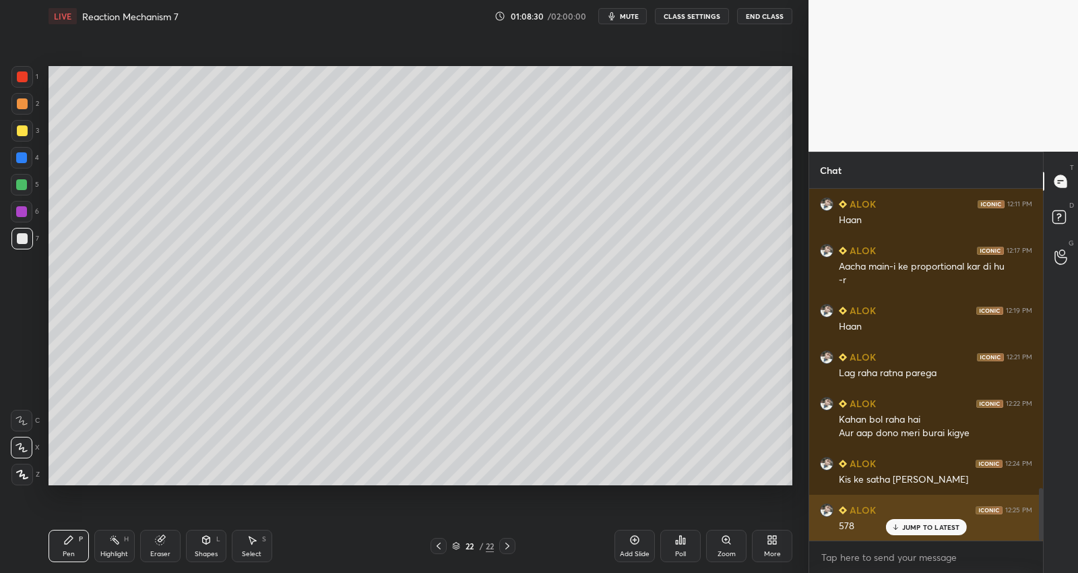
click at [934, 524] on p "JUMP TO LATEST" at bounding box center [932, 527] width 58 height 8
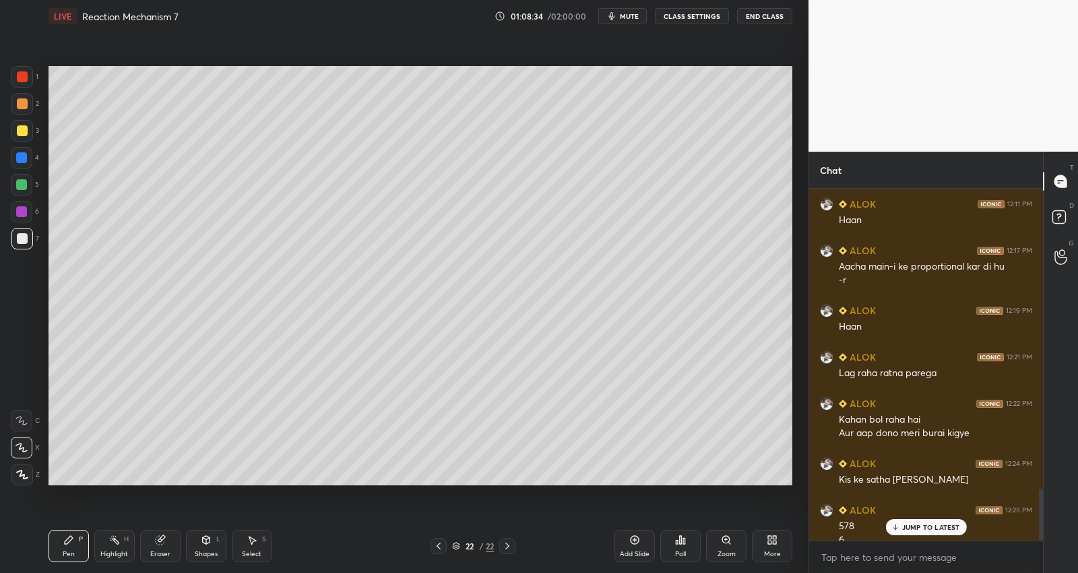
scroll to position [2027, 0]
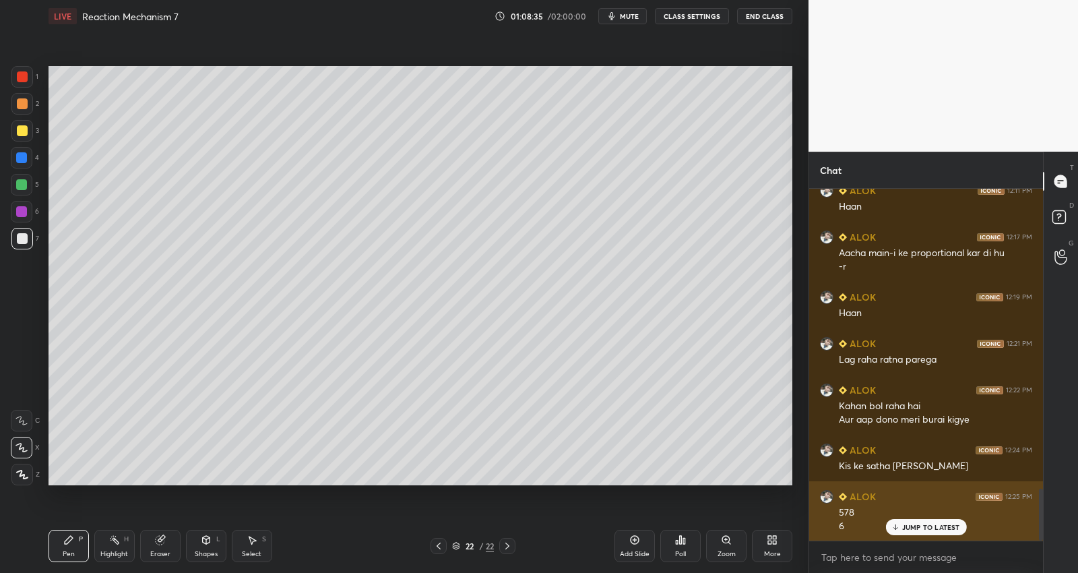
click at [927, 528] on p "JUMP TO LATEST" at bounding box center [932, 527] width 58 height 8
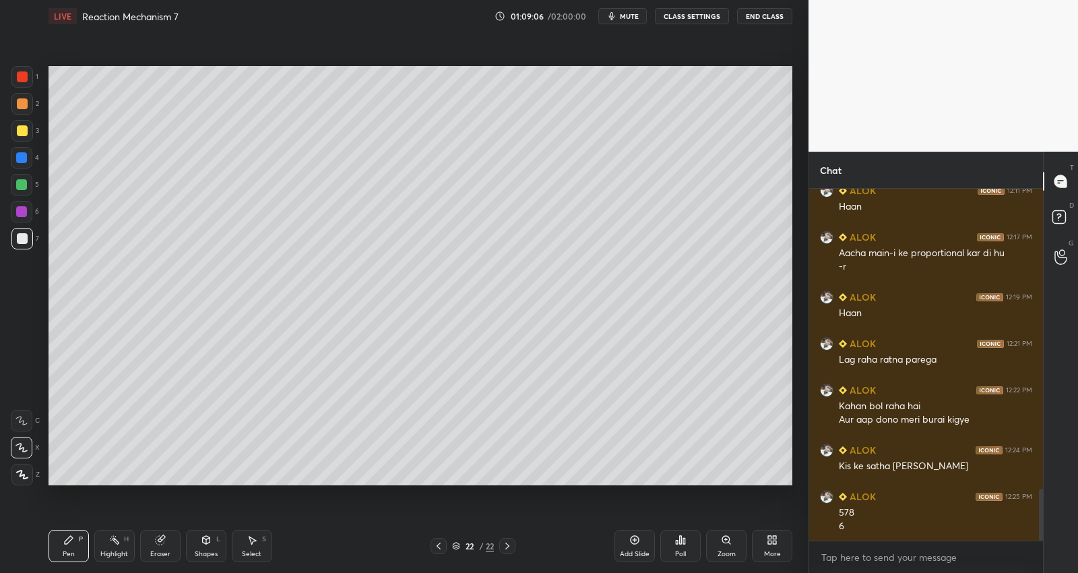
scroll to position [2040, 0]
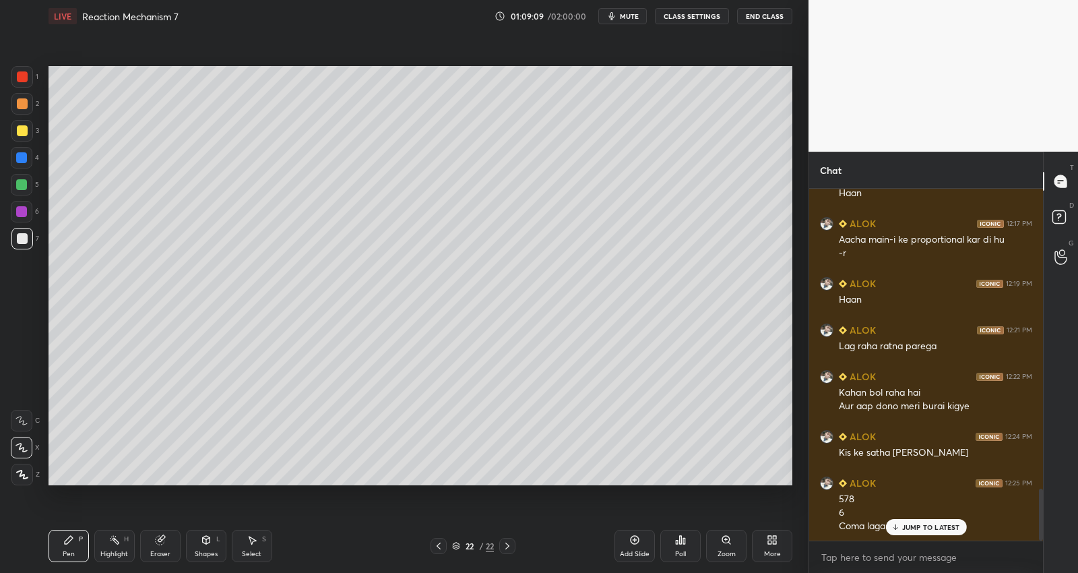
click at [922, 526] on p "JUMP TO LATEST" at bounding box center [932, 527] width 58 height 8
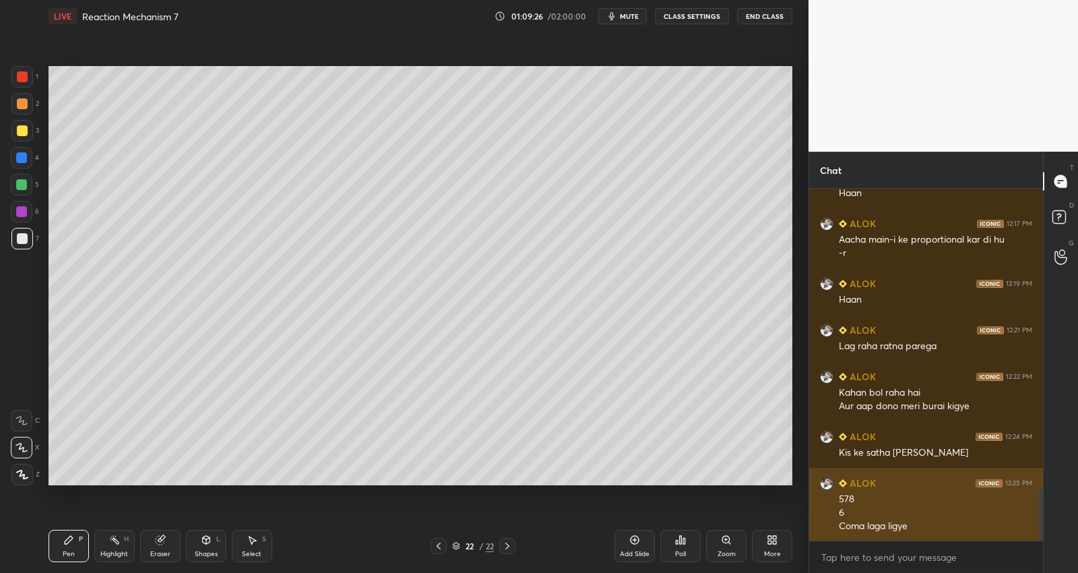
scroll to position [2087, 0]
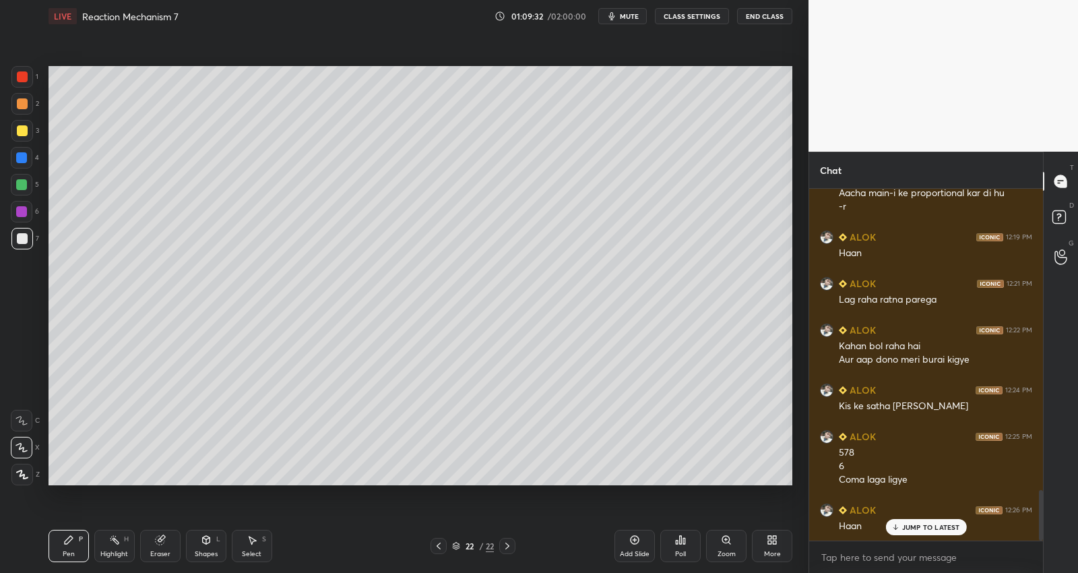
click at [24, 133] on div at bounding box center [22, 130] width 11 height 11
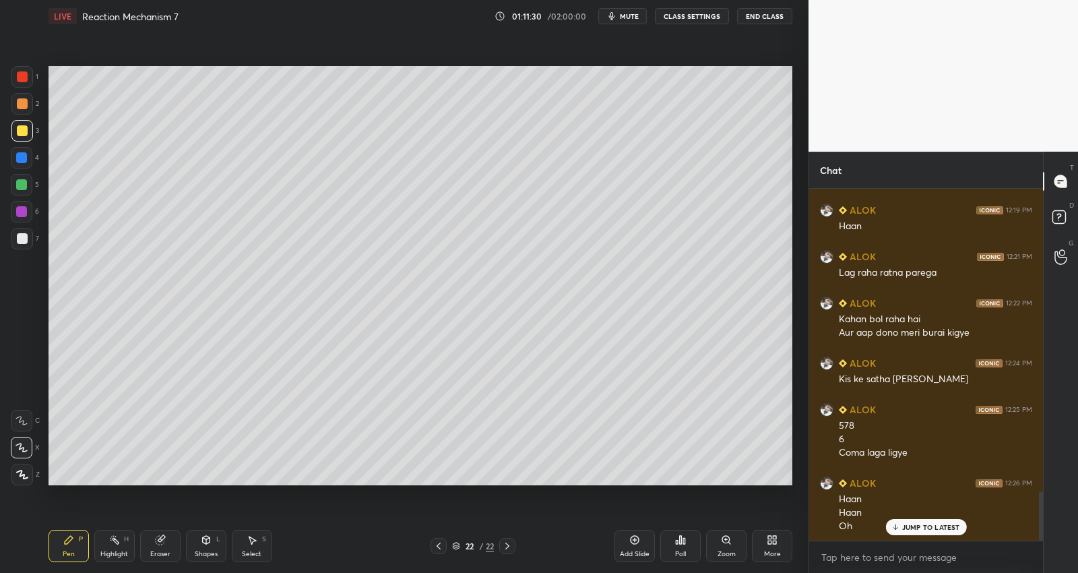
scroll to position [2160, 0]
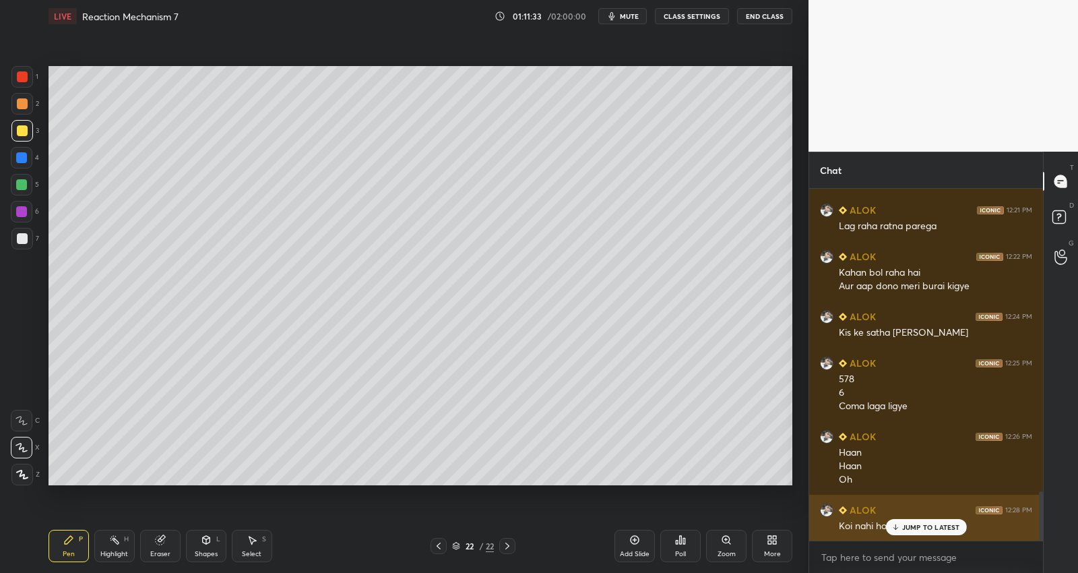
click at [935, 531] on div "JUMP TO LATEST" at bounding box center [926, 527] width 81 height 16
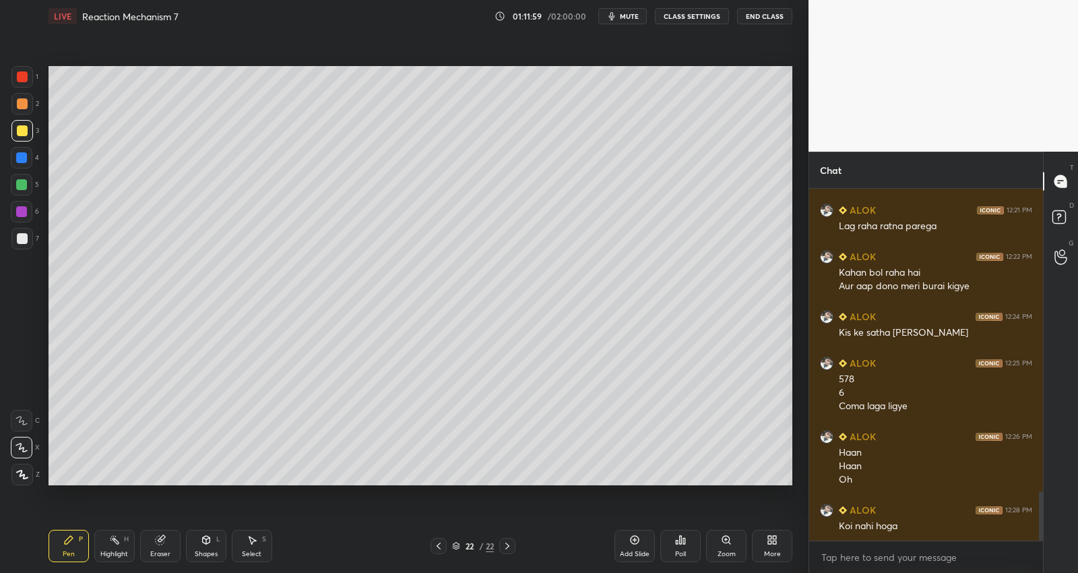
scroll to position [2174, 0]
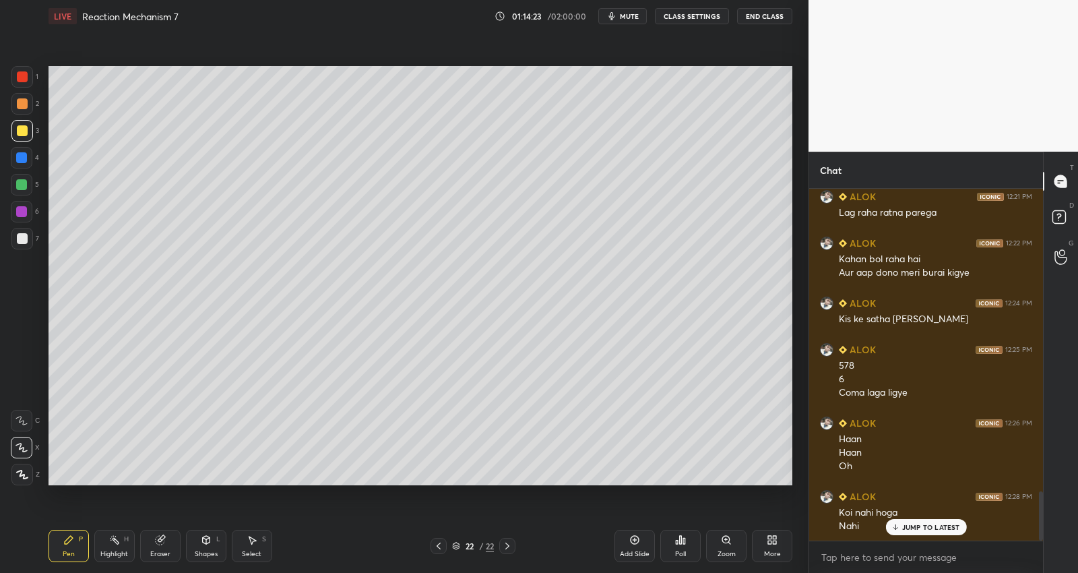
drag, startPoint x: 636, startPoint y: 550, endPoint x: 654, endPoint y: 537, distance: 21.7
click at [636, 551] on div "Add Slide" at bounding box center [635, 554] width 30 height 7
drag, startPoint x: 30, startPoint y: 237, endPoint x: 44, endPoint y: 210, distance: 30.5
click at [30, 237] on div at bounding box center [22, 239] width 22 height 22
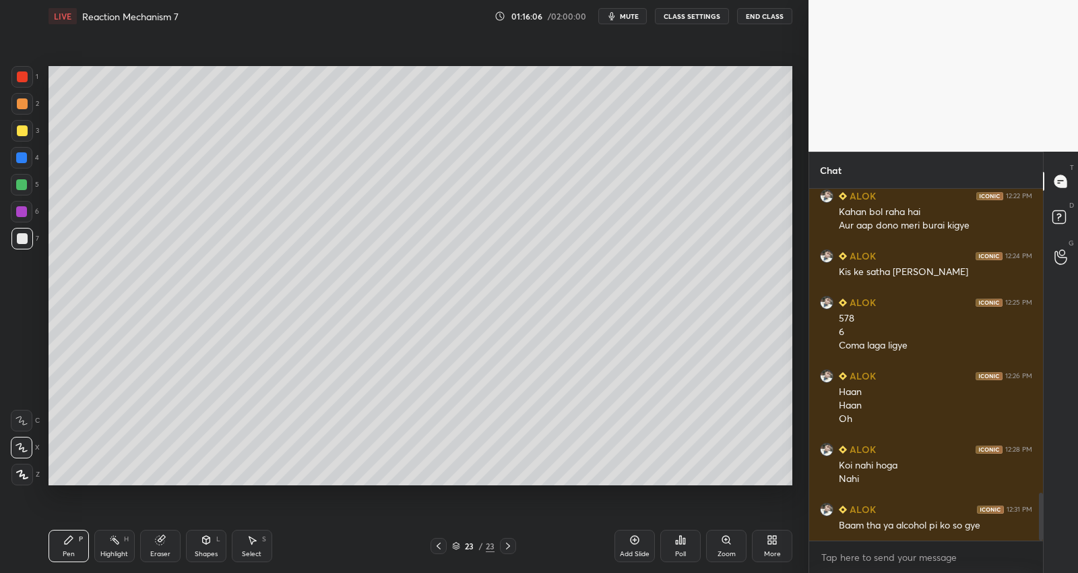
click at [436, 545] on icon at bounding box center [438, 546] width 11 height 11
click at [438, 547] on icon at bounding box center [438, 546] width 11 height 11
click at [439, 549] on icon at bounding box center [438, 546] width 11 height 11
click at [507, 550] on icon at bounding box center [508, 546] width 11 height 11
click at [509, 550] on icon at bounding box center [508, 546] width 11 height 11
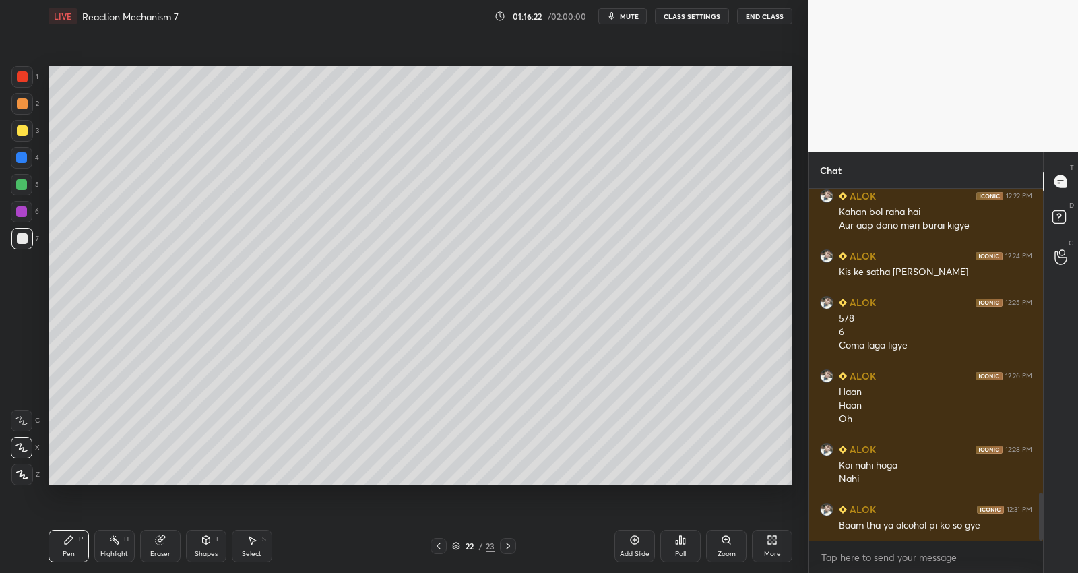
click at [508, 549] on icon at bounding box center [508, 546] width 11 height 11
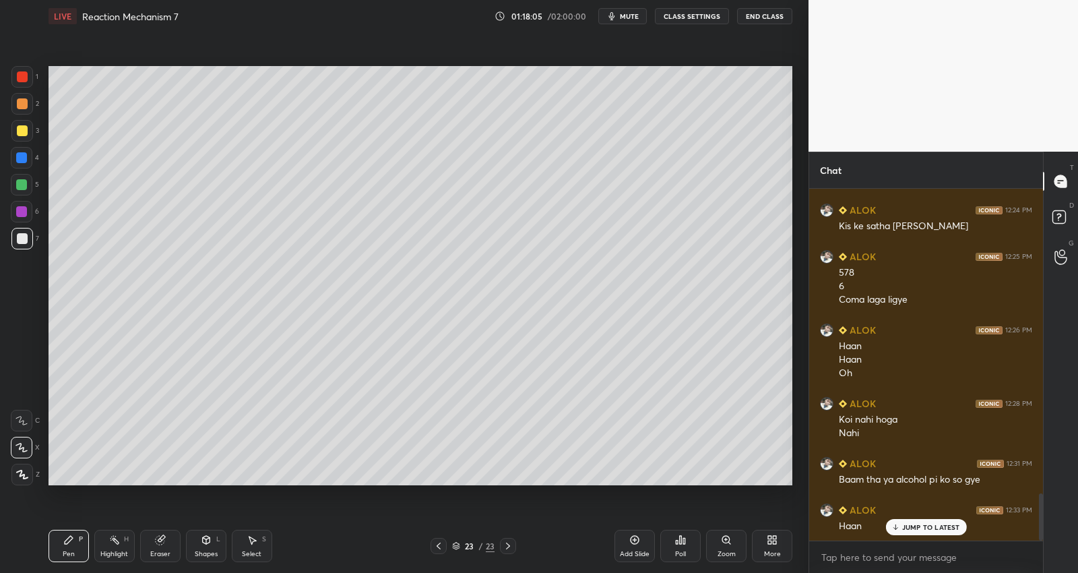
scroll to position [2313, 0]
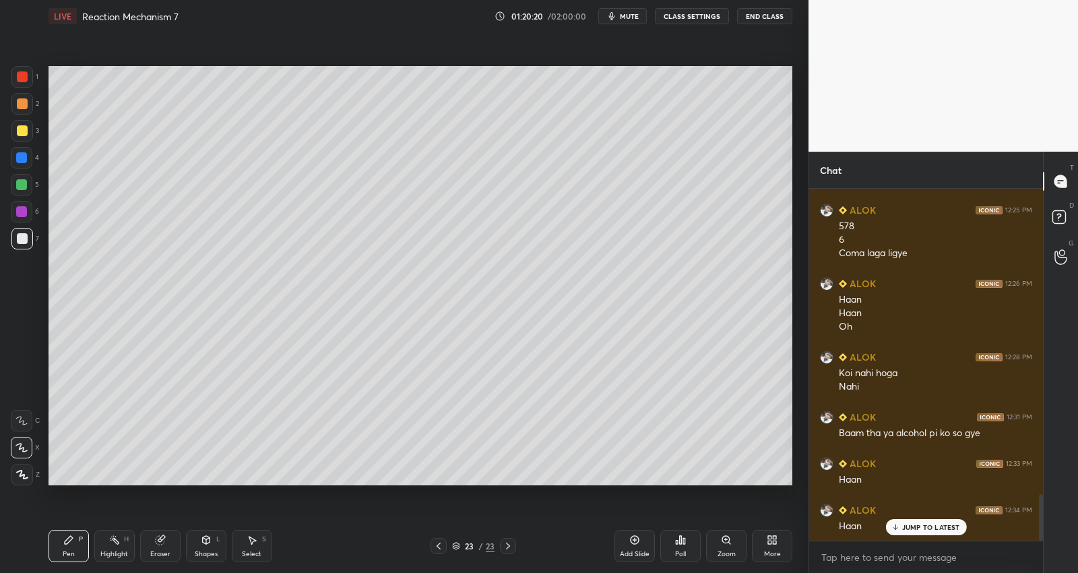
click at [915, 524] on p "JUMP TO LATEST" at bounding box center [932, 527] width 58 height 8
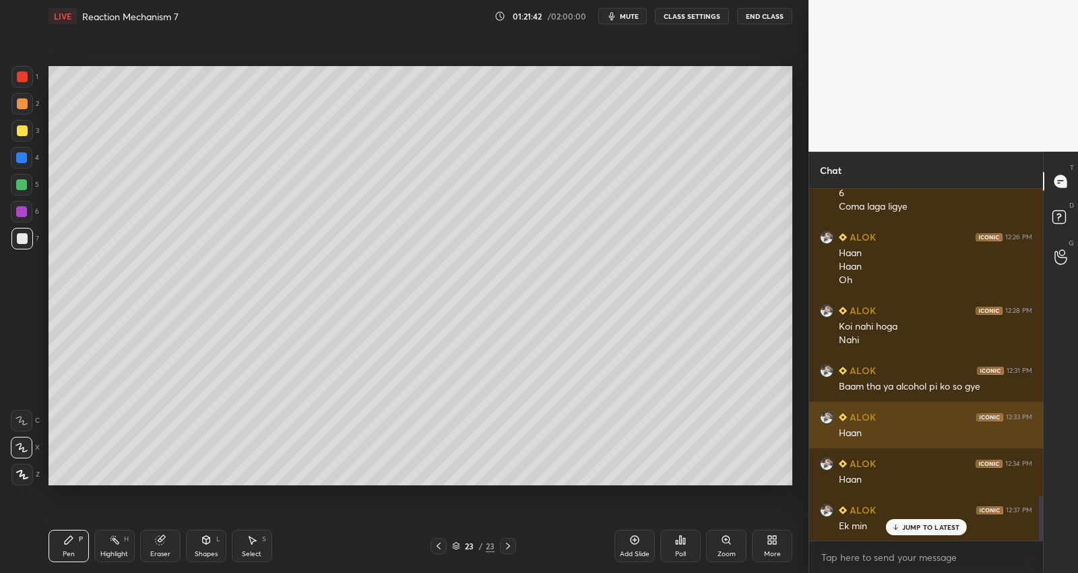
scroll to position [2406, 0]
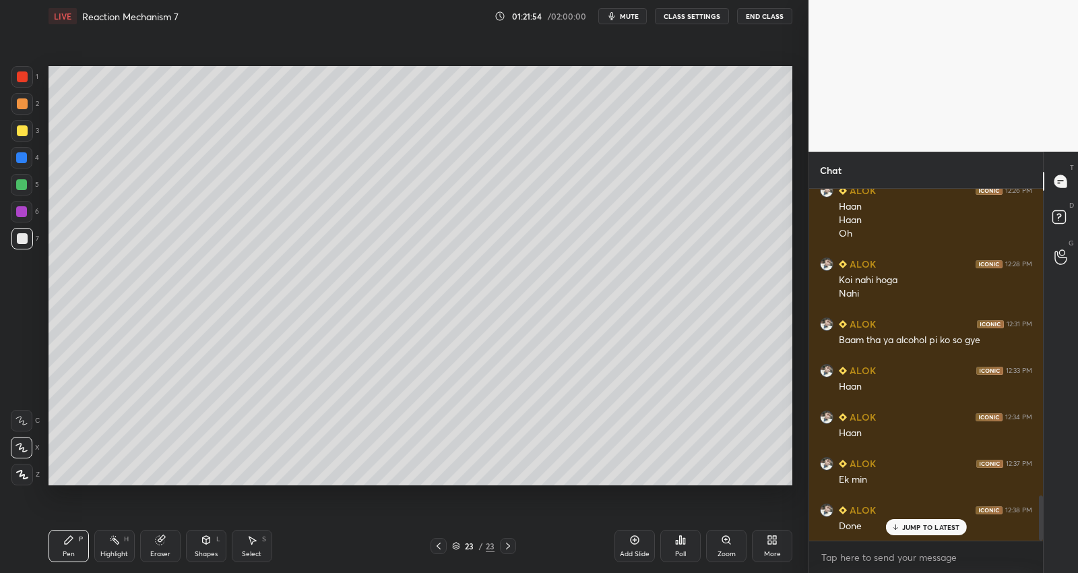
drag, startPoint x: 611, startPoint y: 539, endPoint x: 621, endPoint y: 539, distance: 10.1
click at [612, 539] on div "23 / 23" at bounding box center [473, 546] width 283 height 16
drag, startPoint x: 629, startPoint y: 543, endPoint x: 582, endPoint y: 516, distance: 54.3
click at [629, 543] on div "Add Slide" at bounding box center [635, 546] width 40 height 32
click at [113, 493] on div "Setting up your live class Poll for secs No correct answer Start poll" at bounding box center [420, 275] width 755 height 487
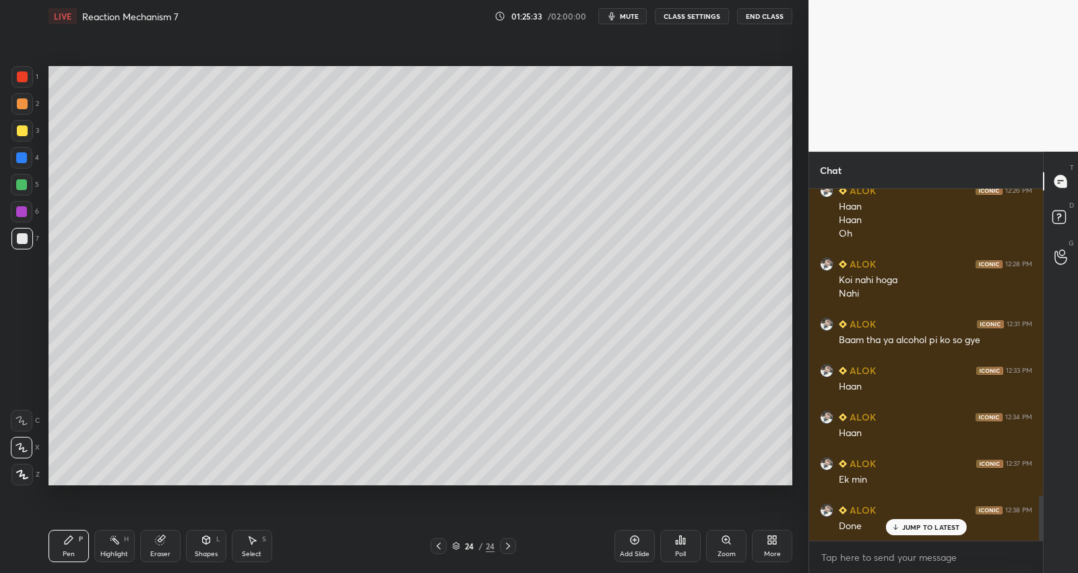
click at [92, 490] on div "Setting up your live class Poll for secs No correct answer Start poll" at bounding box center [420, 275] width 755 height 487
click at [494, 490] on div "Setting up your live class Poll for secs No correct answer Start poll" at bounding box center [420, 275] width 755 height 487
click at [497, 490] on div "Setting up your live class Poll for secs No correct answer Start poll" at bounding box center [420, 275] width 755 height 487
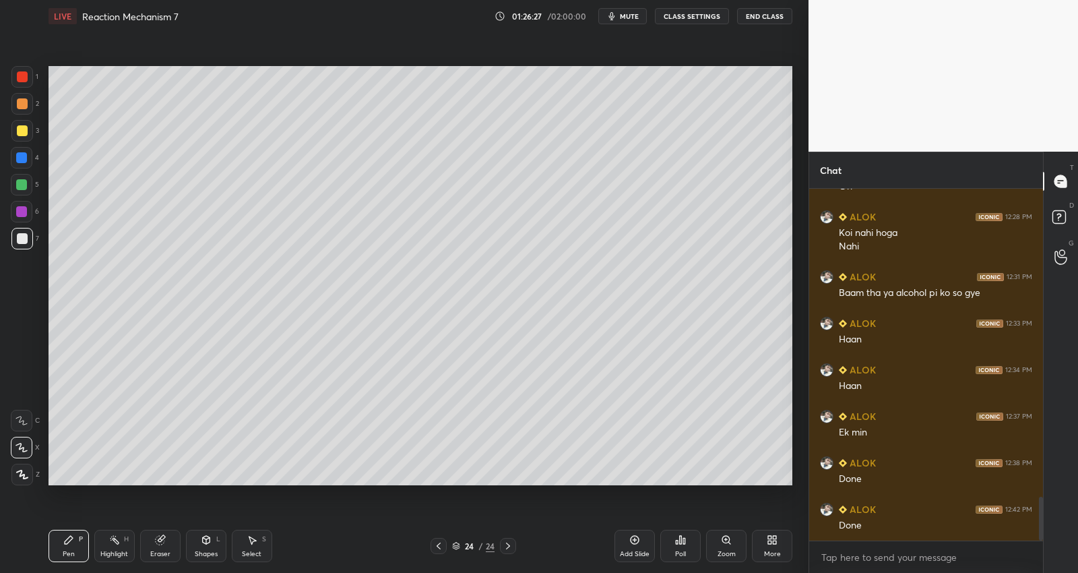
click at [649, 548] on div "Add Slide" at bounding box center [635, 546] width 40 height 32
click at [442, 546] on icon at bounding box center [438, 546] width 11 height 11
click at [438, 548] on icon at bounding box center [438, 546] width 11 height 11
drag, startPoint x: 440, startPoint y: 543, endPoint x: 435, endPoint y: 530, distance: 13.6
click at [438, 545] on icon at bounding box center [438, 546] width 11 height 11
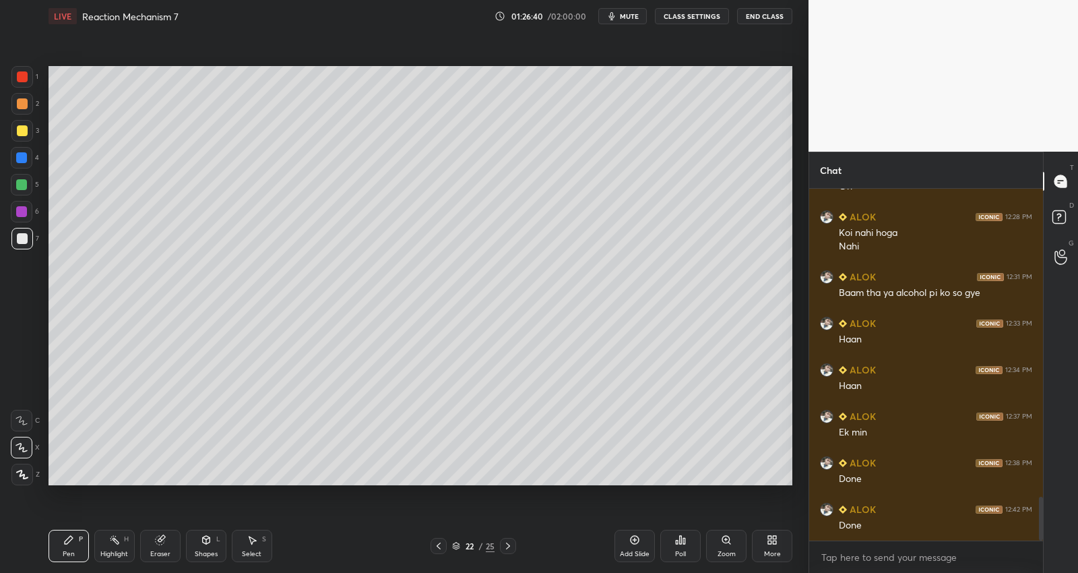
click at [437, 543] on icon at bounding box center [438, 546] width 11 height 11
click at [440, 547] on icon at bounding box center [438, 546] width 11 height 11
click at [442, 548] on icon at bounding box center [438, 546] width 11 height 11
click at [442, 550] on icon at bounding box center [438, 546] width 11 height 11
click at [442, 551] on div at bounding box center [439, 546] width 16 height 16
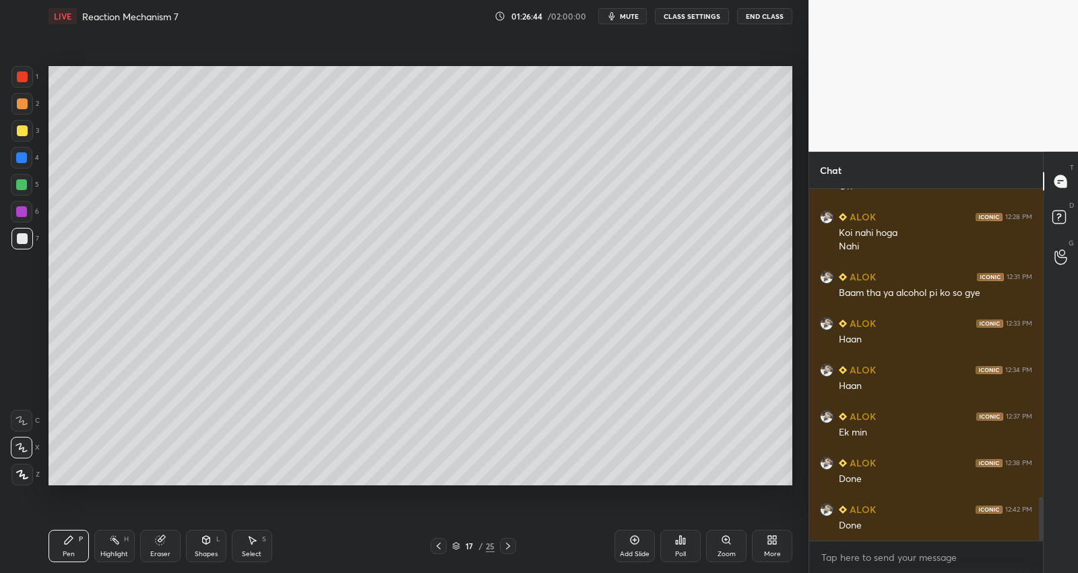
click at [442, 551] on div at bounding box center [439, 546] width 16 height 16
click at [442, 553] on div at bounding box center [439, 546] width 16 height 16
click at [509, 546] on icon at bounding box center [508, 546] width 4 height 7
click at [510, 547] on icon at bounding box center [508, 546] width 11 height 11
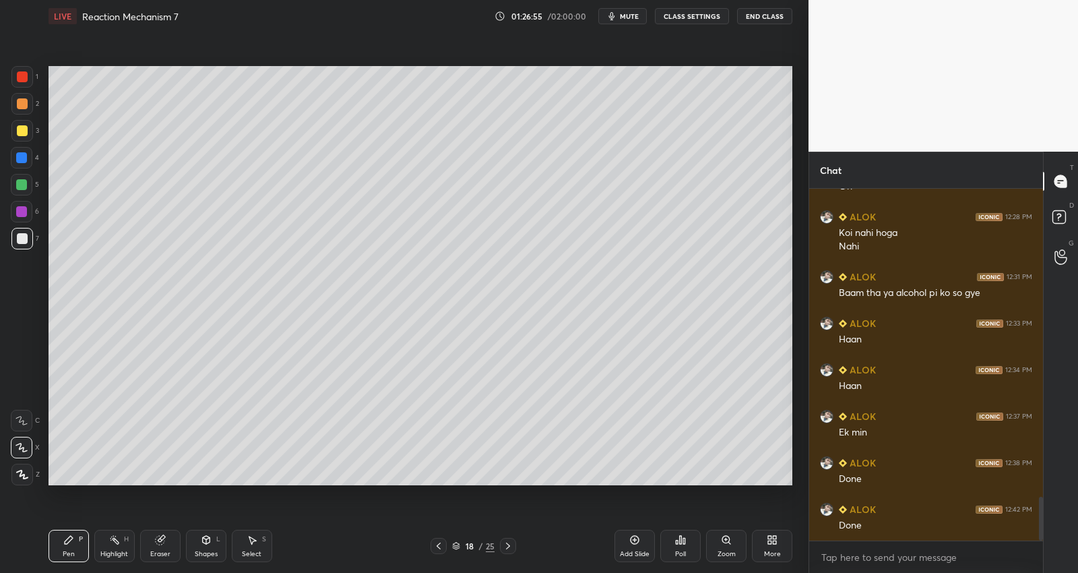
click at [511, 548] on icon at bounding box center [508, 546] width 11 height 11
click at [512, 550] on icon at bounding box center [508, 546] width 11 height 11
click at [512, 549] on icon at bounding box center [508, 546] width 11 height 11
click at [512, 551] on icon at bounding box center [508, 546] width 11 height 11
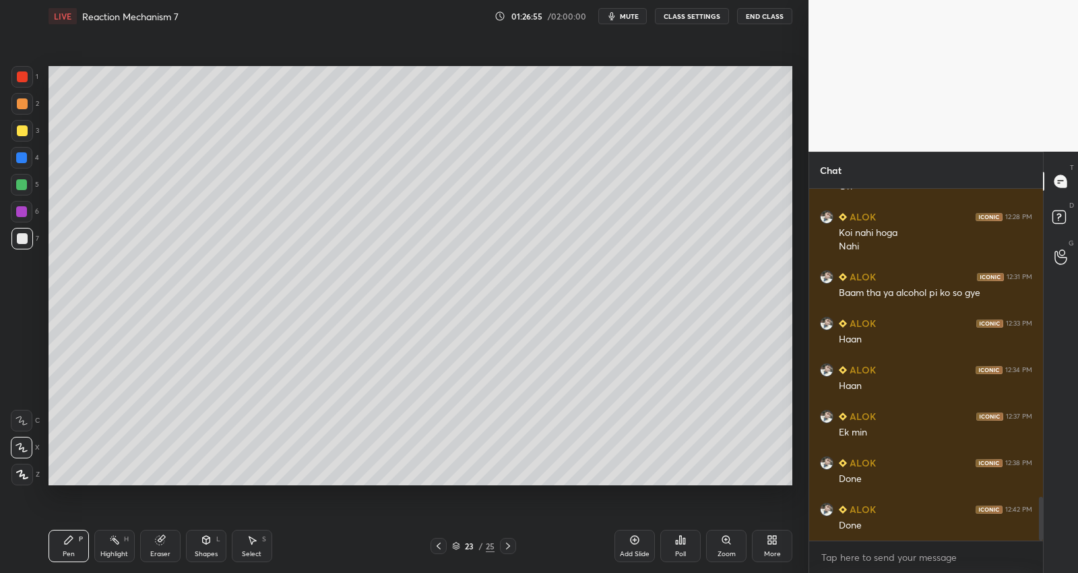
click at [512, 549] on icon at bounding box center [508, 546] width 11 height 11
click at [512, 550] on icon at bounding box center [508, 546] width 11 height 11
click at [512, 548] on icon at bounding box center [508, 546] width 11 height 11
click at [512, 549] on icon at bounding box center [508, 546] width 11 height 11
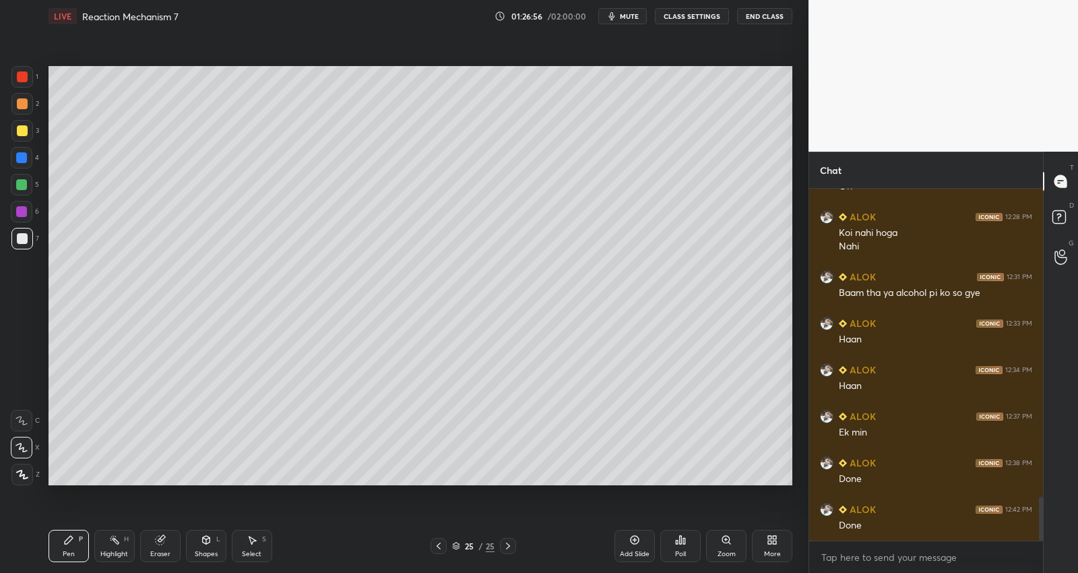
click at [510, 551] on icon at bounding box center [508, 546] width 11 height 11
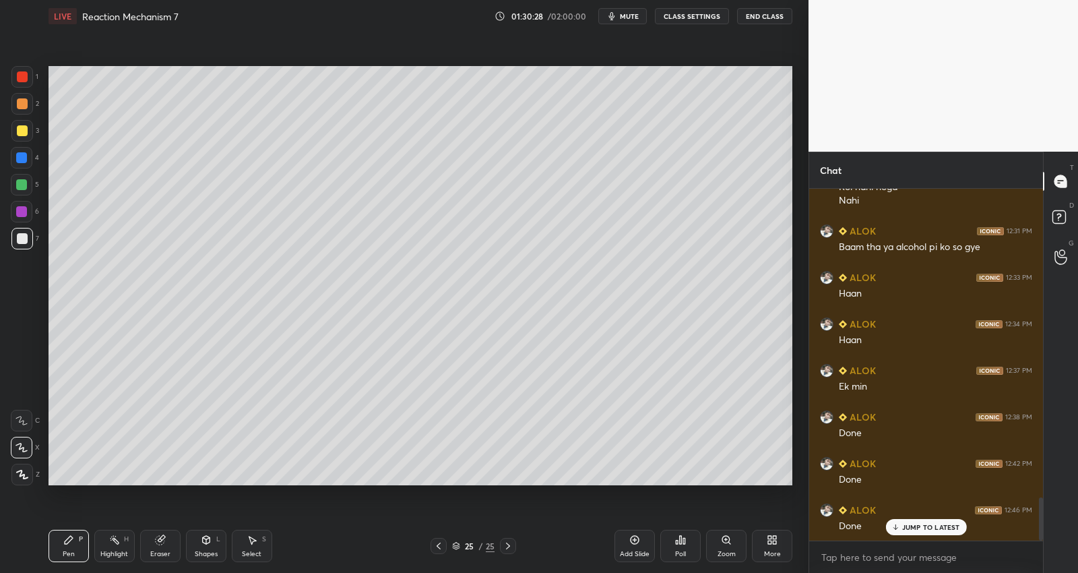
click at [629, 546] on div "Add Slide" at bounding box center [635, 546] width 40 height 32
click at [642, 545] on div "Add Slide" at bounding box center [635, 546] width 40 height 32
click at [938, 528] on p "JUMP TO LATEST" at bounding box center [932, 527] width 58 height 8
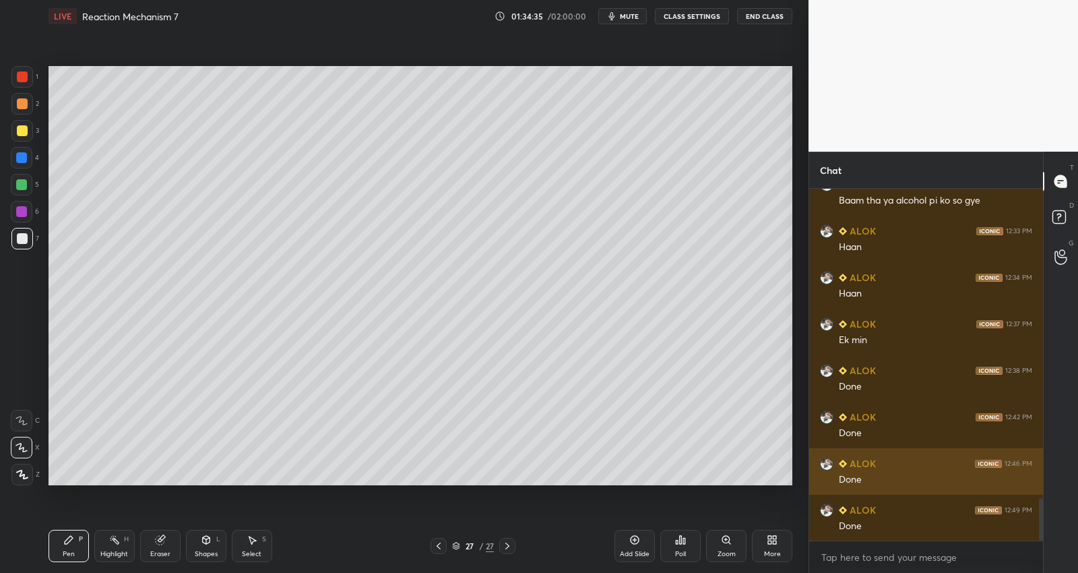
scroll to position [2592, 0]
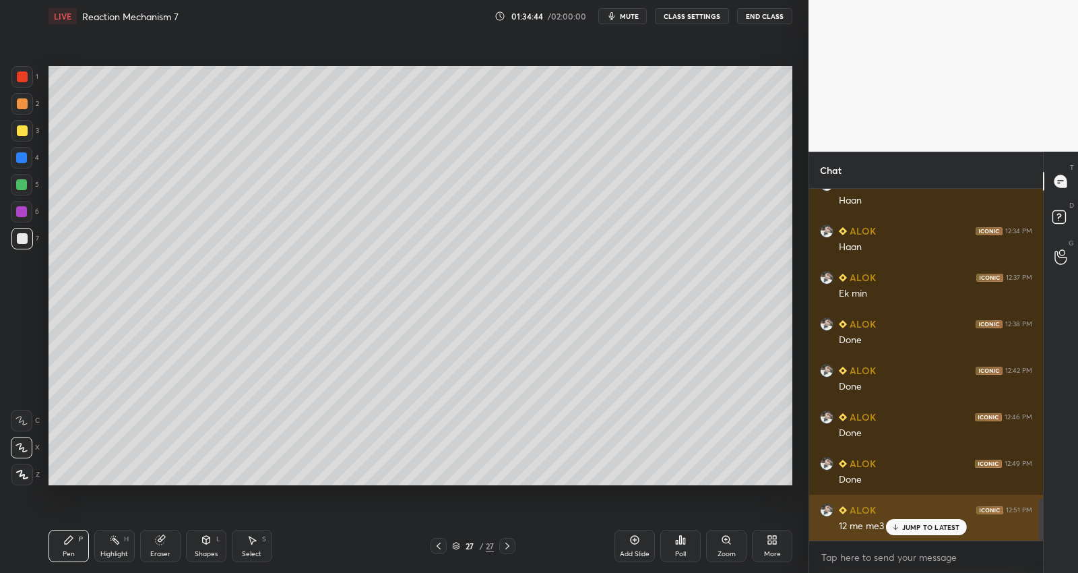
drag, startPoint x: 922, startPoint y: 526, endPoint x: 912, endPoint y: 512, distance: 17.4
click at [922, 526] on p "JUMP TO LATEST" at bounding box center [932, 527] width 58 height 8
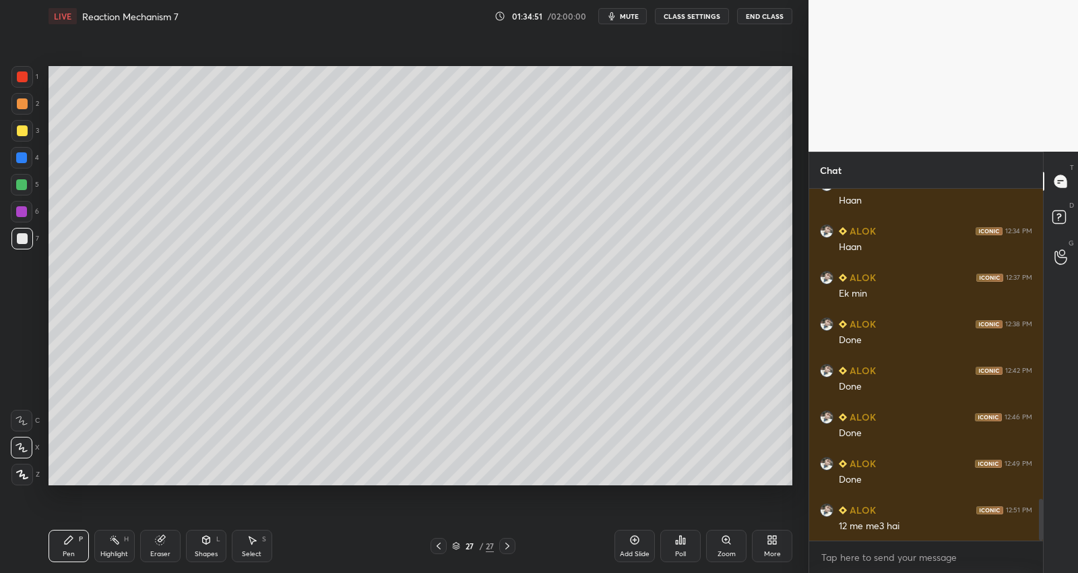
scroll to position [2606, 0]
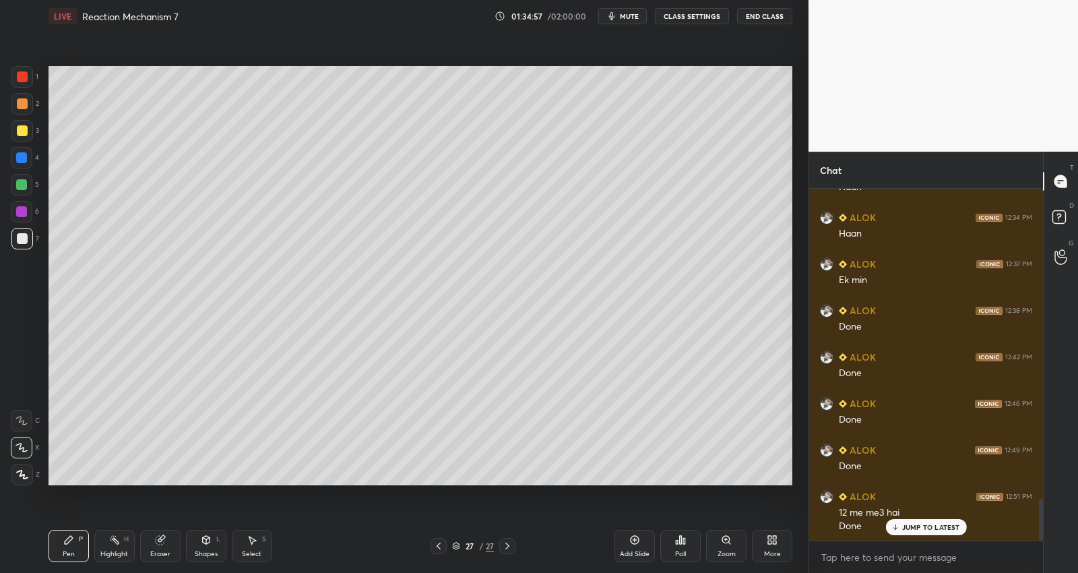
click at [441, 544] on icon at bounding box center [438, 546] width 11 height 11
click at [442, 543] on icon at bounding box center [438, 546] width 11 height 11
click at [24, 178] on div at bounding box center [22, 185] width 22 height 22
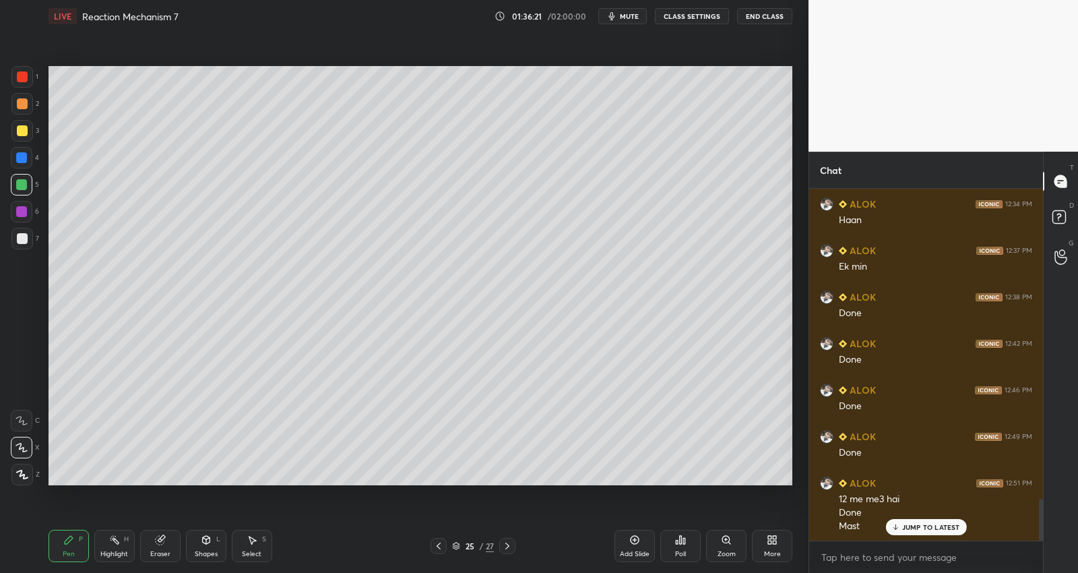
scroll to position [2666, 0]
click at [26, 212] on div at bounding box center [21, 211] width 11 height 11
click at [641, 543] on div "Add Slide" at bounding box center [635, 546] width 40 height 32
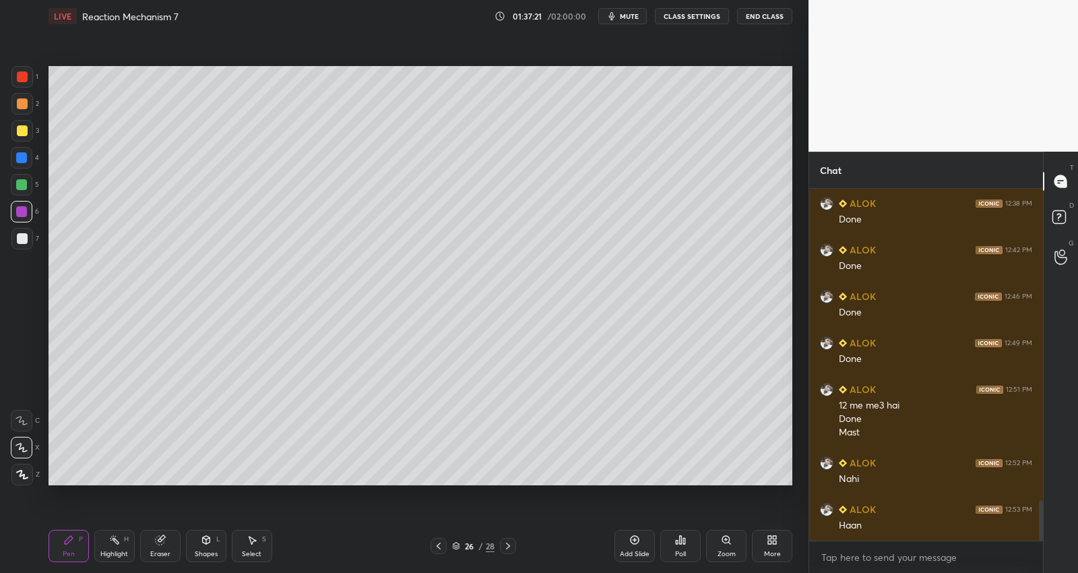
click at [437, 544] on icon at bounding box center [438, 546] width 11 height 11
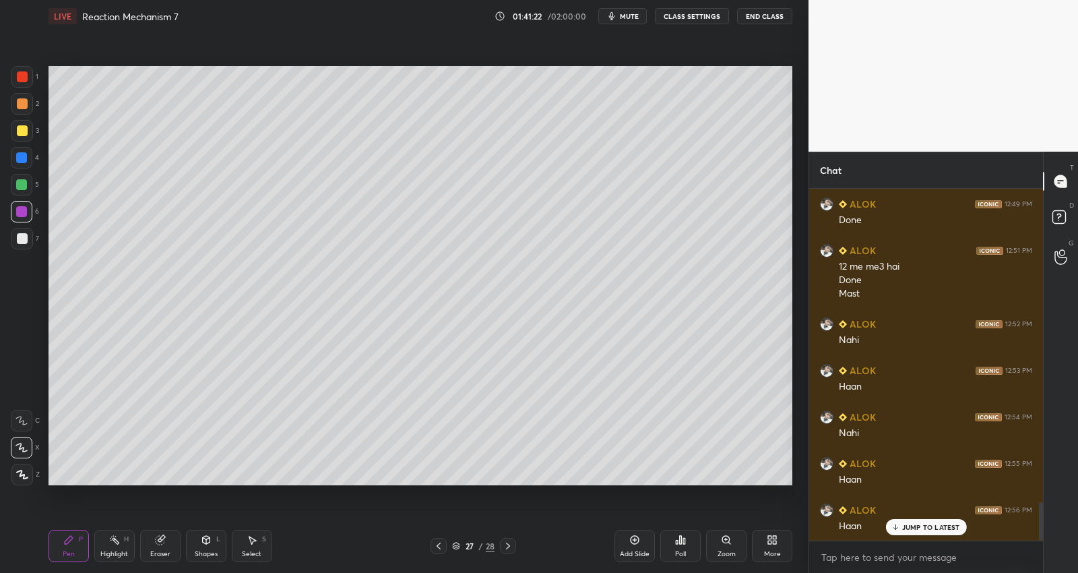
scroll to position [2898, 0]
click at [26, 179] on div at bounding box center [22, 185] width 22 height 22
drag, startPoint x: 25, startPoint y: 133, endPoint x: 43, endPoint y: 137, distance: 18.6
click at [26, 132] on div at bounding box center [22, 130] width 11 height 11
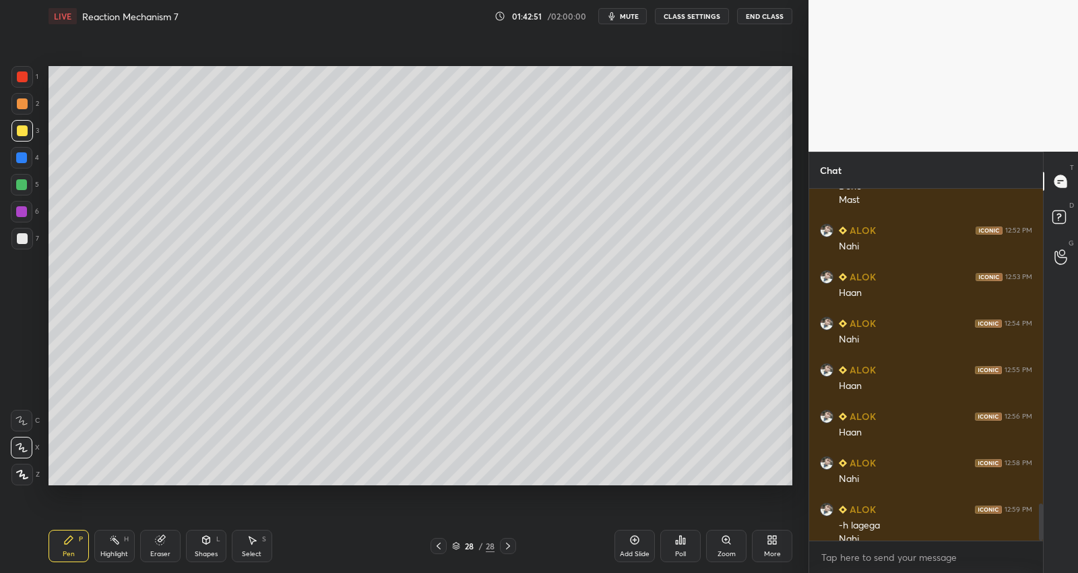
scroll to position [2959, 0]
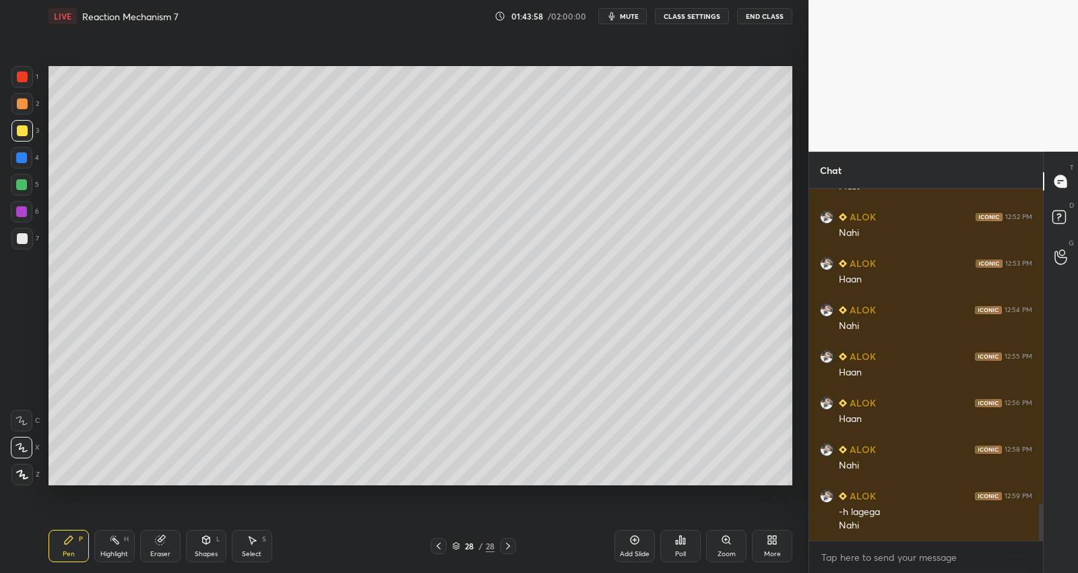
drag, startPoint x: 250, startPoint y: 543, endPoint x: 271, endPoint y: 499, distance: 48.5
click at [251, 543] on icon at bounding box center [252, 540] width 11 height 11
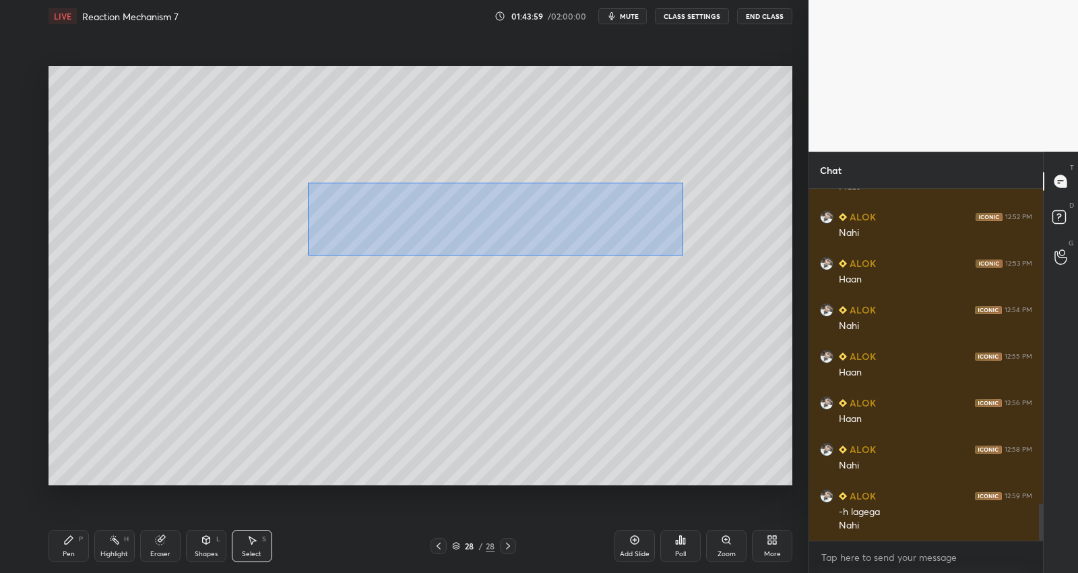
drag, startPoint x: 305, startPoint y: 177, endPoint x: 763, endPoint y: 278, distance: 468.7
click at [766, 282] on div "0 ° Undo Copy Duplicate Duplicate to new slide Delete" at bounding box center [421, 275] width 744 height 419
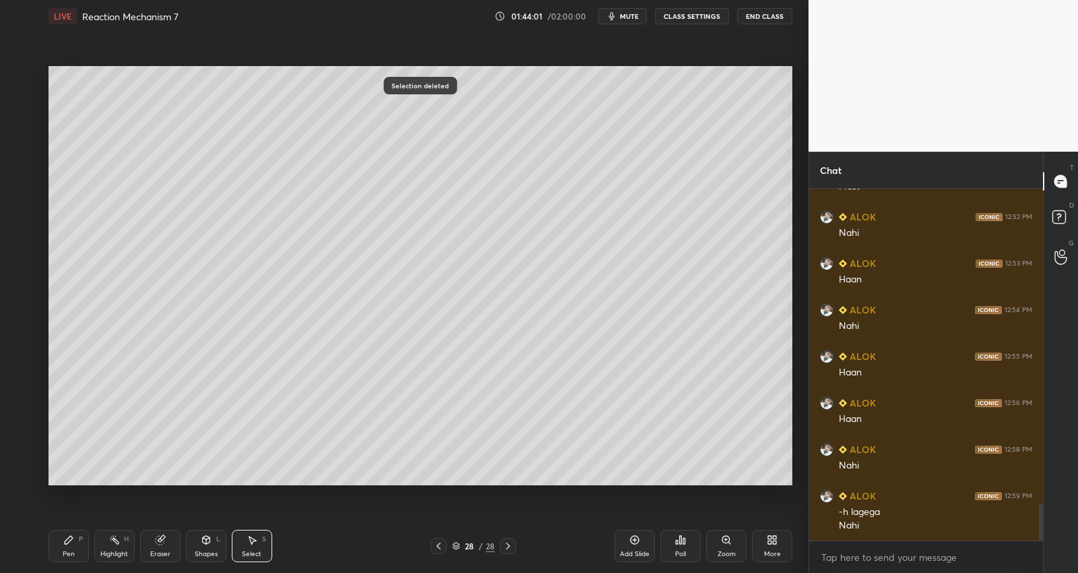
drag, startPoint x: 69, startPoint y: 549, endPoint x: 89, endPoint y: 493, distance: 59.9
click at [69, 549] on div "Pen P" at bounding box center [69, 546] width 40 height 32
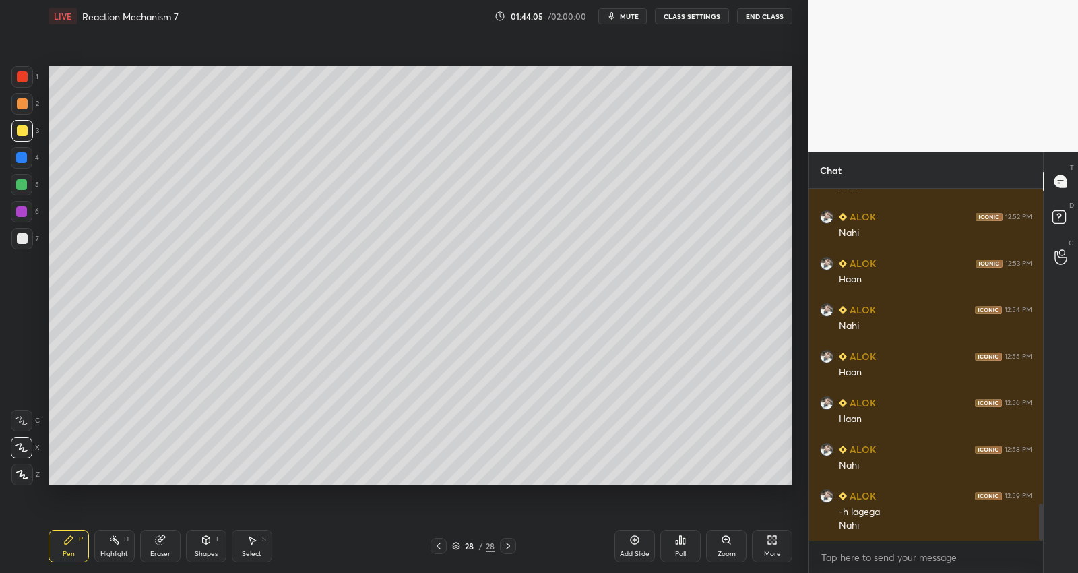
click at [23, 157] on div at bounding box center [21, 157] width 11 height 11
drag, startPoint x: 160, startPoint y: 541, endPoint x: 164, endPoint y: 491, distance: 50.7
click at [160, 541] on icon at bounding box center [159, 540] width 9 height 9
drag, startPoint x: 20, startPoint y: 448, endPoint x: 37, endPoint y: 379, distance: 71.0
click at [20, 445] on icon at bounding box center [21, 447] width 11 height 11
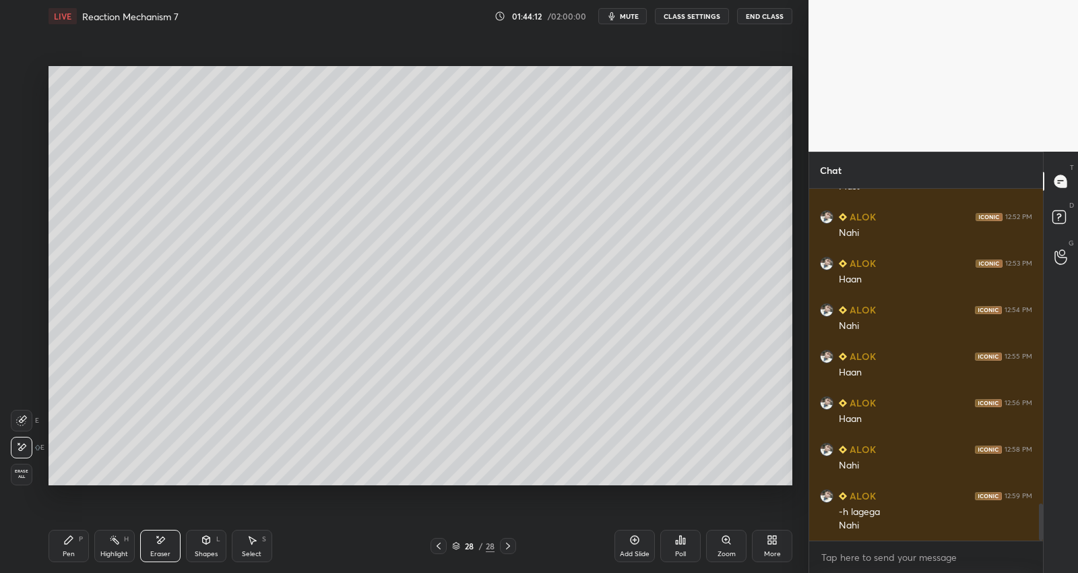
click at [72, 548] on div "Pen P" at bounding box center [69, 546] width 40 height 32
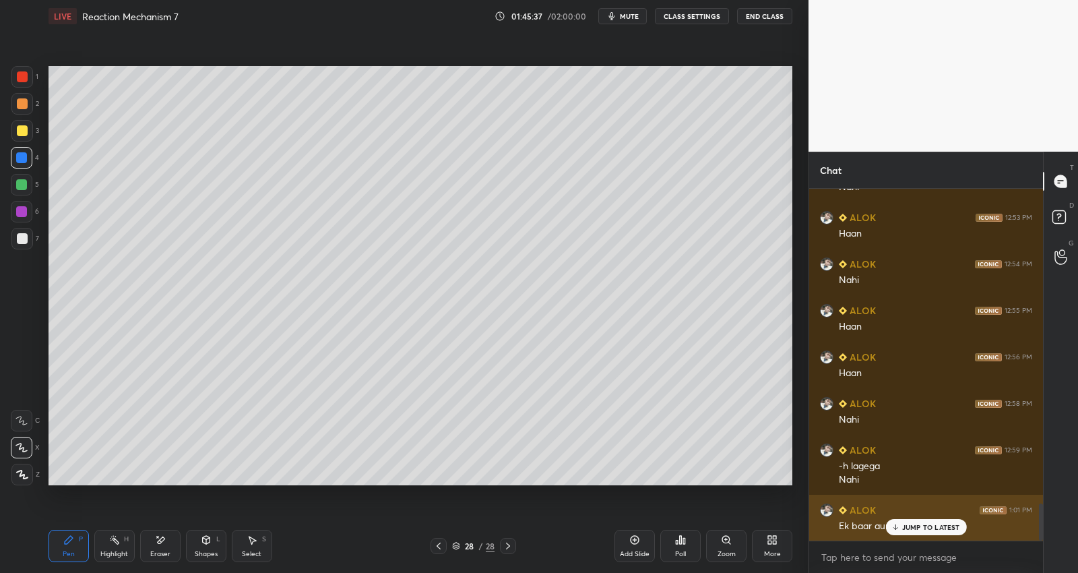
click at [912, 524] on p "JUMP TO LATEST" at bounding box center [932, 527] width 58 height 8
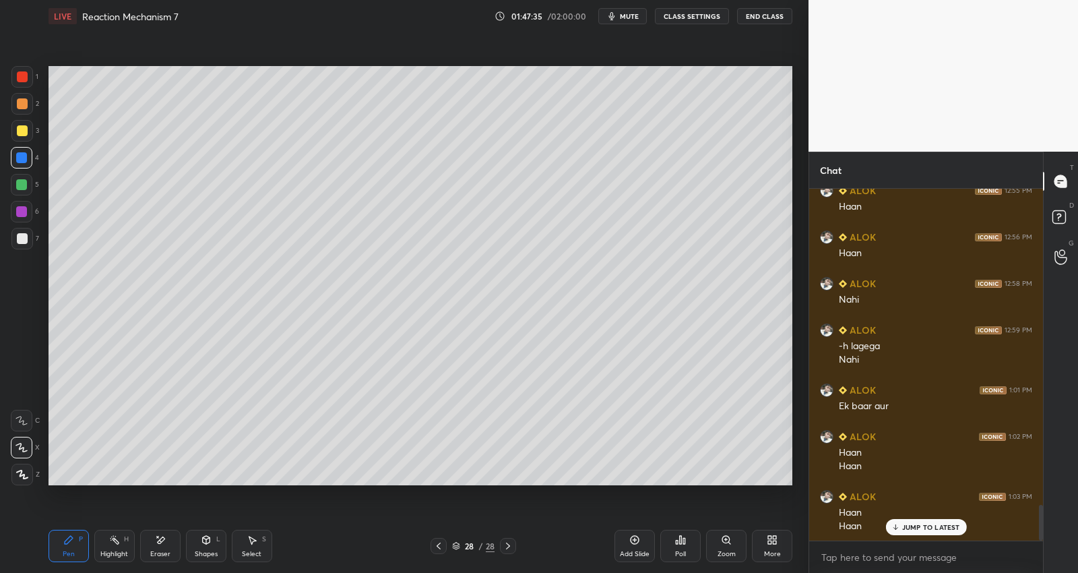
scroll to position [3171, 0]
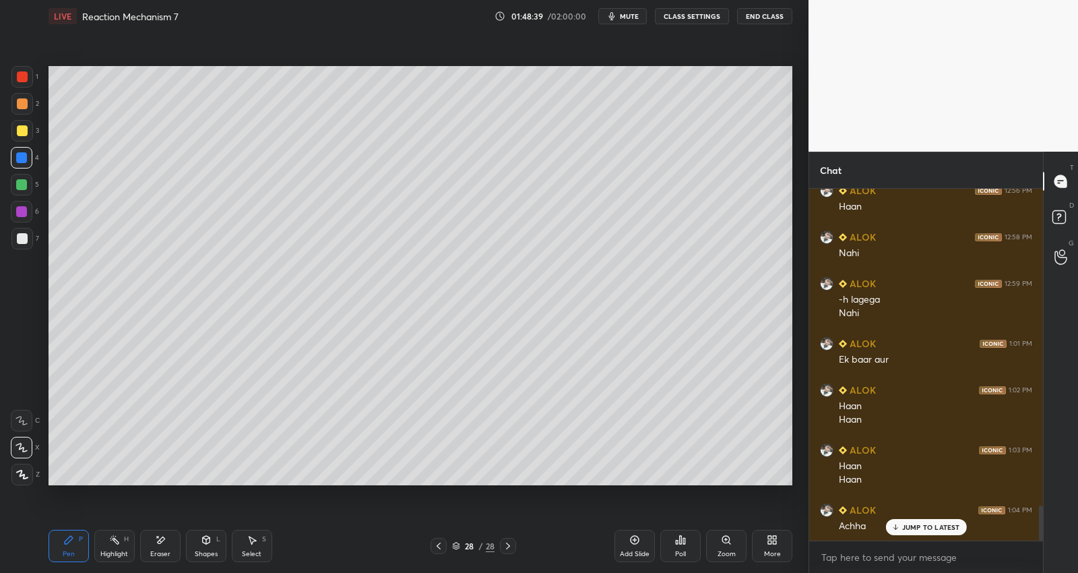
click at [637, 551] on div "Add Slide" at bounding box center [635, 554] width 30 height 7
click at [23, 137] on div at bounding box center [22, 131] width 22 height 22
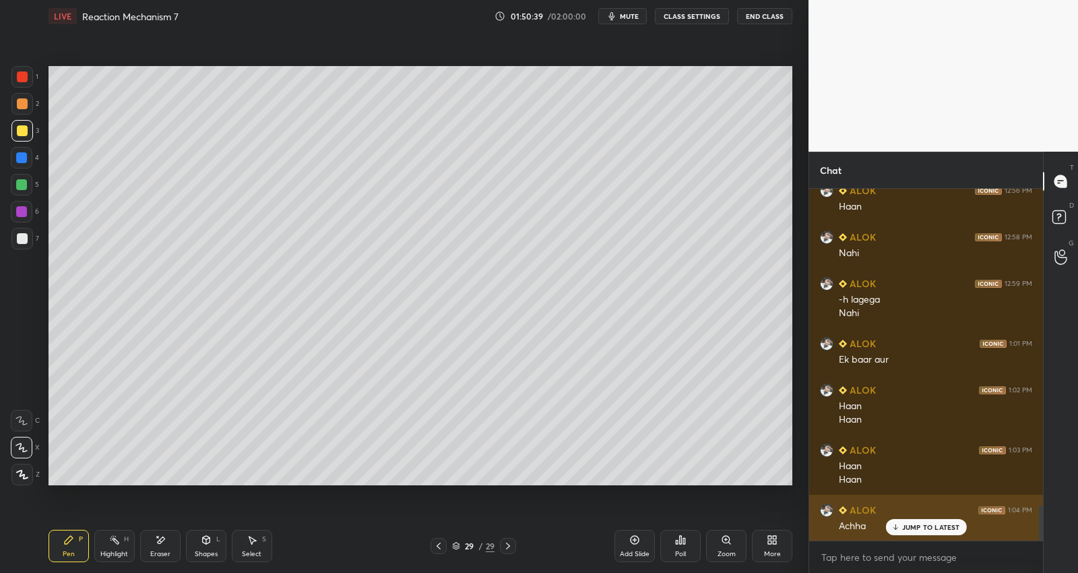
click at [913, 522] on div "JUMP TO LATEST" at bounding box center [926, 527] width 81 height 16
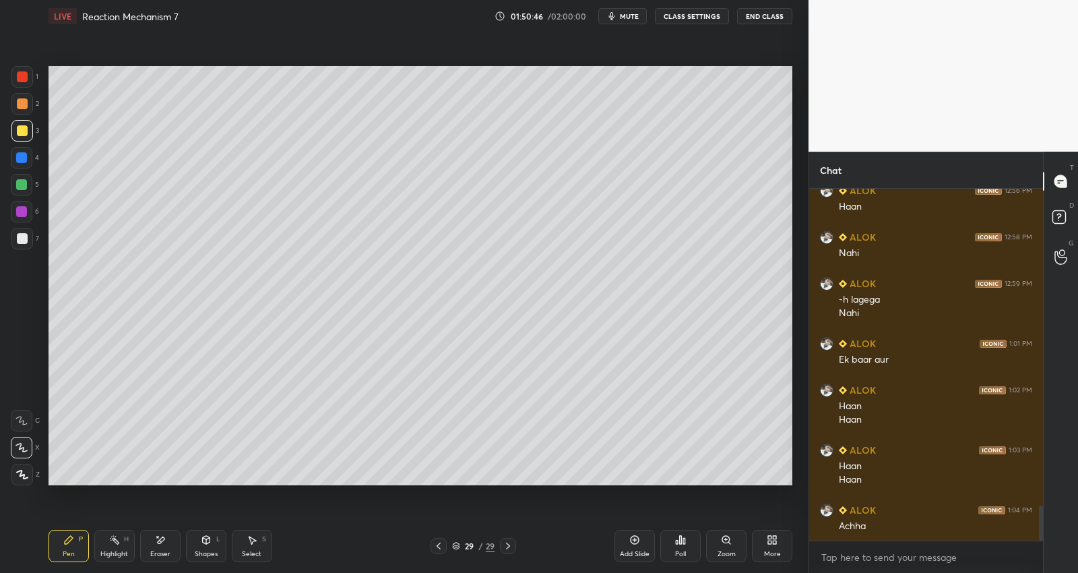
click at [444, 546] on div at bounding box center [439, 546] width 16 height 16
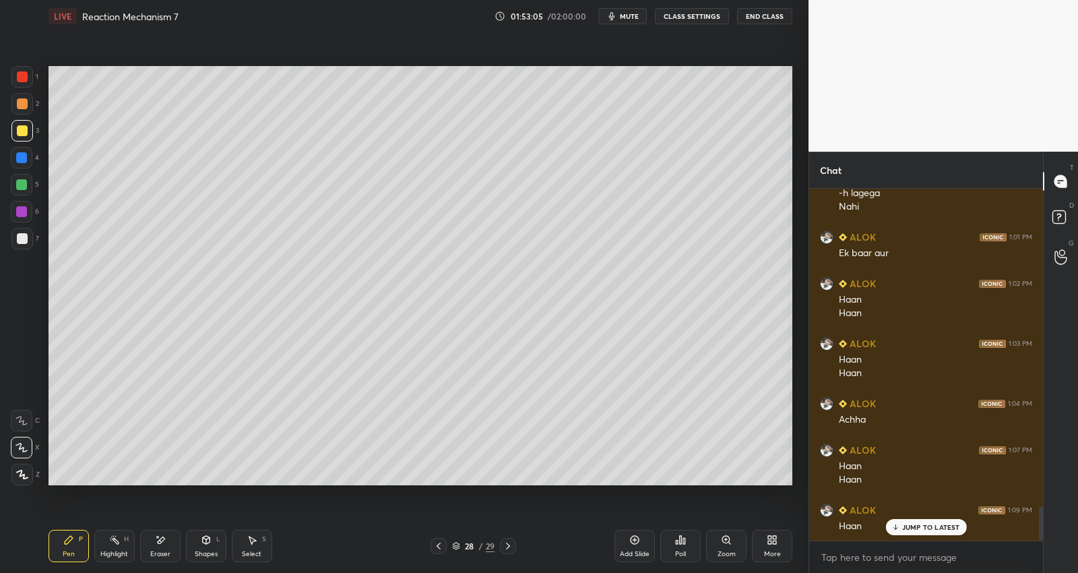
scroll to position [3291, 0]
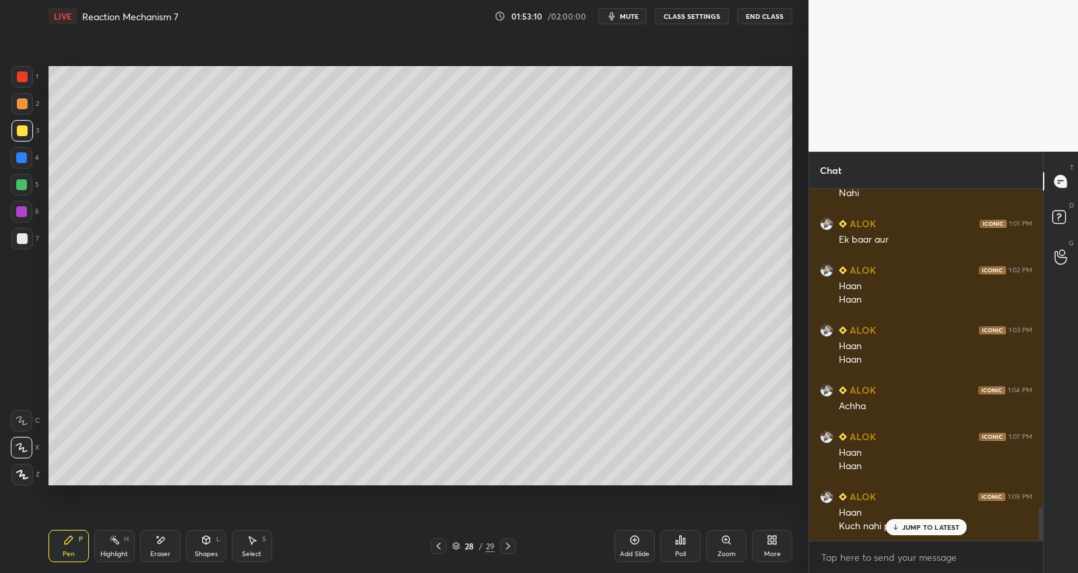
click at [904, 521] on div "JUMP TO LATEST" at bounding box center [926, 527] width 81 height 16
click at [770, 17] on button "End Class" at bounding box center [764, 16] width 55 height 16
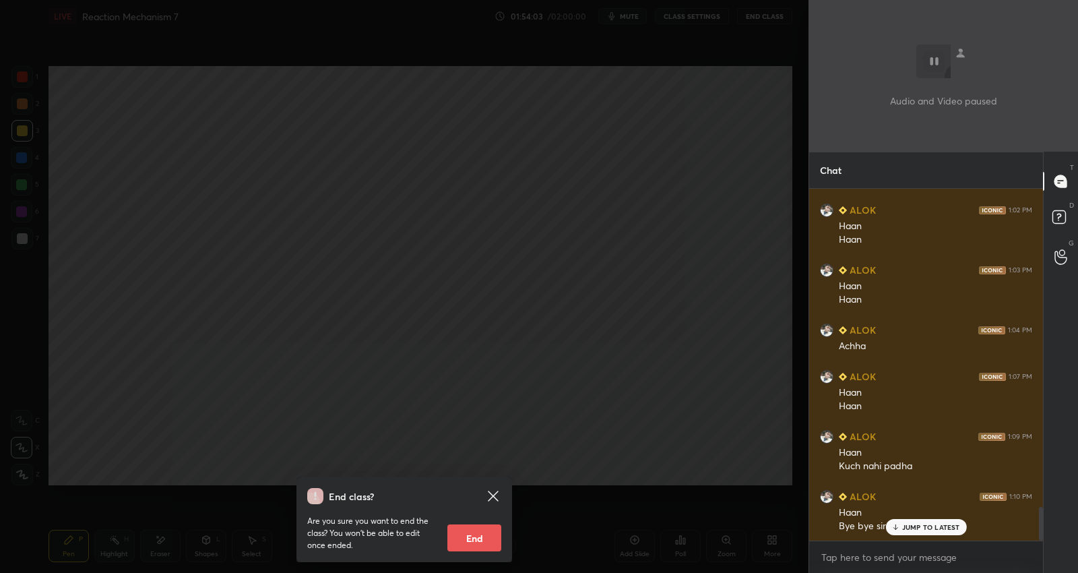
click at [478, 541] on button "End" at bounding box center [475, 537] width 54 height 27
type textarea "x"
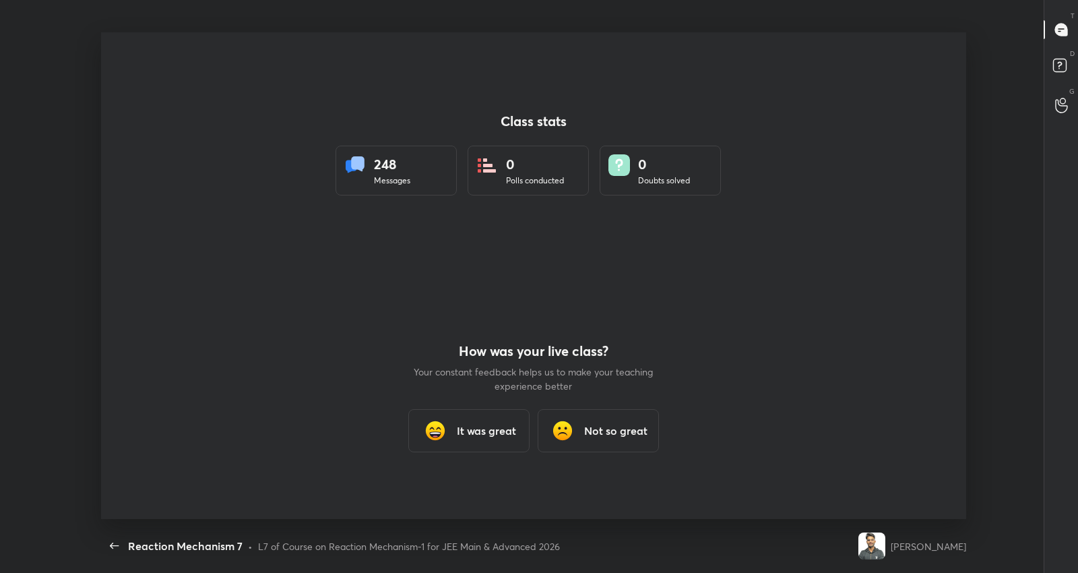
scroll to position [0, 0]
click at [452, 433] on div "It was great" at bounding box center [468, 430] width 121 height 43
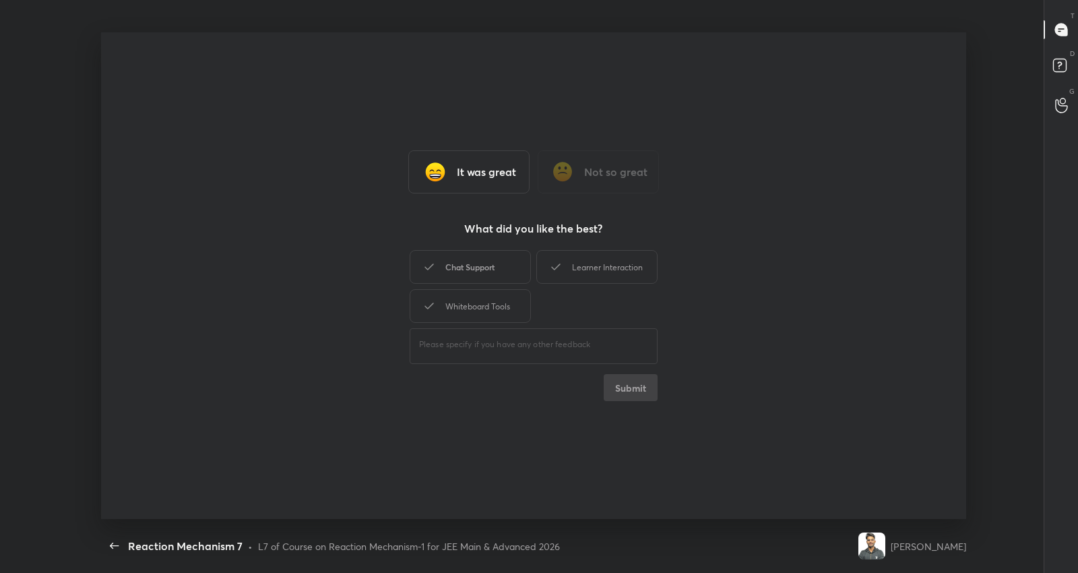
click at [483, 264] on div "Chat Support" at bounding box center [470, 267] width 121 height 34
click at [626, 396] on button "Submit" at bounding box center [631, 387] width 54 height 27
